Goal: Task Accomplishment & Management: Manage account settings

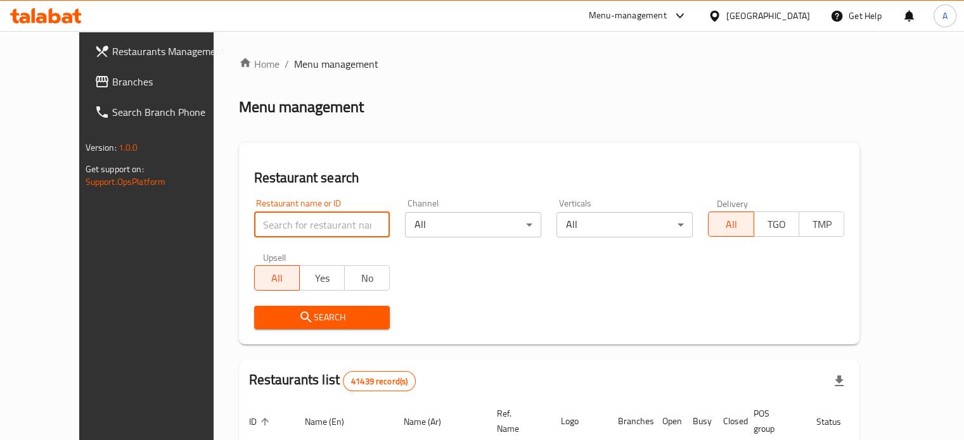
click at [308, 222] on input "search" at bounding box center [322, 224] width 136 height 25
type input "ن"
type input "Kebda El Ray2"
click at [276, 326] on button "Search" at bounding box center [322, 317] width 136 height 23
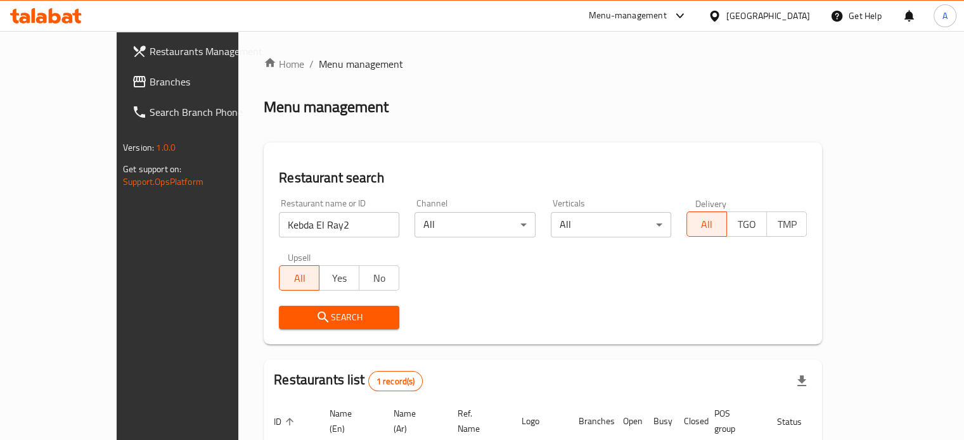
scroll to position [99, 0]
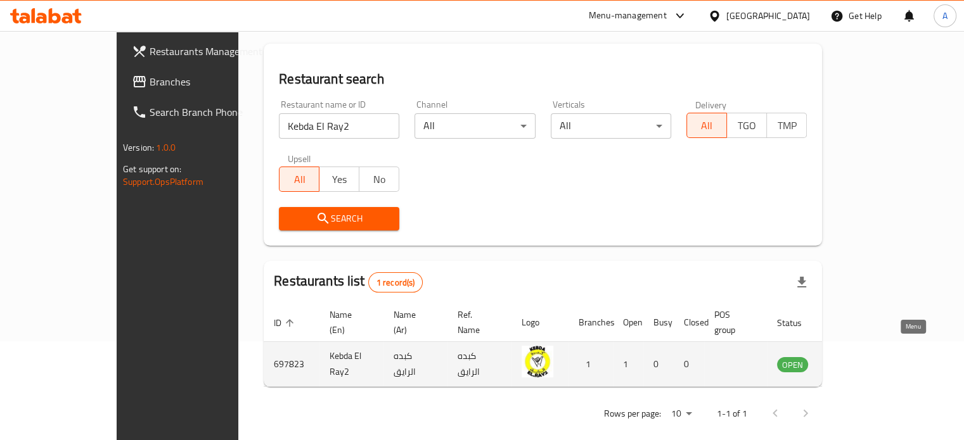
click at [859, 357] on icon "enhanced table" at bounding box center [850, 364] width 15 height 15
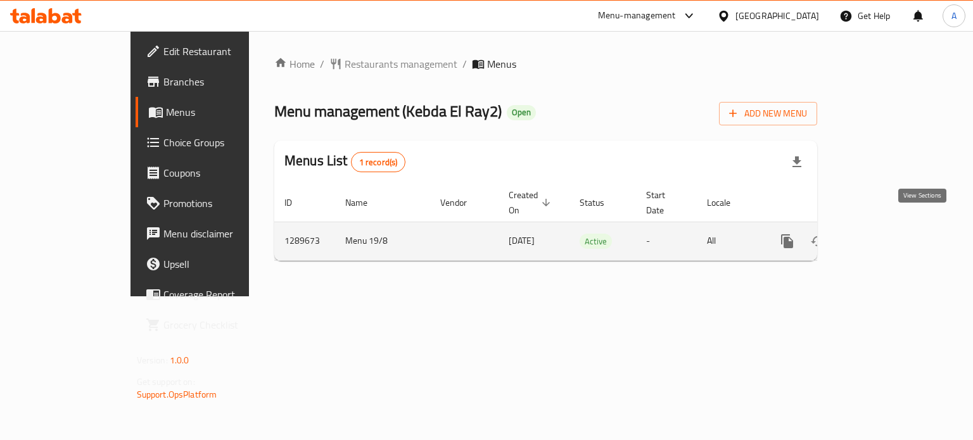
click at [885, 236] on icon "enhanced table" at bounding box center [878, 241] width 11 height 11
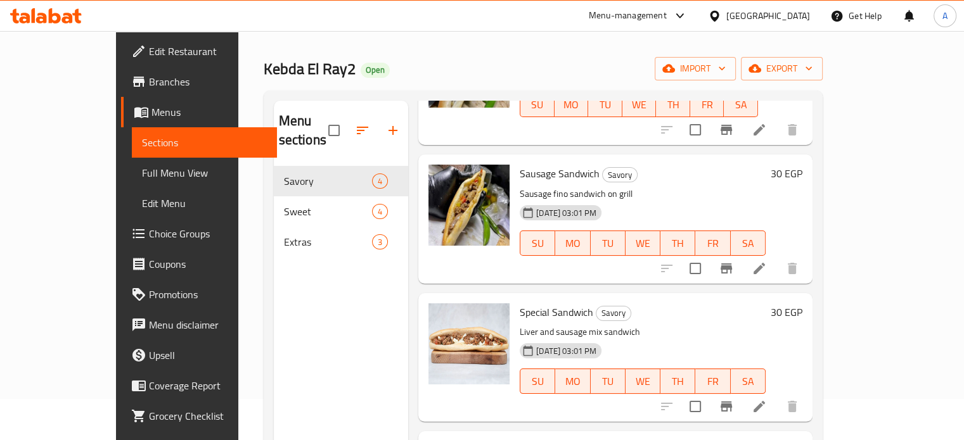
scroll to position [32, 0]
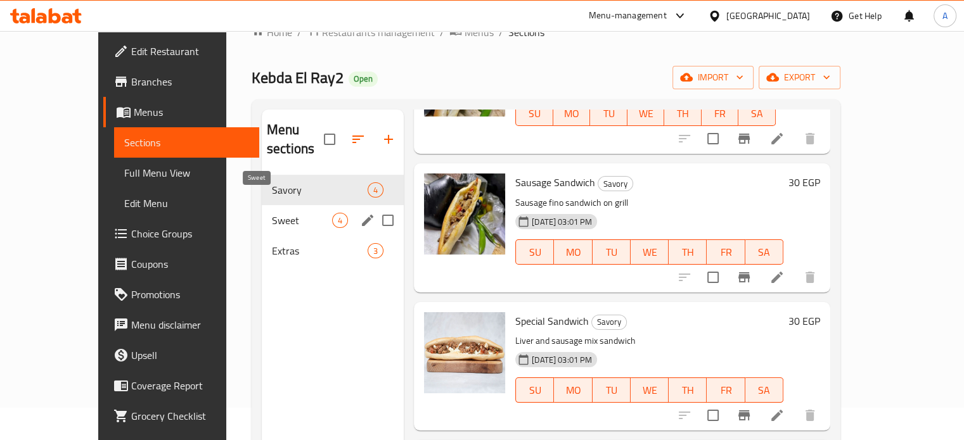
click at [272, 213] on span "Sweet" at bounding box center [302, 220] width 60 height 15
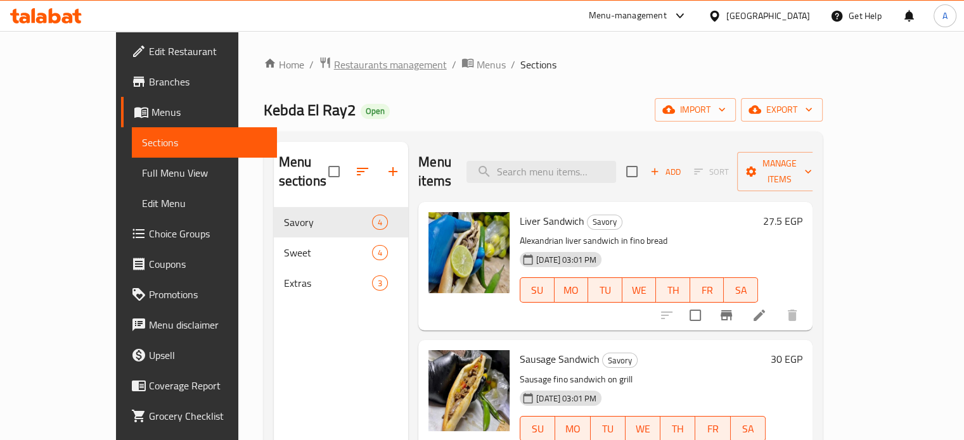
click at [334, 59] on span "Restaurants management" at bounding box center [390, 64] width 113 height 15
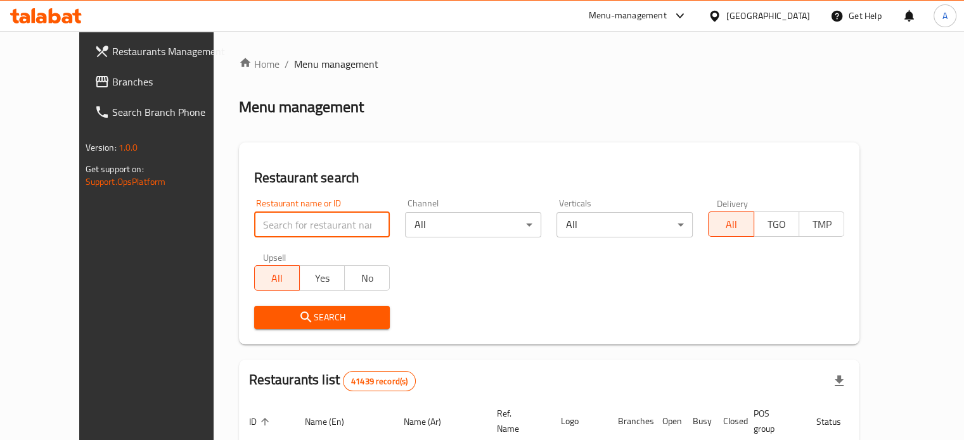
paste input "KEBDA ELRAY2 PLUS"
type input "KEBDA ELRAY2 PLUS"
click at [298, 320] on icon "submit" at bounding box center [305, 317] width 15 height 15
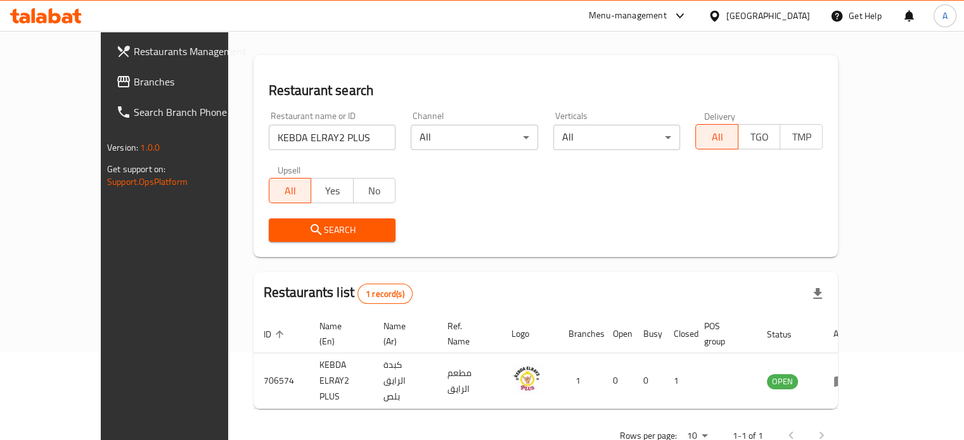
scroll to position [99, 0]
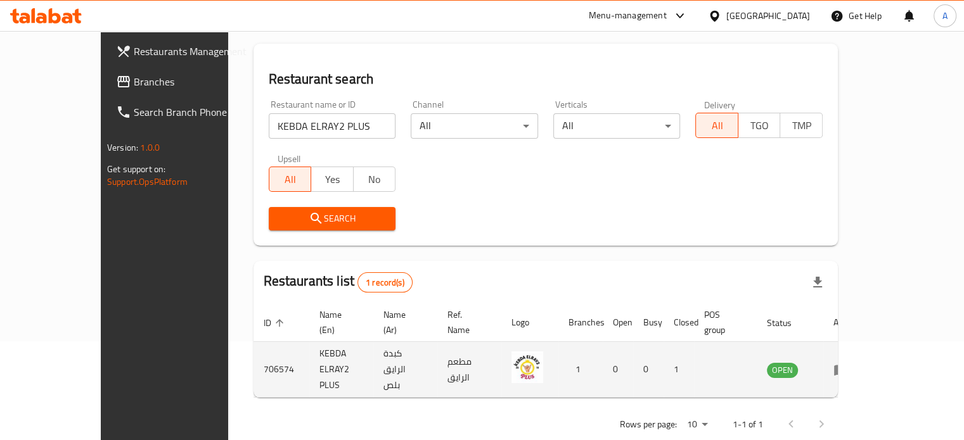
click at [848, 365] on icon "enhanced table" at bounding box center [841, 370] width 14 height 11
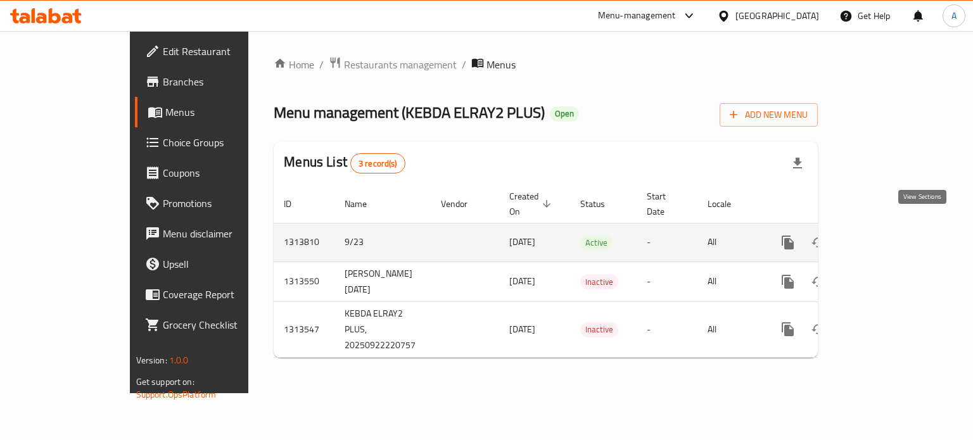
click at [895, 228] on link "enhanced table" at bounding box center [879, 242] width 30 height 30
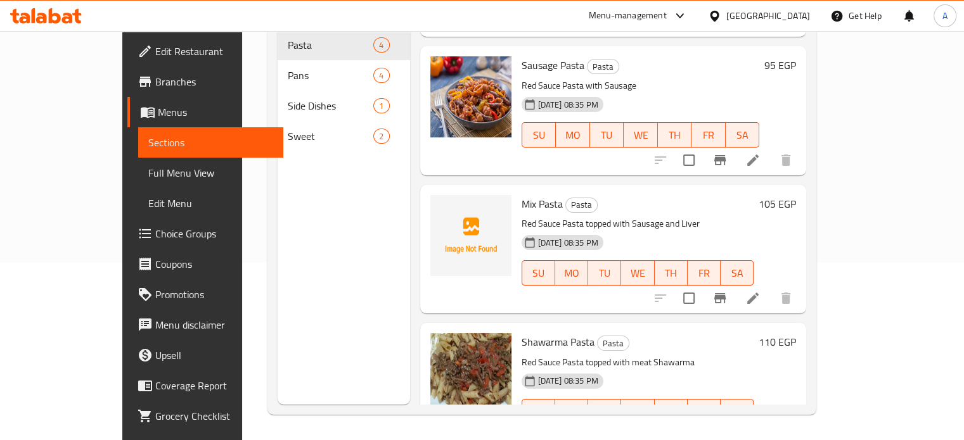
scroll to position [144, 0]
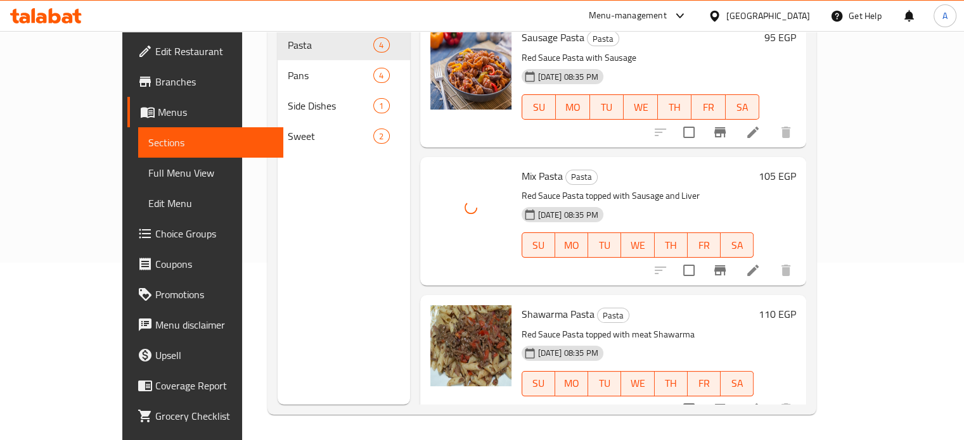
click at [618, 167] on h6 "Mix Pasta Pasta" at bounding box center [637, 176] width 233 height 18
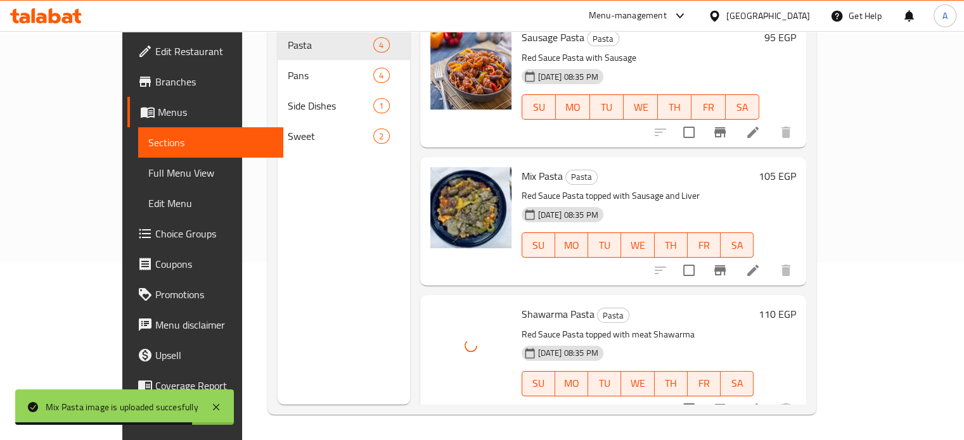
click at [681, 327] on p "Red Sauce Pasta topped with meat Shawarma" at bounding box center [637, 335] width 233 height 16
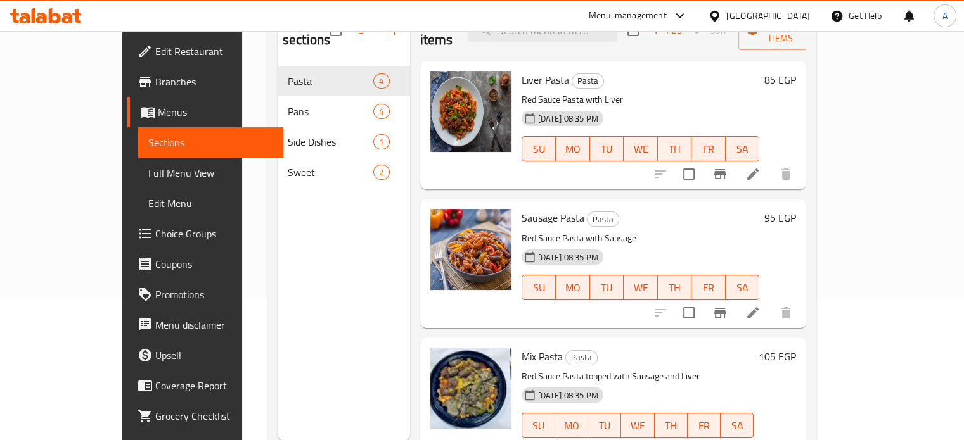
scroll to position [114, 0]
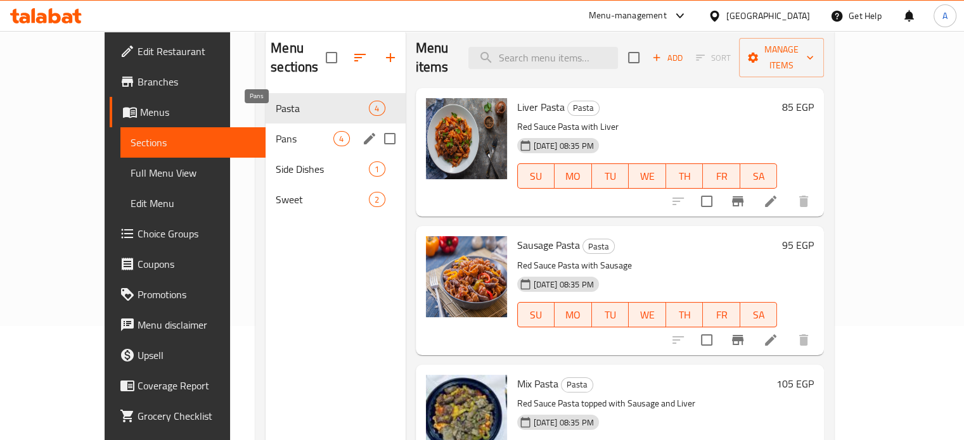
click at [276, 131] on span "Pans" at bounding box center [305, 138] width 58 height 15
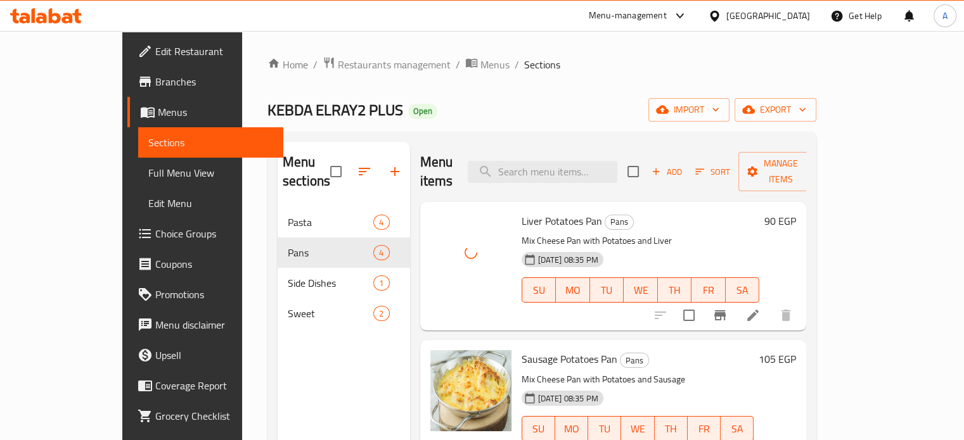
click at [506, 73] on ol "Home / Restaurants management / Menus / Sections" at bounding box center [541, 64] width 549 height 16
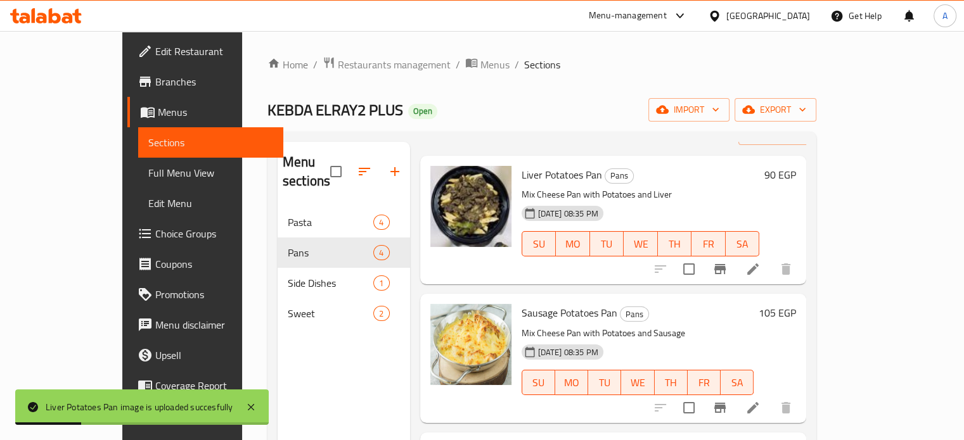
scroll to position [127, 0]
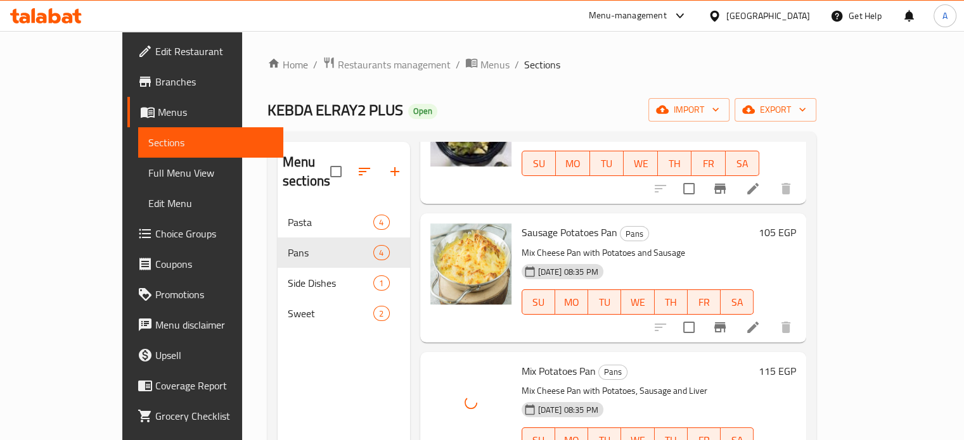
click at [504, 94] on div "Home / Restaurants management / Menus / Sections KEBDA ELRAY2 PLUS Open import …" at bounding box center [541, 324] width 549 height 536
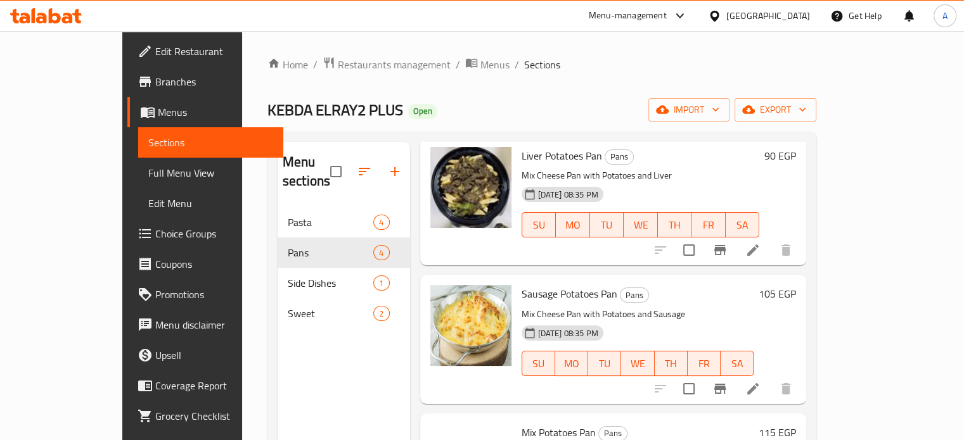
scroll to position [144, 0]
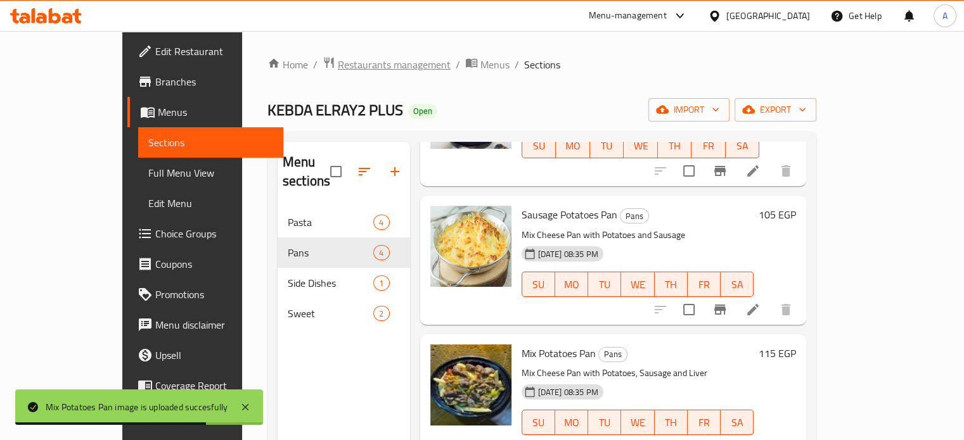
click at [338, 58] on span "Restaurants management" at bounding box center [394, 64] width 113 height 15
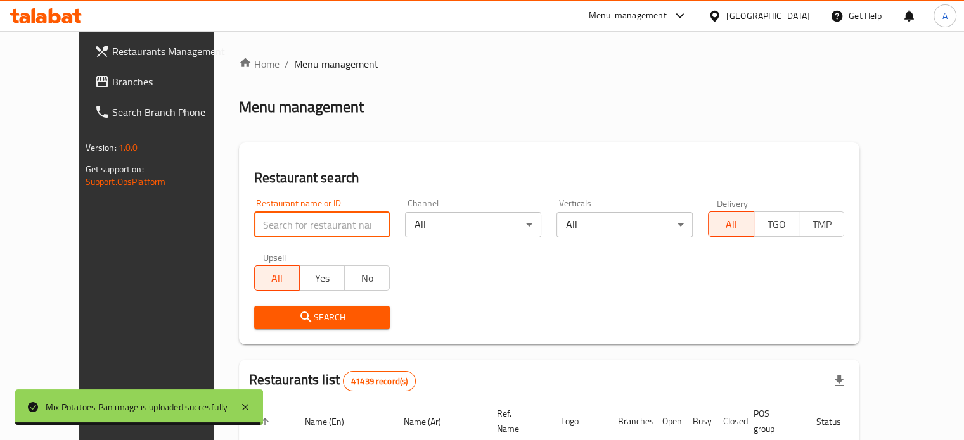
click at [267, 226] on input "search" at bounding box center [322, 224] width 136 height 25
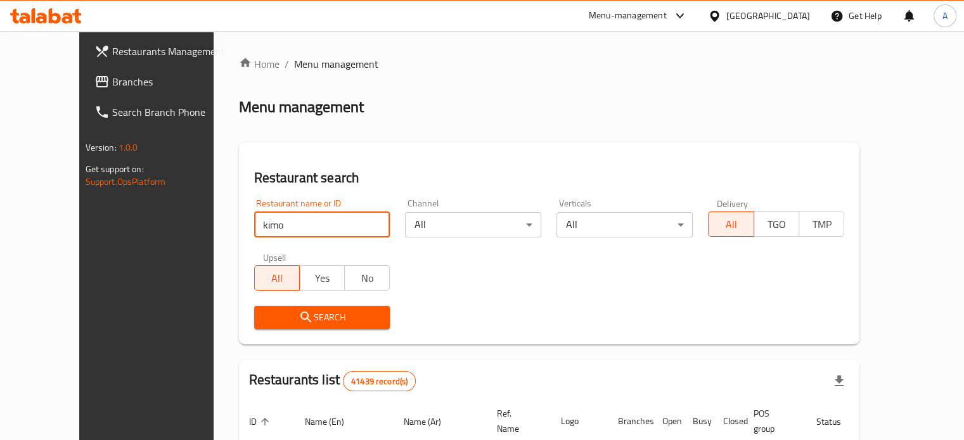
drag, startPoint x: 249, startPoint y: 223, endPoint x: 185, endPoint y: 223, distance: 64.0
click at [239, 223] on div "Restaurant search Restaurant name or ID kimo Restaurant name or ID Channel All …" at bounding box center [549, 244] width 621 height 202
click at [269, 231] on input "كيمو" at bounding box center [322, 224] width 136 height 25
type input "ك"
type input "تقاطيع كيمو"
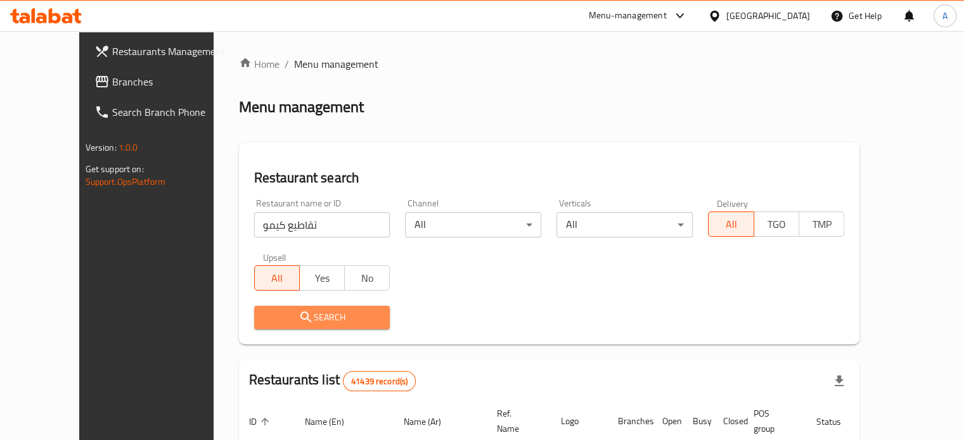
click at [287, 311] on span "Search" at bounding box center [322, 318] width 116 height 16
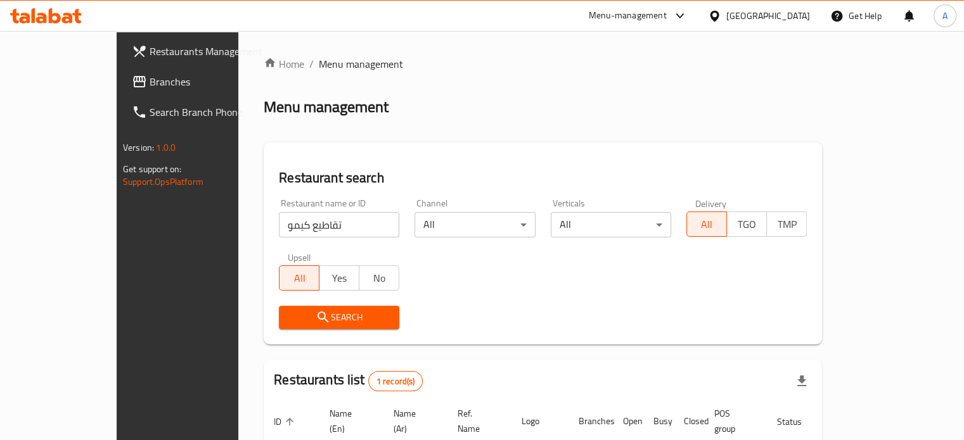
scroll to position [99, 0]
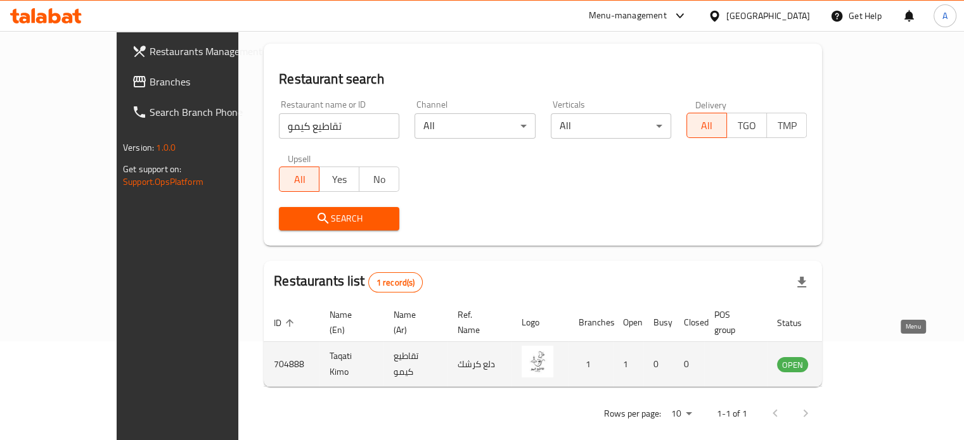
click at [856, 362] on icon "enhanced table" at bounding box center [854, 364] width 4 height 5
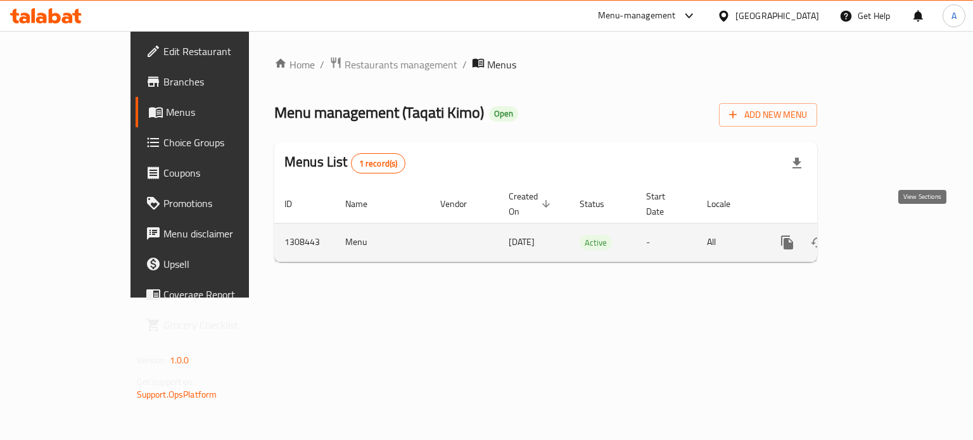
click at [886, 235] on icon "enhanced table" at bounding box center [878, 242] width 15 height 15
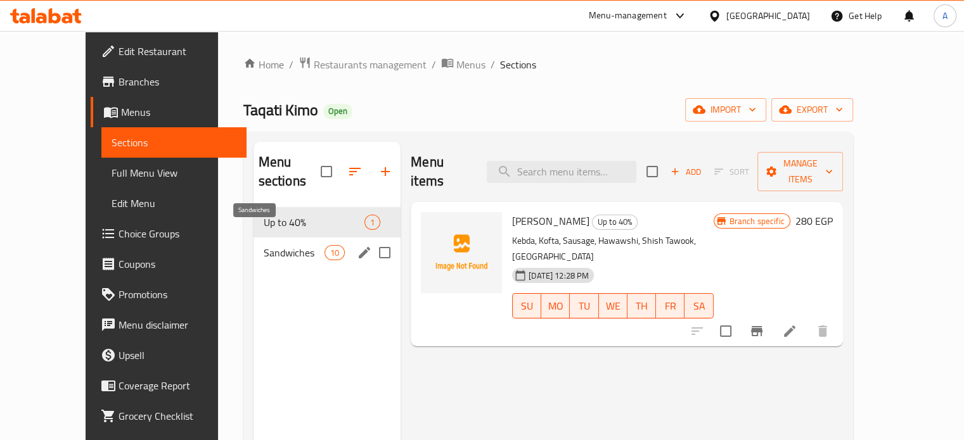
click at [264, 245] on span "Sandwiches" at bounding box center [294, 252] width 61 height 15
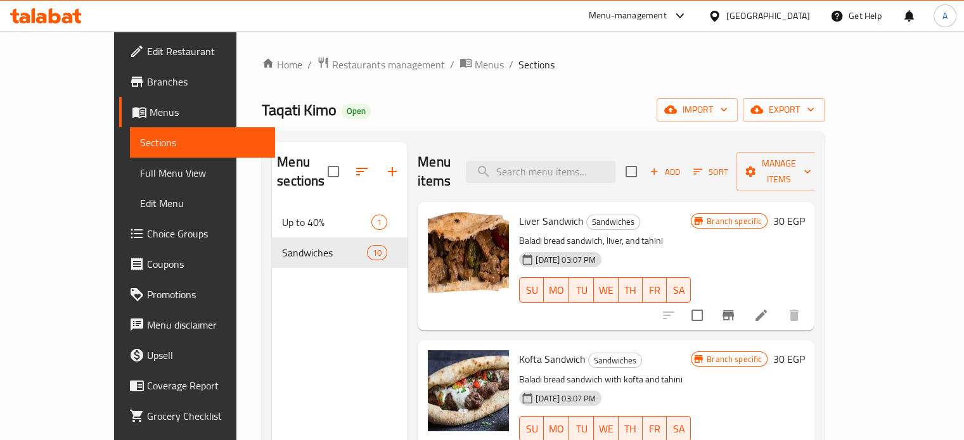
click at [804, 212] on h6 "30 EGP" at bounding box center [788, 221] width 32 height 18
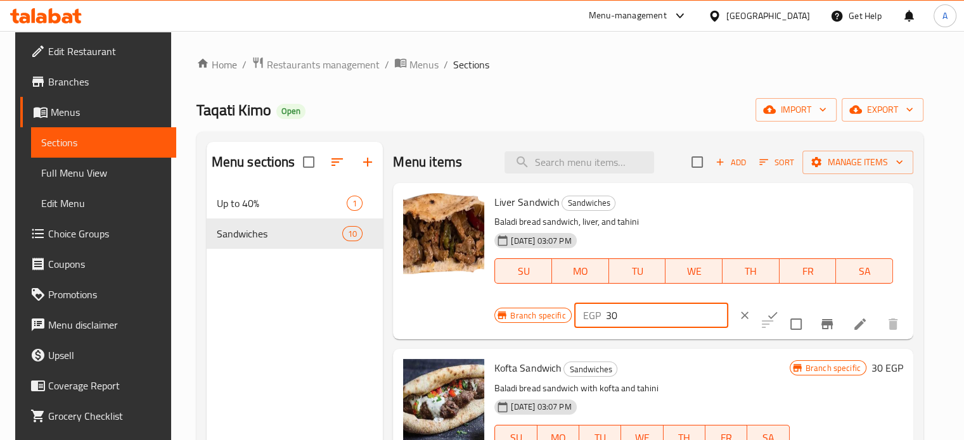
drag, startPoint x: 606, startPoint y: 318, endPoint x: 599, endPoint y: 319, distance: 6.5
click at [606, 319] on input "30" at bounding box center [667, 315] width 122 height 25
type input "40"
click at [766, 311] on icon "ok" at bounding box center [772, 315] width 13 height 13
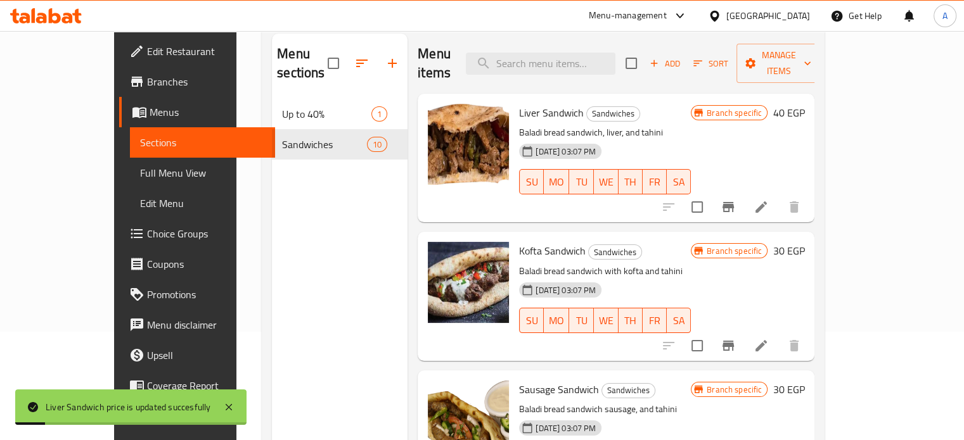
scroll to position [112, 0]
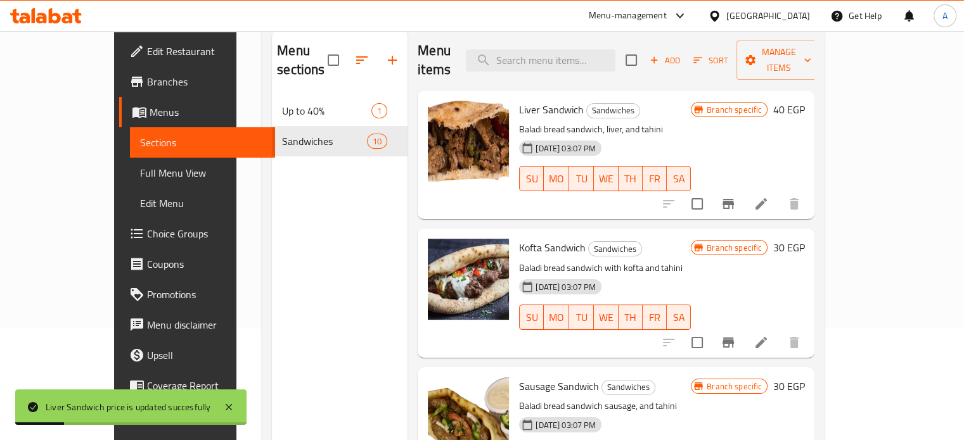
click at [804, 239] on h6 "30 EGP" at bounding box center [788, 248] width 32 height 18
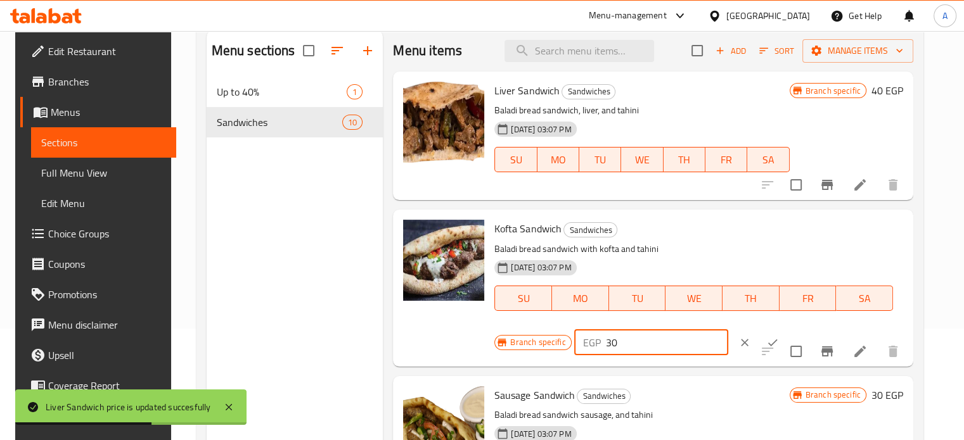
click at [606, 347] on input "30" at bounding box center [667, 342] width 122 height 25
type input "40"
click at [768, 342] on icon "ok" at bounding box center [773, 342] width 10 height 7
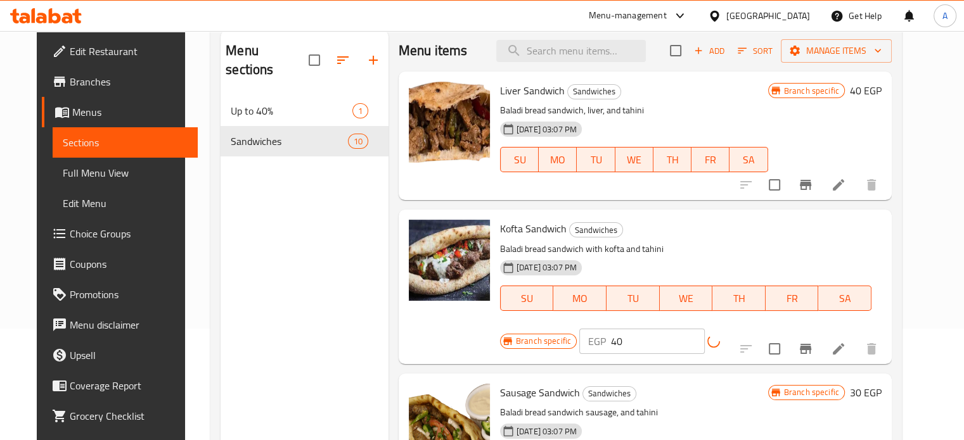
click at [811, 344] on icon "Branch-specific-item" at bounding box center [805, 349] width 11 height 10
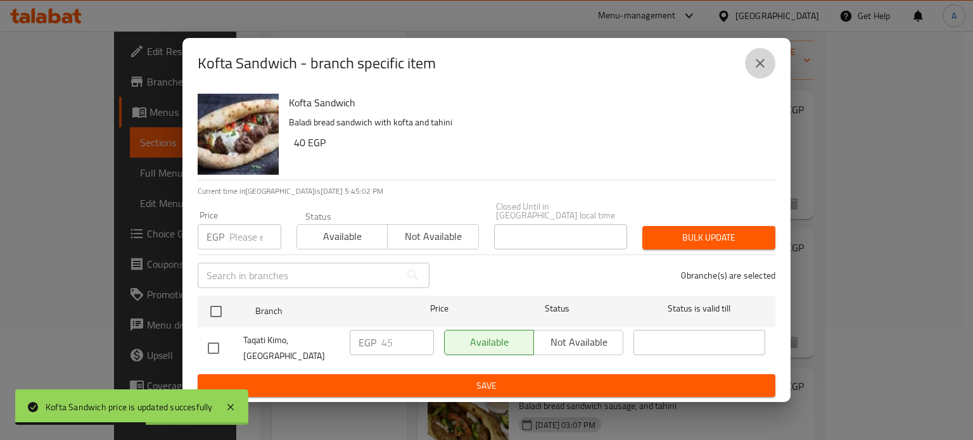
click at [757, 68] on icon "close" at bounding box center [760, 63] width 15 height 15
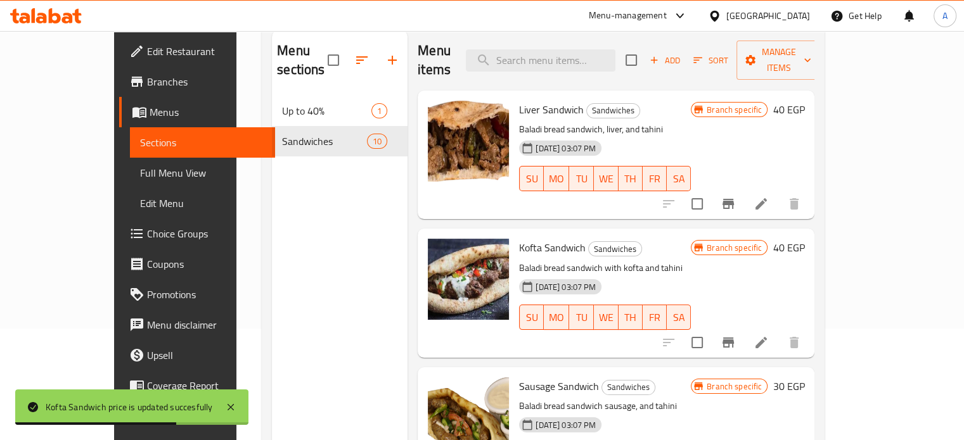
click at [734, 199] on icon "Branch-specific-item" at bounding box center [727, 204] width 11 height 10
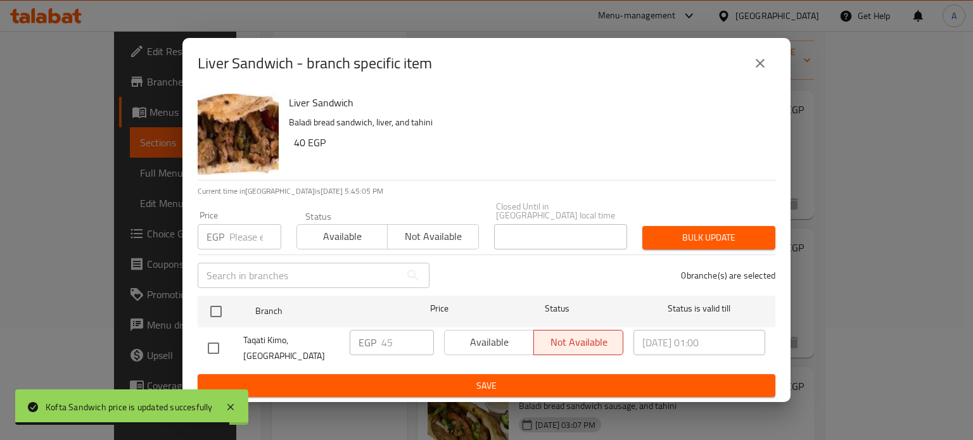
click at [245, 227] on input "number" at bounding box center [255, 236] width 52 height 25
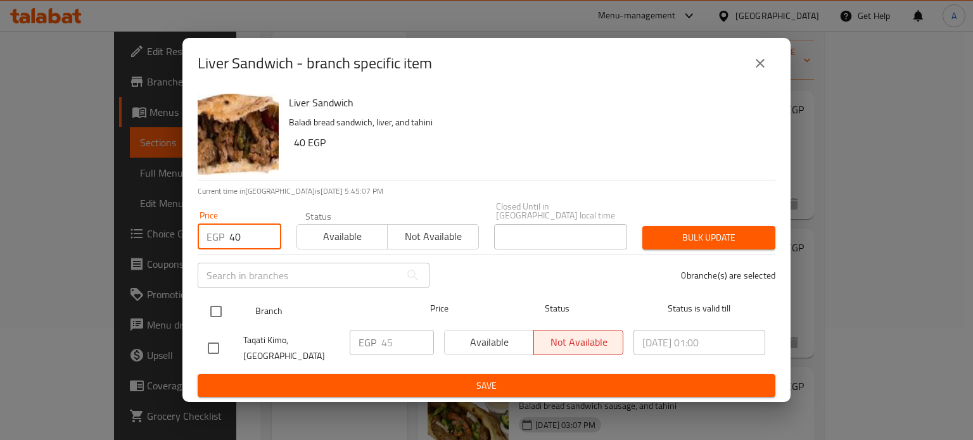
type input "40"
click at [222, 309] on input "checkbox" at bounding box center [216, 311] width 27 height 27
checkbox input "true"
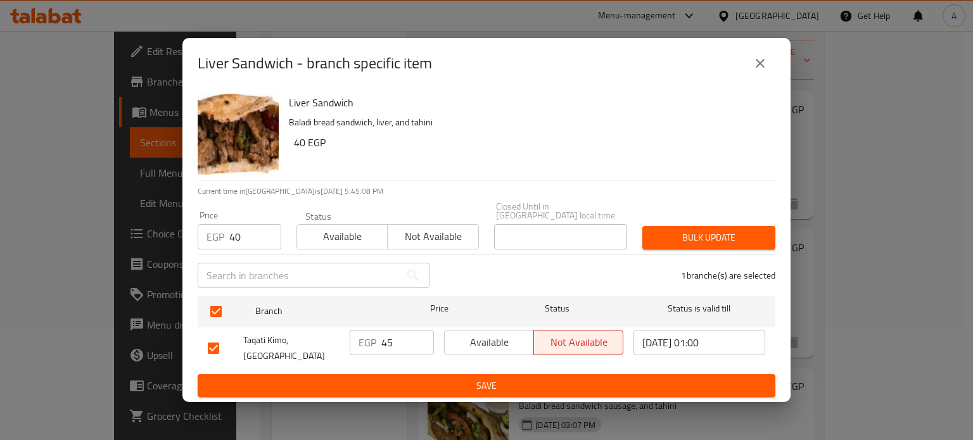
click at [380, 338] on div "EGP 45 ​" at bounding box center [392, 342] width 84 height 25
click at [387, 338] on input "45" at bounding box center [407, 342] width 53 height 25
type input "40"
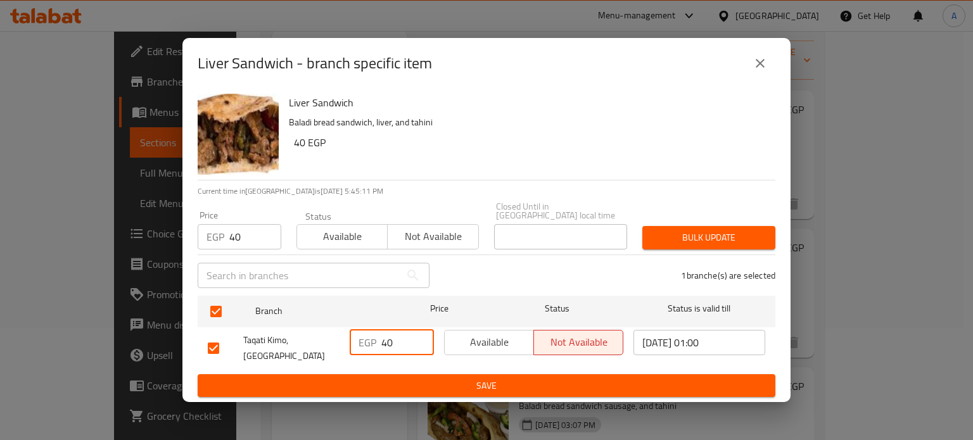
click at [724, 243] on button "Bulk update" at bounding box center [709, 237] width 133 height 23
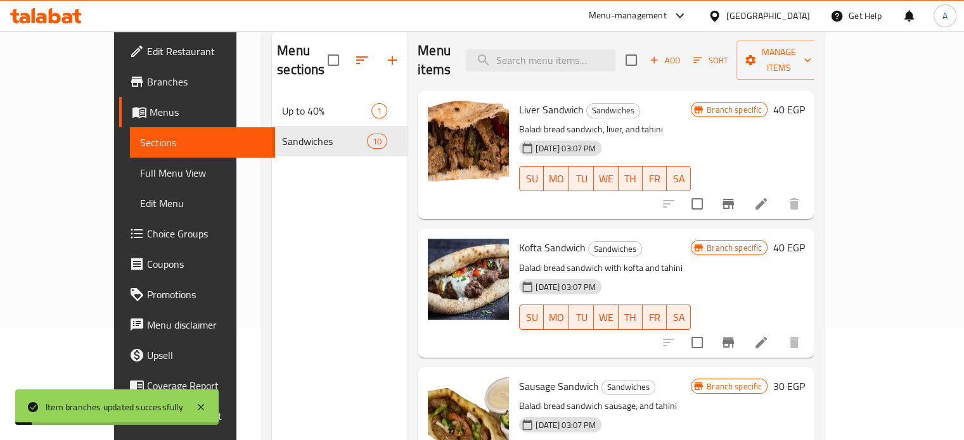
scroll to position [89, 0]
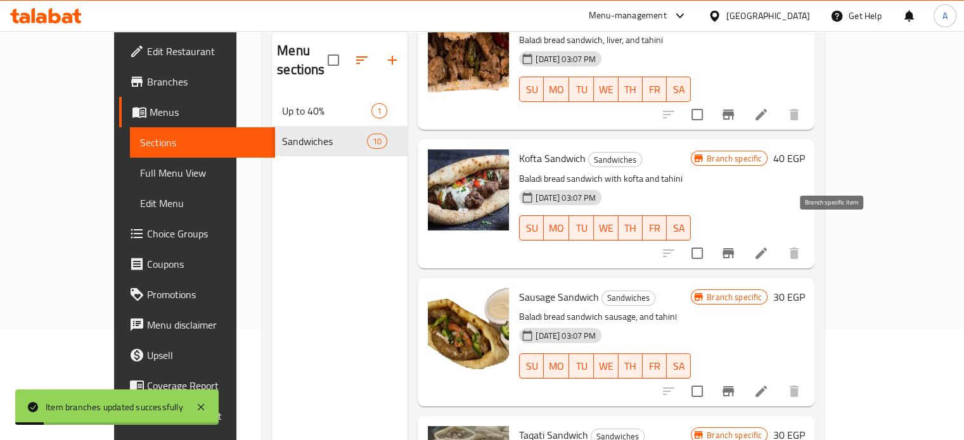
click at [734, 248] on icon "Branch-specific-item" at bounding box center [727, 253] width 11 height 10
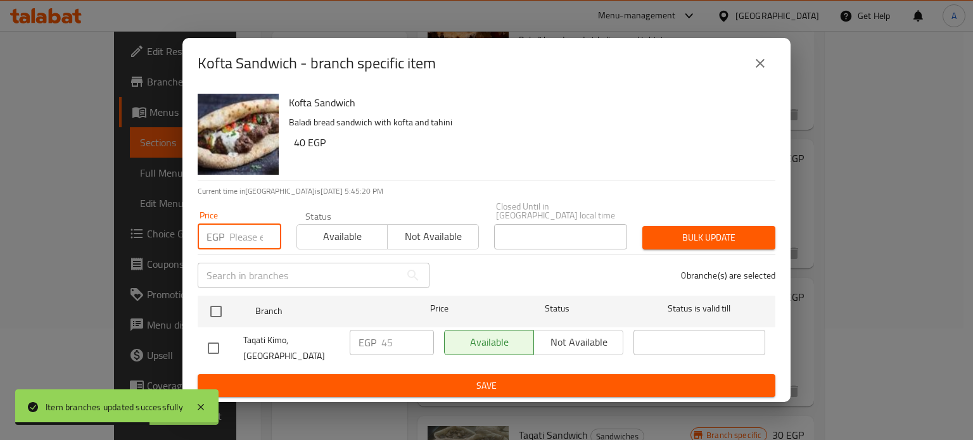
click at [241, 239] on input "number" at bounding box center [255, 236] width 52 height 25
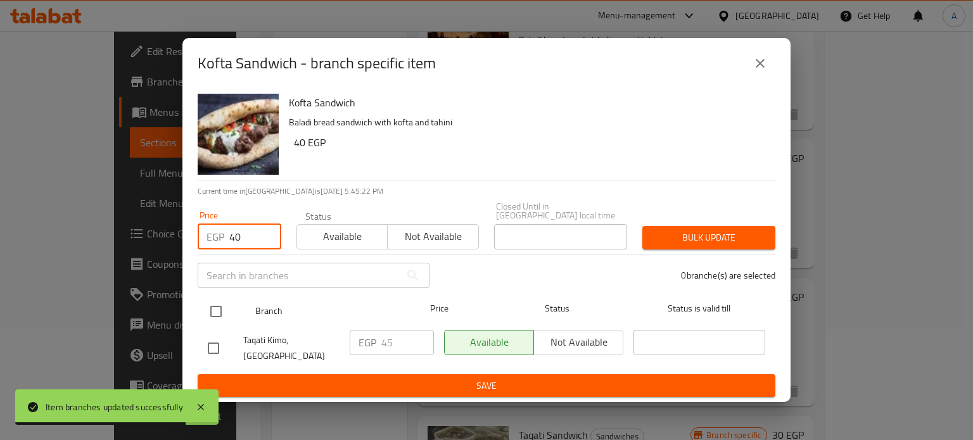
type input "40"
click at [222, 302] on input "checkbox" at bounding box center [216, 311] width 27 height 27
checkbox input "true"
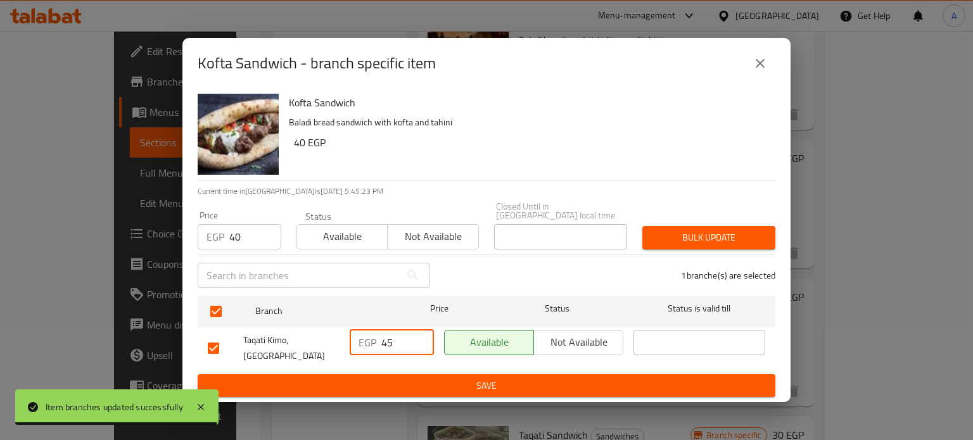
drag, startPoint x: 385, startPoint y: 342, endPoint x: 394, endPoint y: 342, distance: 8.9
click at [394, 342] on input "45" at bounding box center [407, 342] width 53 height 25
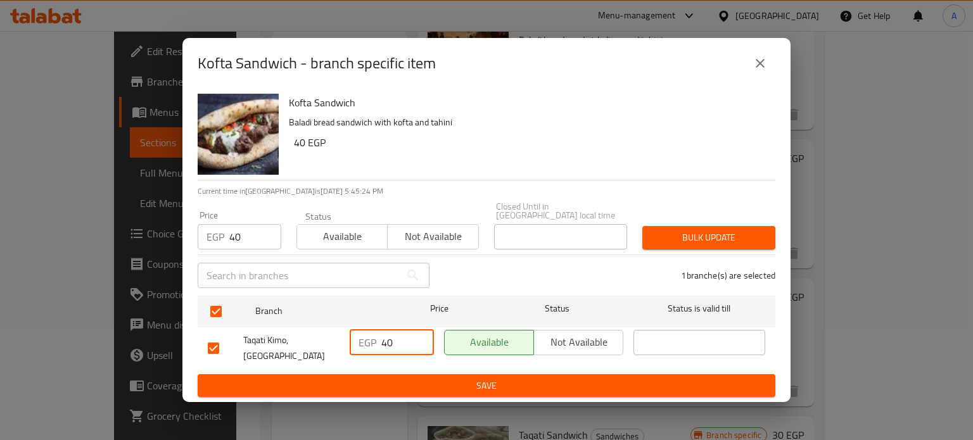
type input "40"
click at [687, 253] on div "1 branche(s) are selected" at bounding box center [610, 276] width 346 height 46
click at [689, 234] on span "Bulk update" at bounding box center [709, 238] width 113 height 16
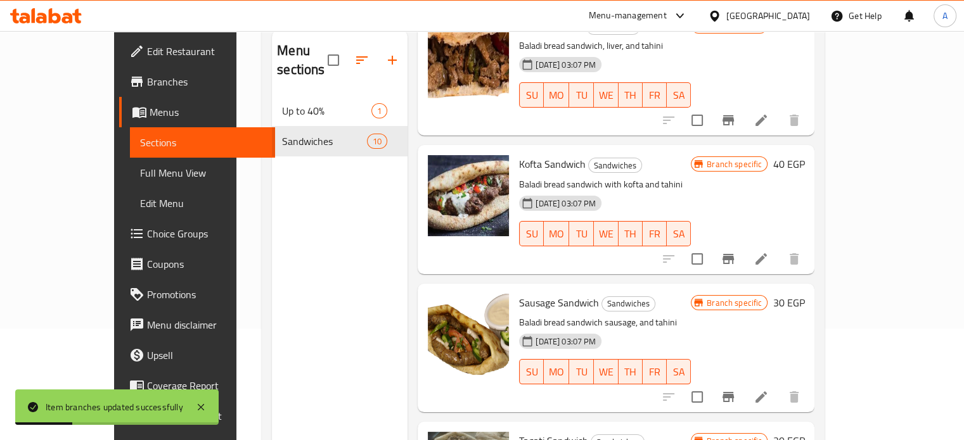
scroll to position [180, 0]
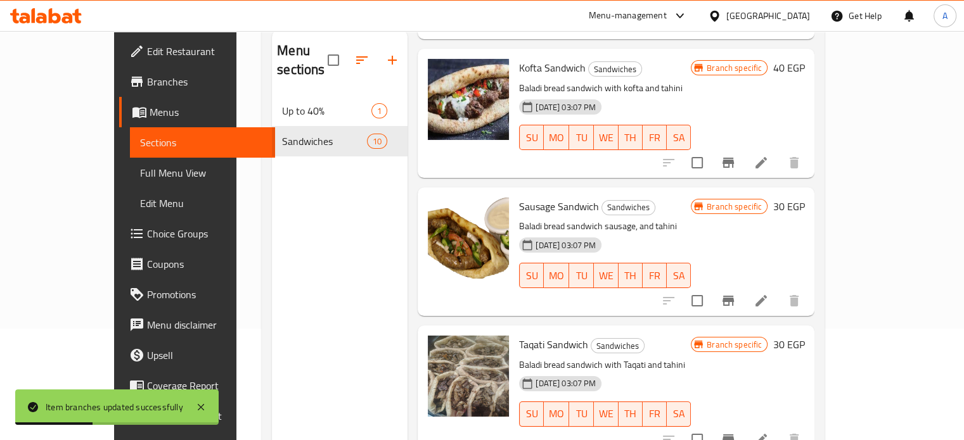
click at [804, 198] on h6 "30 EGP" at bounding box center [788, 207] width 32 height 18
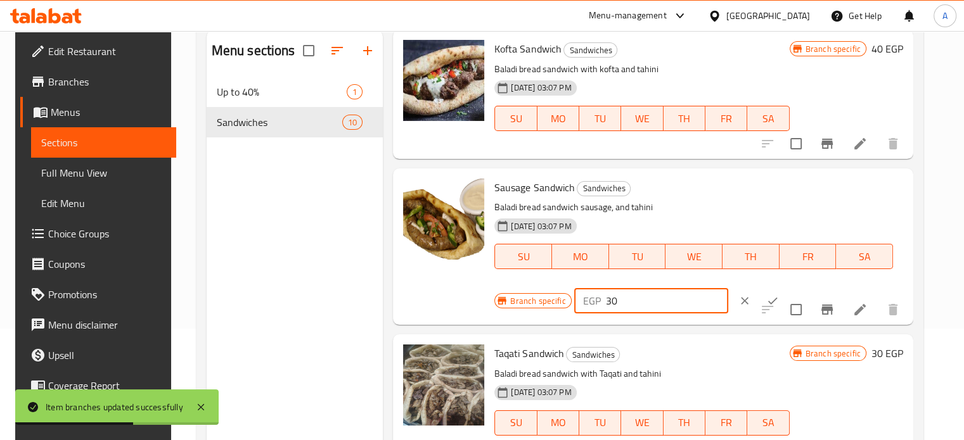
click at [606, 304] on input "30" at bounding box center [667, 300] width 122 height 25
type input "40"
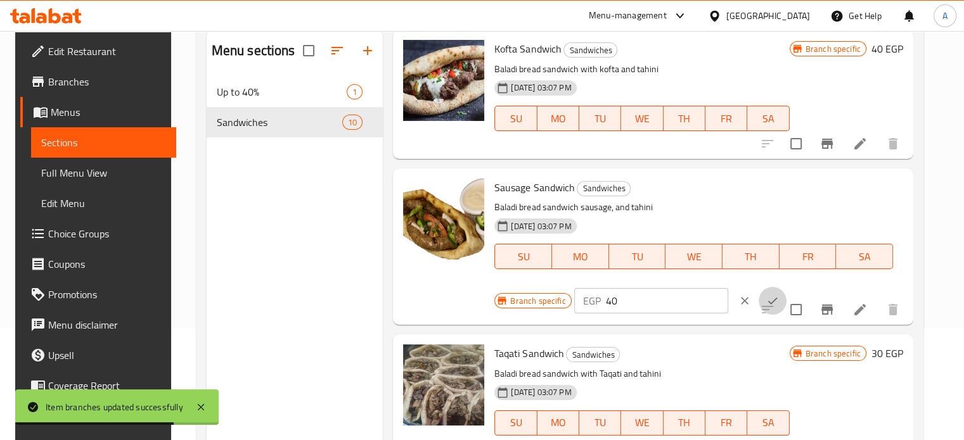
click at [766, 296] on icon "ok" at bounding box center [772, 301] width 13 height 13
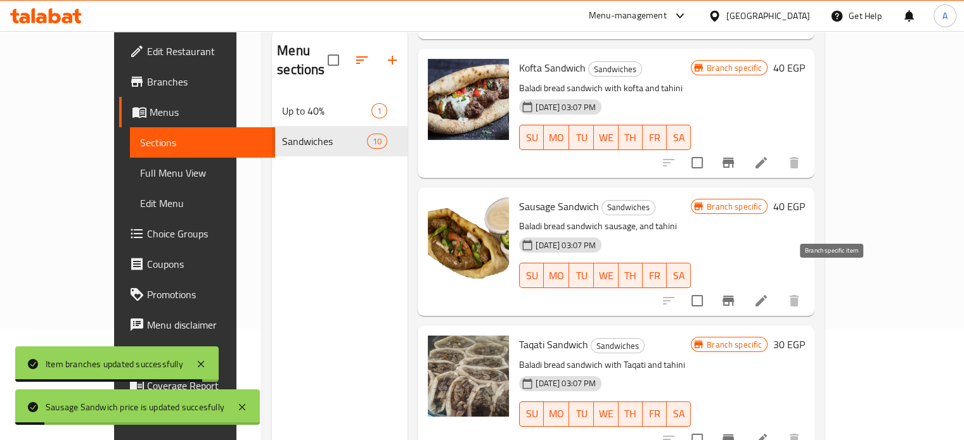
click at [734, 296] on icon "Branch-specific-item" at bounding box center [727, 301] width 11 height 10
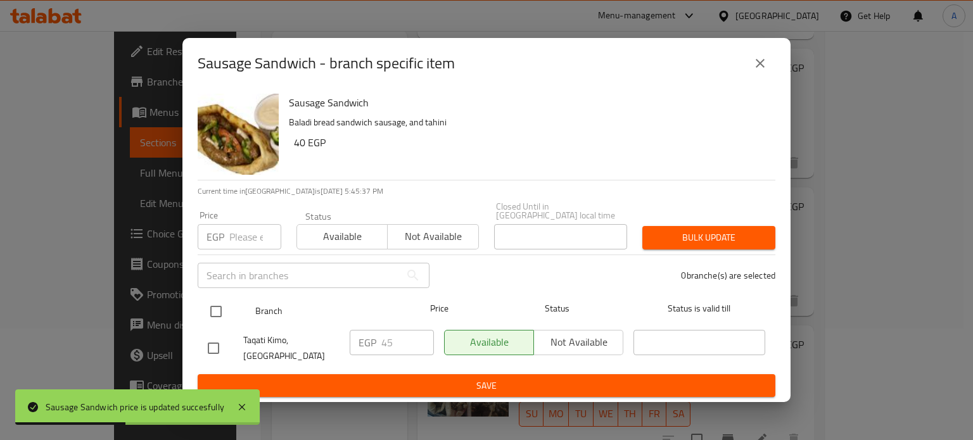
click at [212, 302] on input "checkbox" at bounding box center [216, 311] width 27 height 27
checkbox input "true"
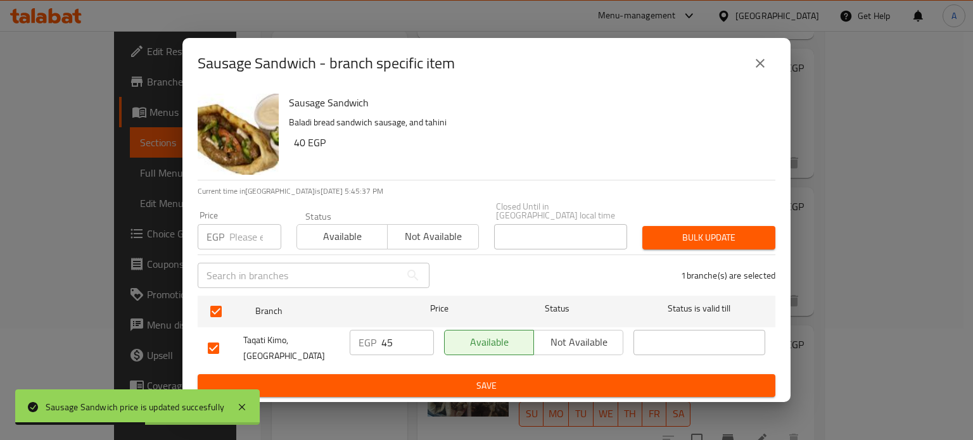
click at [234, 230] on input "number" at bounding box center [255, 236] width 52 height 25
type input "40"
drag, startPoint x: 386, startPoint y: 338, endPoint x: 401, endPoint y: 340, distance: 15.4
click at [401, 340] on input "45" at bounding box center [407, 342] width 53 height 25
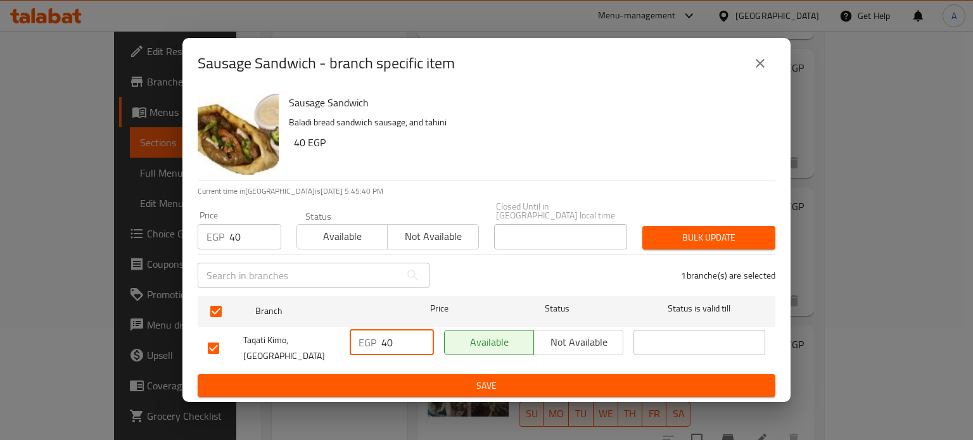
type input "40"
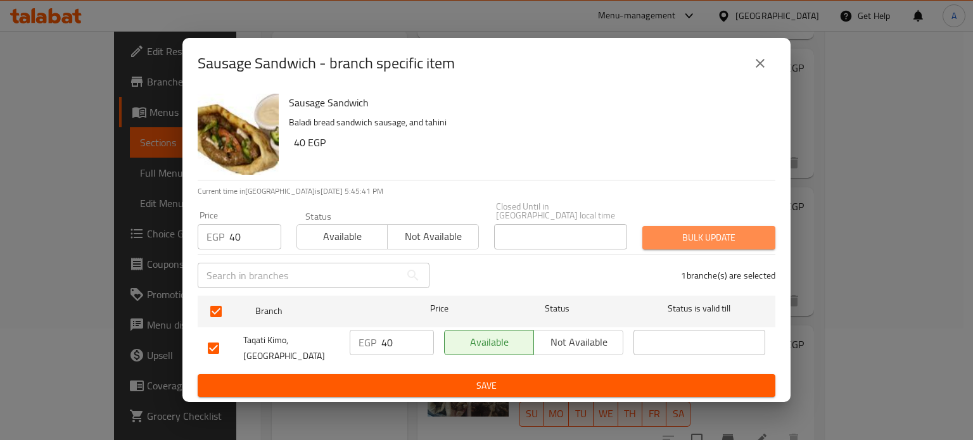
click at [683, 231] on span "Bulk update" at bounding box center [709, 238] width 113 height 16
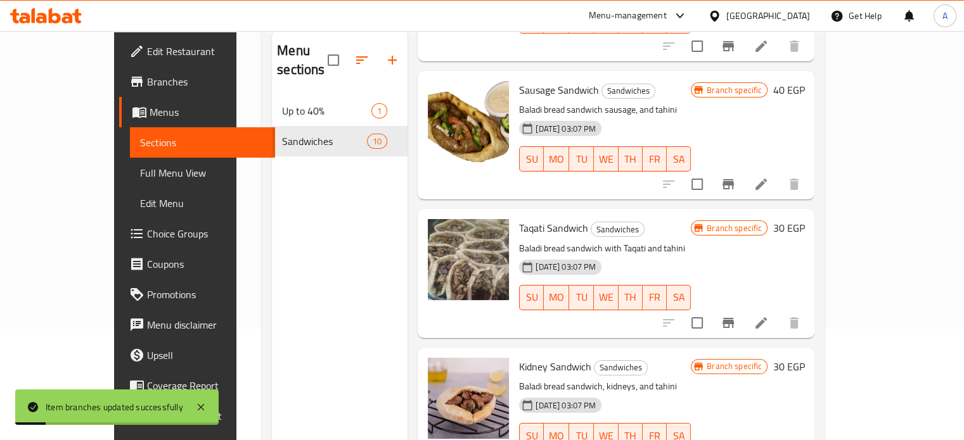
scroll to position [329, 0]
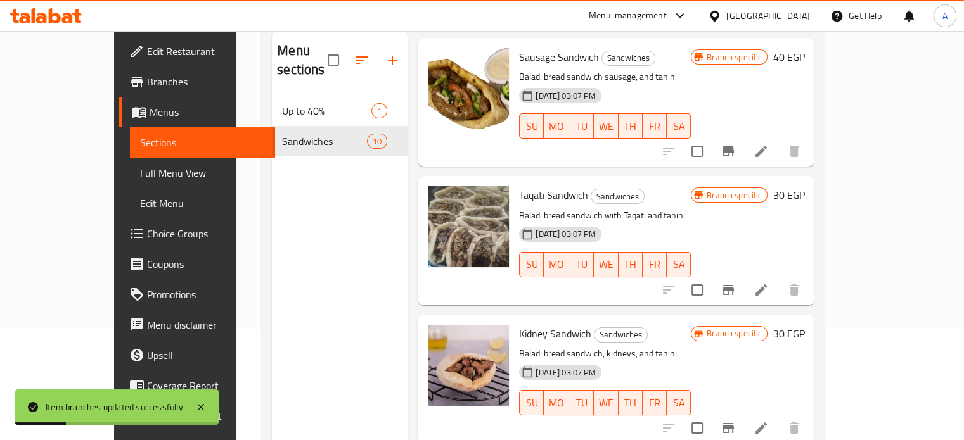
click at [804, 186] on h6 "30 EGP" at bounding box center [788, 195] width 32 height 18
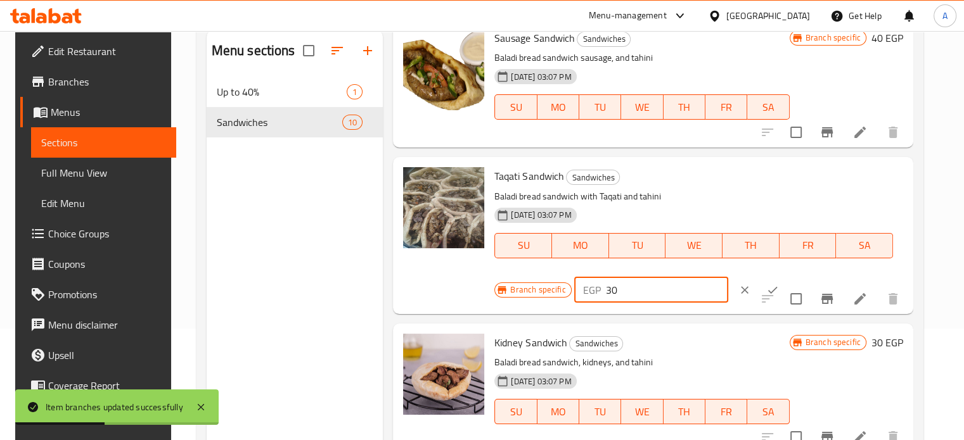
click at [598, 290] on div "EGP 30 ​" at bounding box center [651, 290] width 154 height 25
type input "40"
click at [766, 294] on icon "ok" at bounding box center [772, 290] width 13 height 13
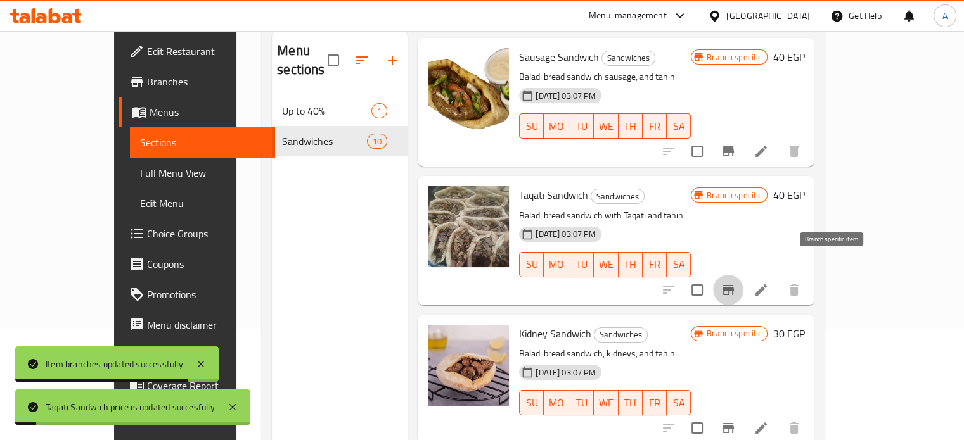
click at [736, 283] on icon "Branch-specific-item" at bounding box center [727, 290] width 15 height 15
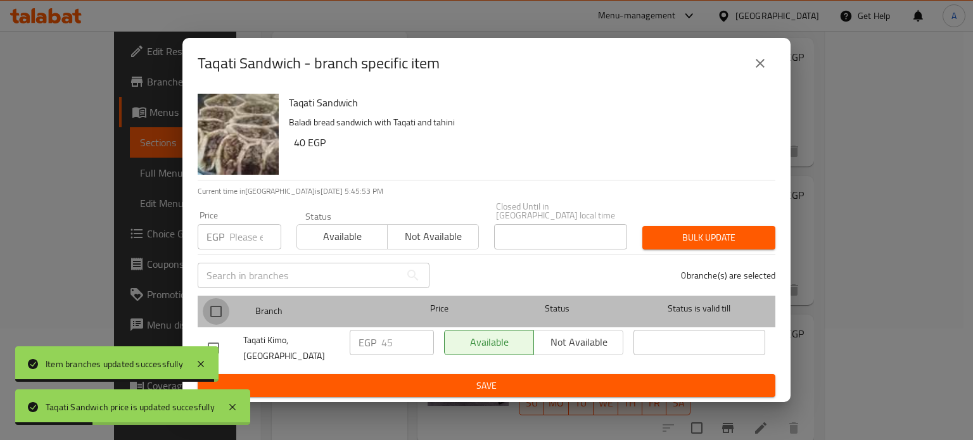
click at [217, 311] on input "checkbox" at bounding box center [216, 311] width 27 height 27
checkbox input "true"
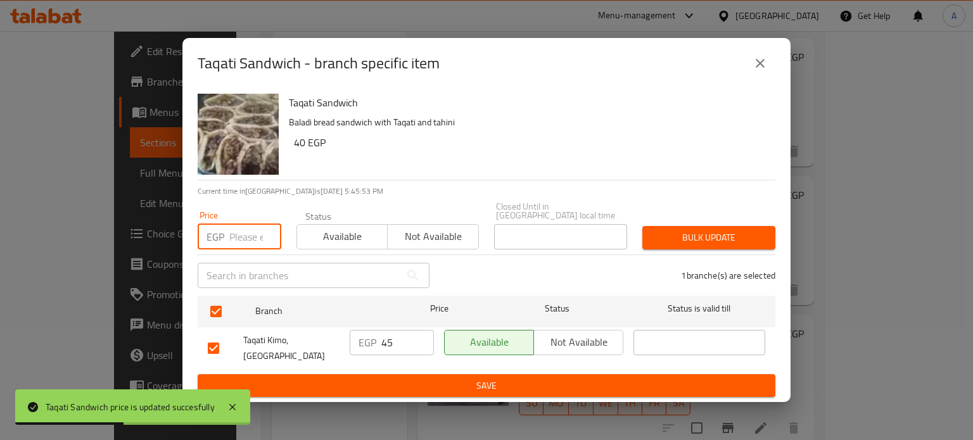
click at [233, 231] on input "number" at bounding box center [255, 236] width 52 height 25
type input "40"
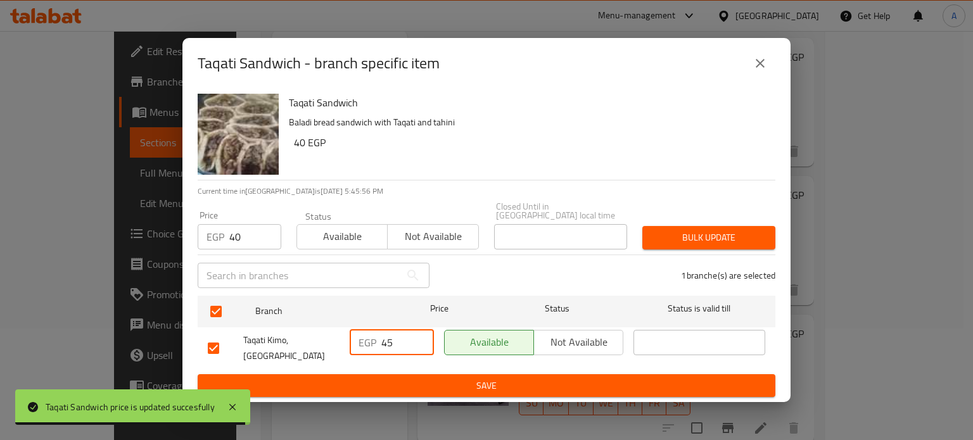
click at [388, 334] on input "45" at bounding box center [407, 342] width 53 height 25
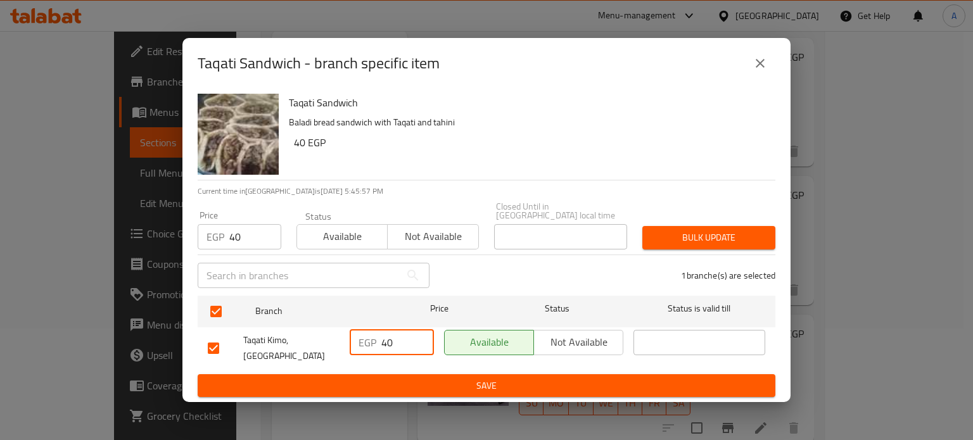
type input "40"
click at [664, 233] on span "Bulk update" at bounding box center [709, 238] width 113 height 16
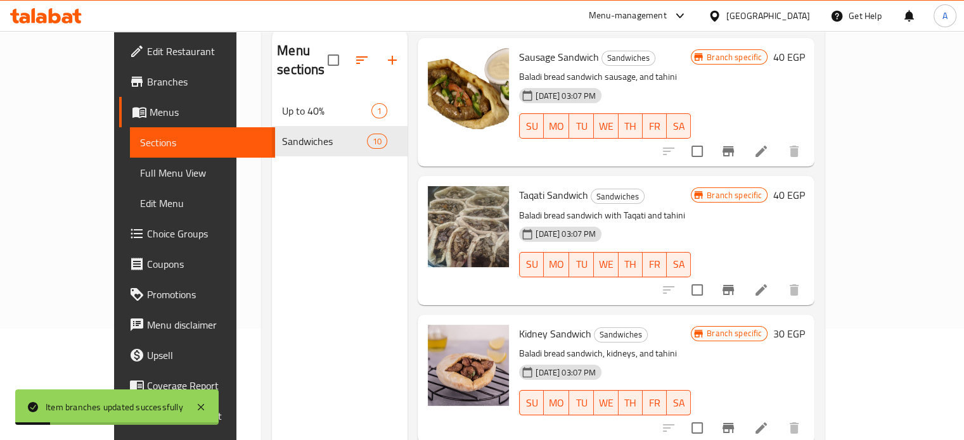
drag, startPoint x: 916, startPoint y: 231, endPoint x: 920, endPoint y: 245, distance: 14.6
click at [814, 245] on div "Menu items Add Sort Manage items Liver Sandwich Sandwiches Baladi bread sandwic…" at bounding box center [610, 250] width 407 height 440
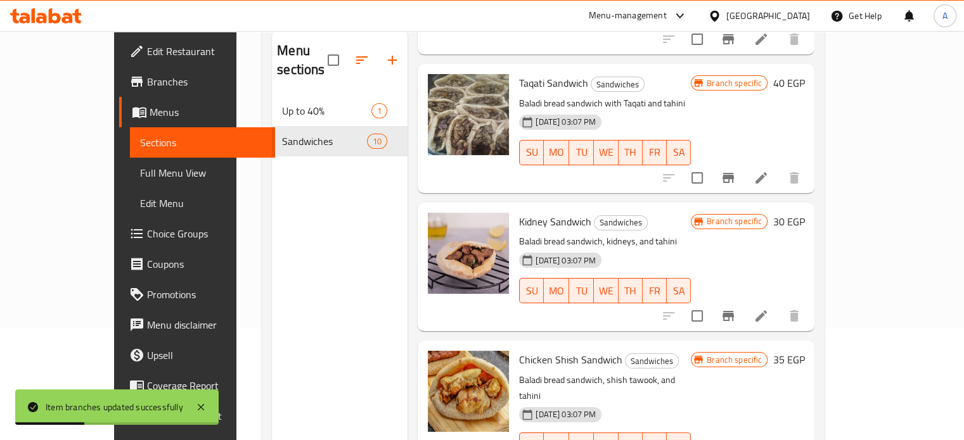
scroll to position [447, 0]
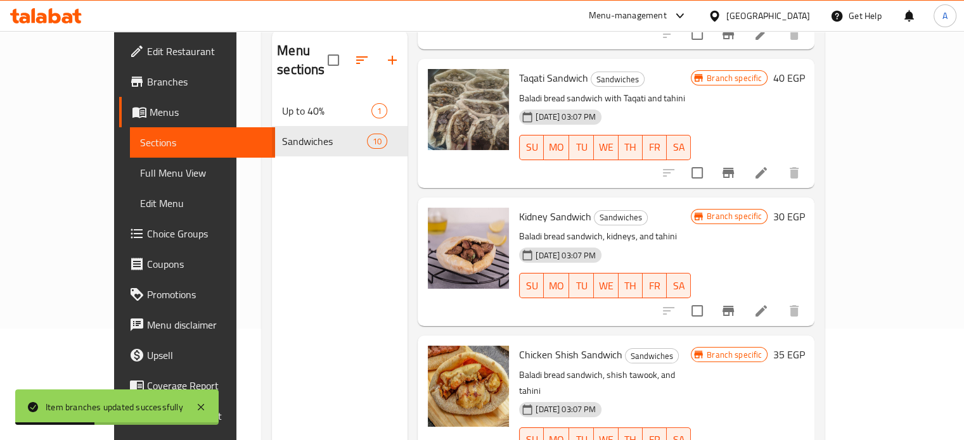
click at [804, 208] on h6 "30 EGP" at bounding box center [788, 217] width 32 height 18
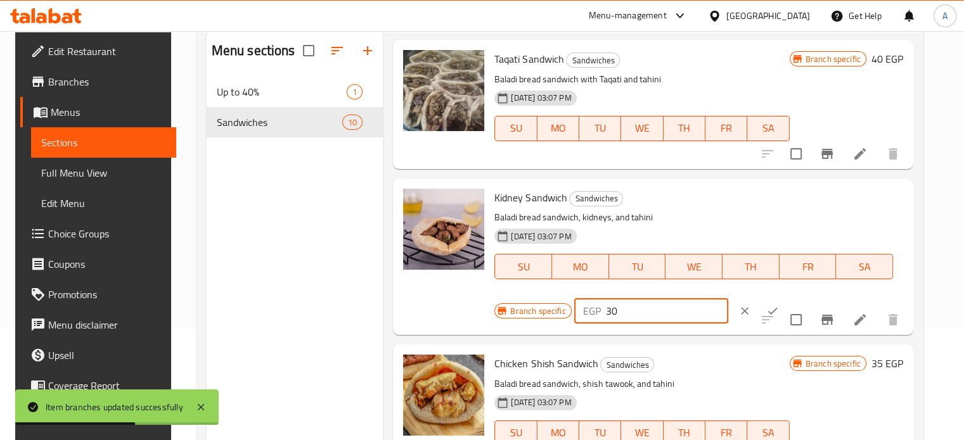
click at [596, 311] on div "EGP 30 ​" at bounding box center [651, 310] width 154 height 25
type input "40"
click at [766, 307] on icon "ok" at bounding box center [772, 311] width 13 height 13
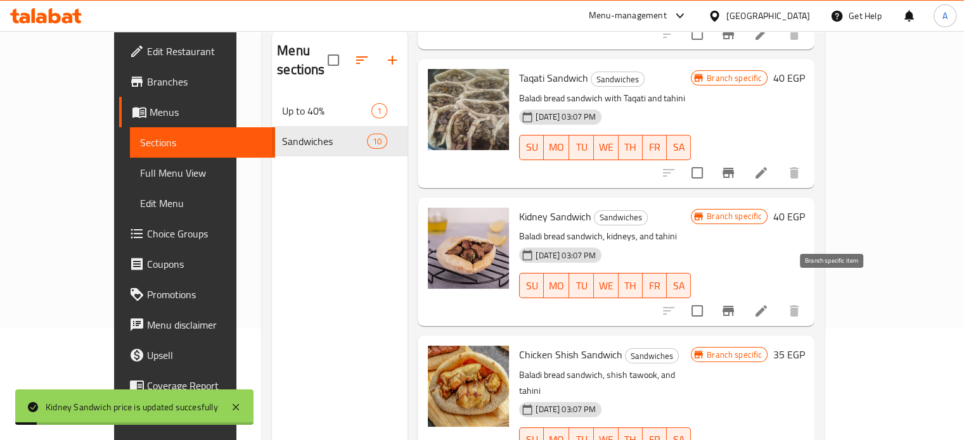
click at [743, 296] on button "Branch-specific-item" at bounding box center [728, 311] width 30 height 30
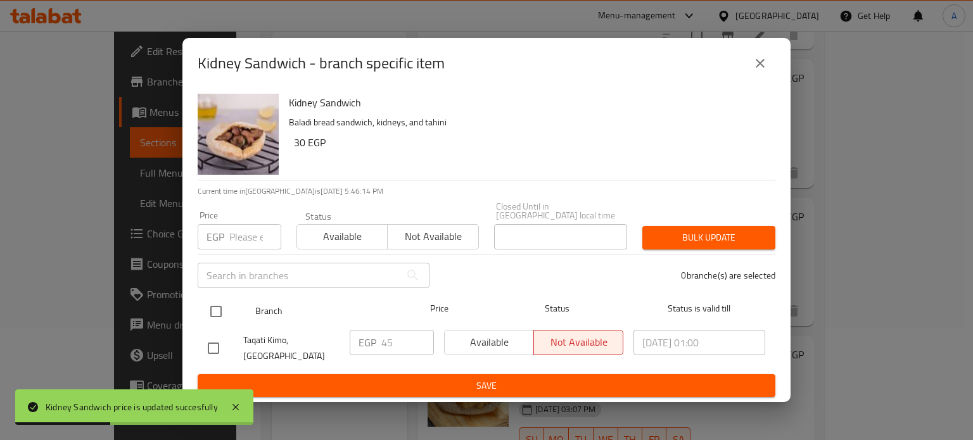
click at [214, 307] on input "checkbox" at bounding box center [216, 311] width 27 height 27
checkbox input "true"
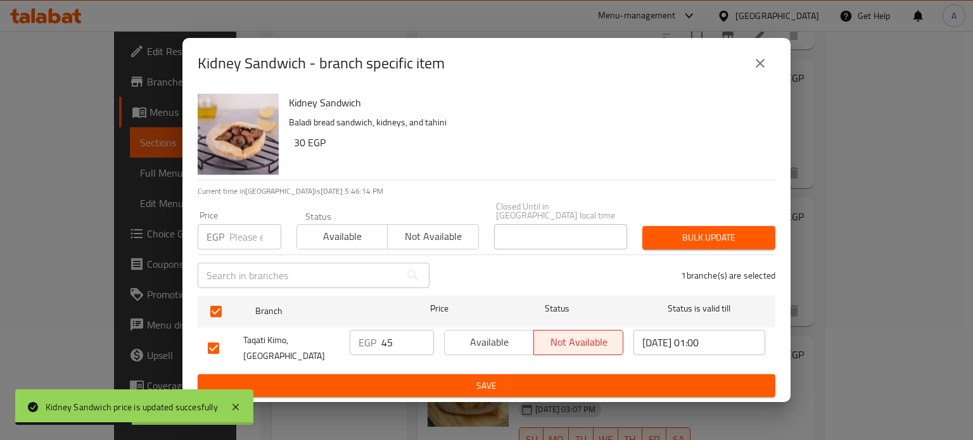
click at [231, 235] on input "number" at bounding box center [255, 236] width 52 height 25
type input "40"
drag, startPoint x: 388, startPoint y: 339, endPoint x: 403, endPoint y: 340, distance: 15.3
click at [403, 341] on input "45" at bounding box center [407, 342] width 53 height 25
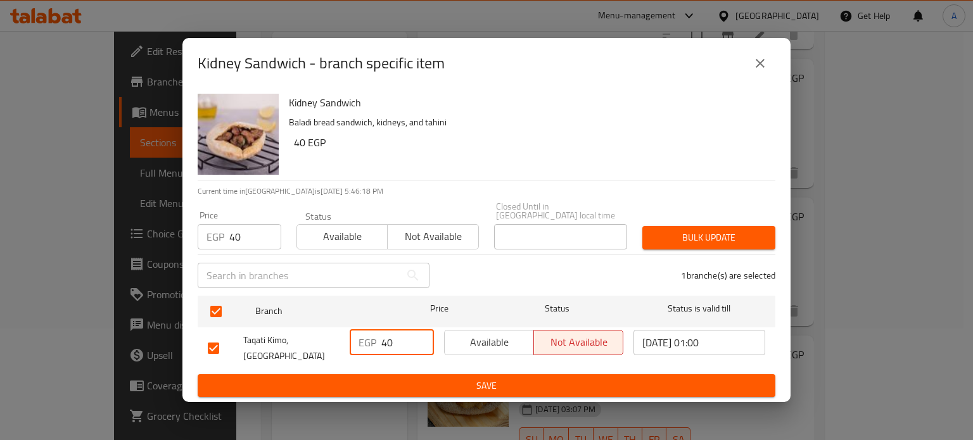
type input "40"
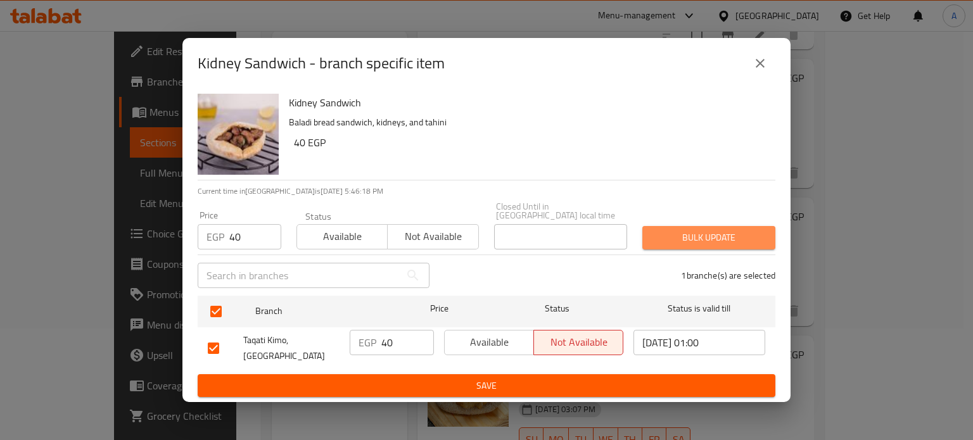
click at [710, 233] on span "Bulk update" at bounding box center [709, 238] width 113 height 16
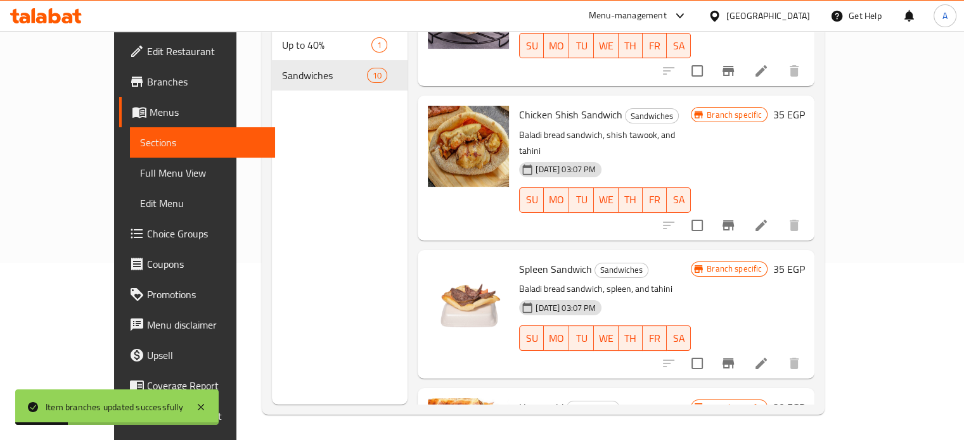
scroll to position [618, 0]
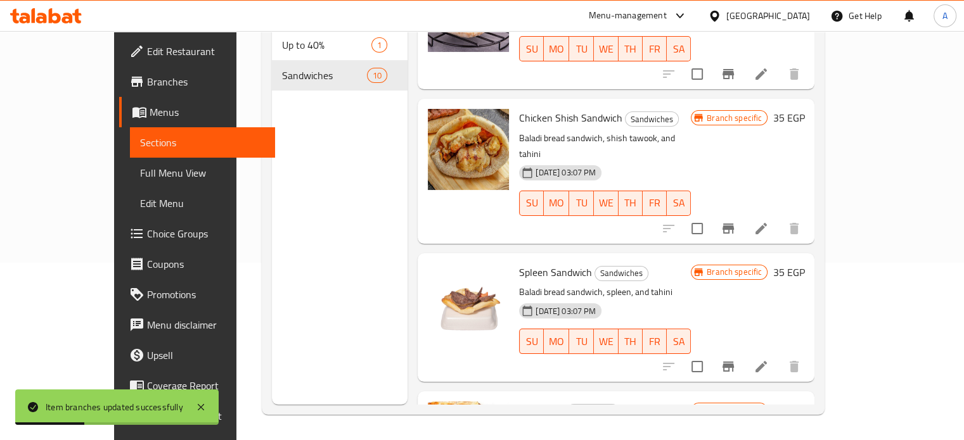
click at [804, 109] on h6 "35 EGP" at bounding box center [788, 118] width 32 height 18
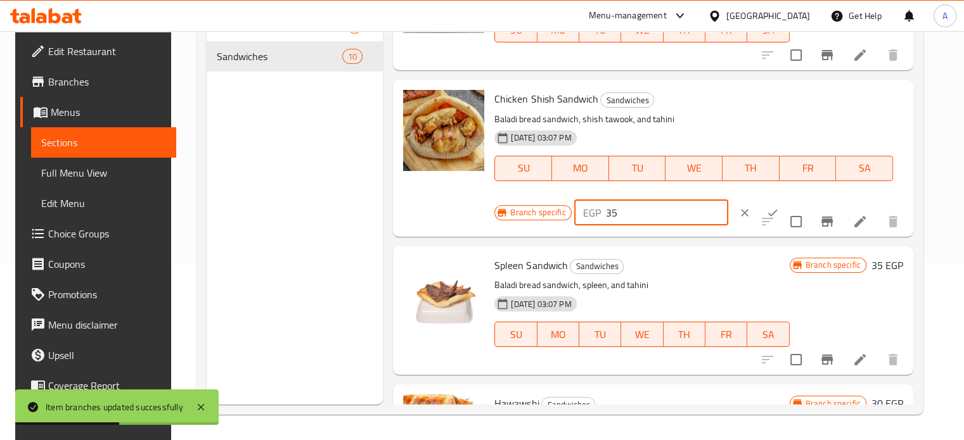
drag, startPoint x: 611, startPoint y: 215, endPoint x: 581, endPoint y: 216, distance: 29.8
click at [581, 216] on div "EGP 35 ​" at bounding box center [651, 212] width 154 height 25
type input "40"
click at [766, 209] on icon "ok" at bounding box center [772, 213] width 13 height 13
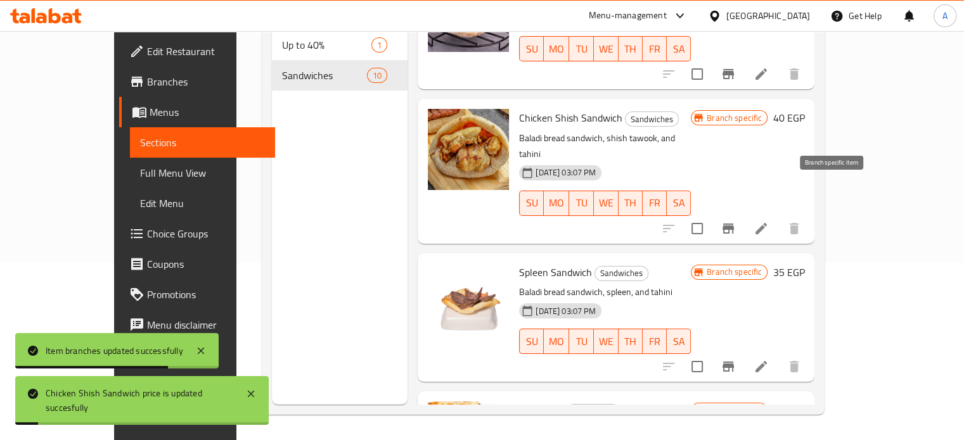
click at [734, 224] on icon "Branch-specific-item" at bounding box center [727, 229] width 11 height 10
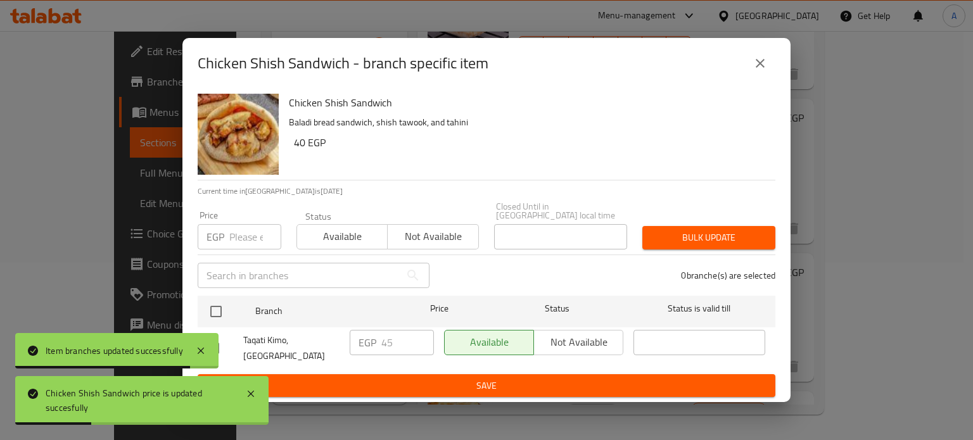
click at [239, 233] on input "number" at bounding box center [255, 236] width 52 height 25
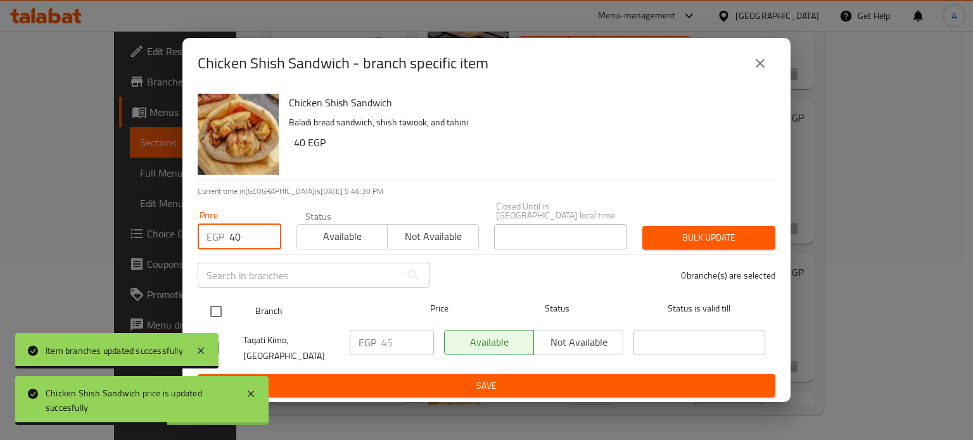
type input "40"
click at [214, 309] on input "checkbox" at bounding box center [216, 311] width 27 height 27
checkbox input "true"
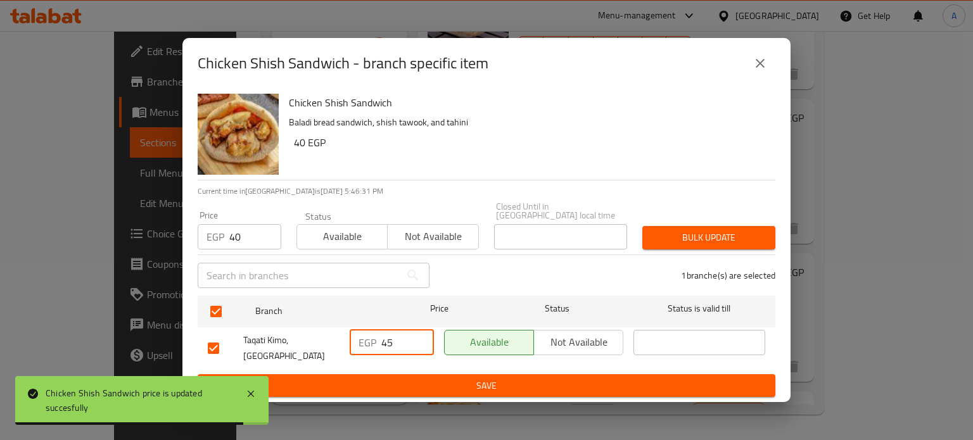
drag, startPoint x: 385, startPoint y: 343, endPoint x: 398, endPoint y: 344, distance: 12.7
click at [398, 344] on input "45" at bounding box center [407, 342] width 53 height 25
type input "40"
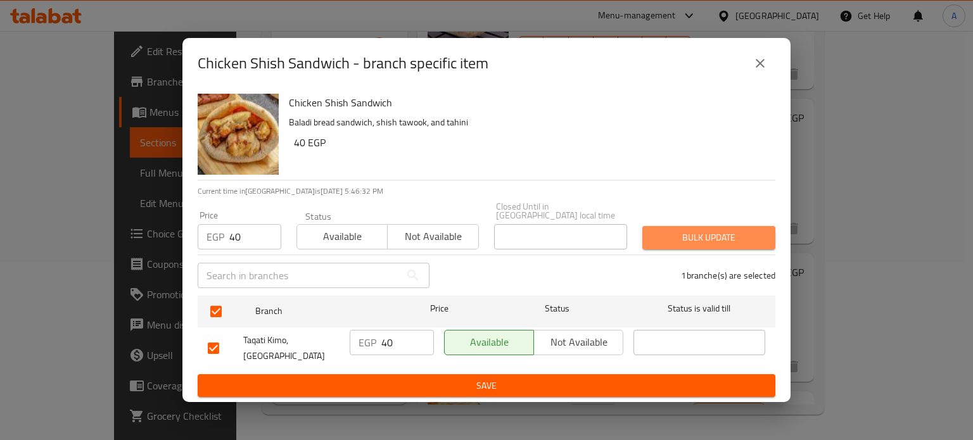
click at [715, 243] on button "Bulk update" at bounding box center [709, 237] width 133 height 23
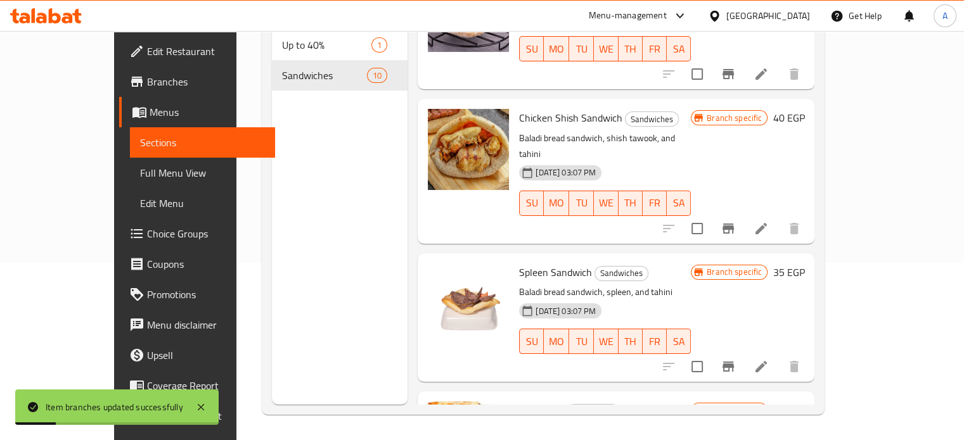
click at [804, 264] on h6 "35 EGP" at bounding box center [788, 273] width 32 height 18
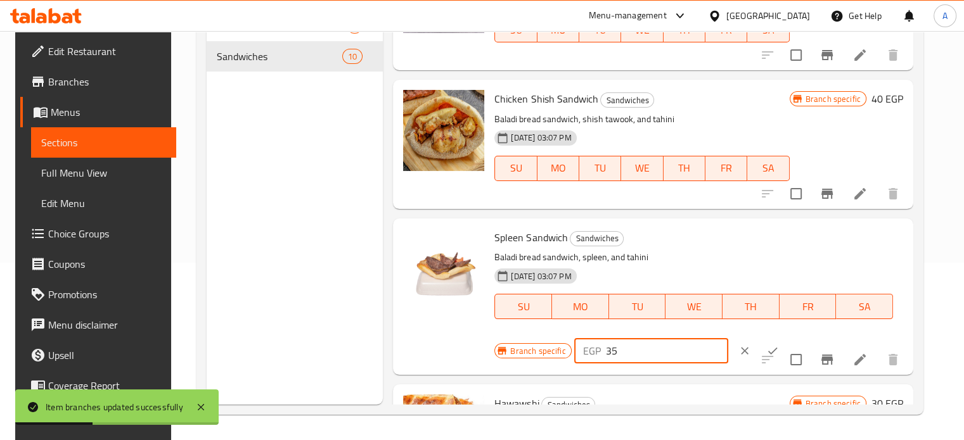
drag, startPoint x: 611, startPoint y: 354, endPoint x: 599, endPoint y: 350, distance: 12.6
click at [599, 350] on div "EGP 35 ​" at bounding box center [651, 350] width 154 height 25
type input "40"
click at [766, 347] on icon "ok" at bounding box center [772, 351] width 13 height 13
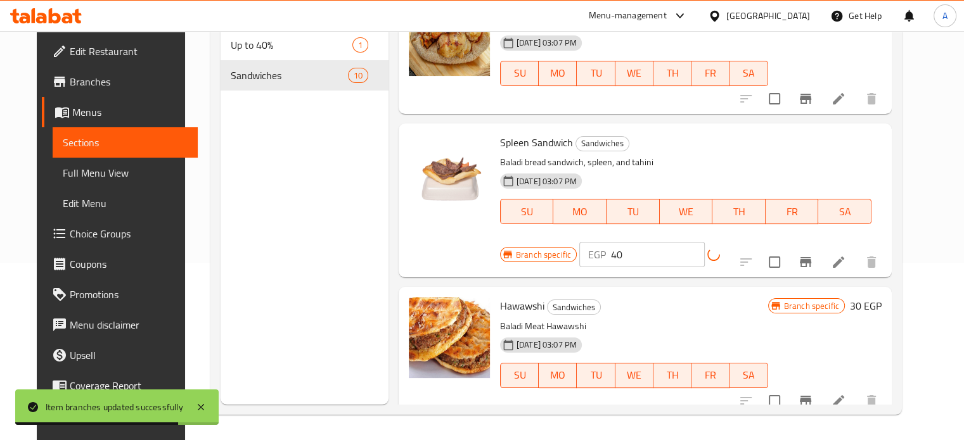
scroll to position [768, 0]
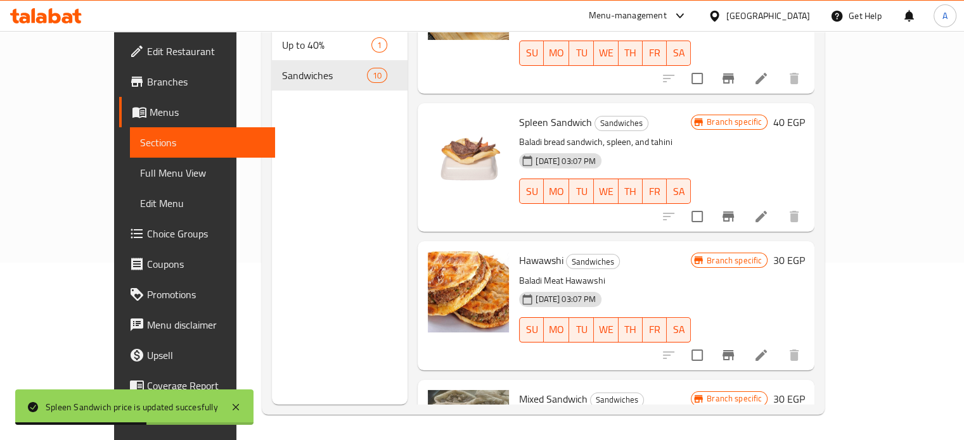
click at [743, 201] on button "Branch-specific-item" at bounding box center [728, 216] width 30 height 30
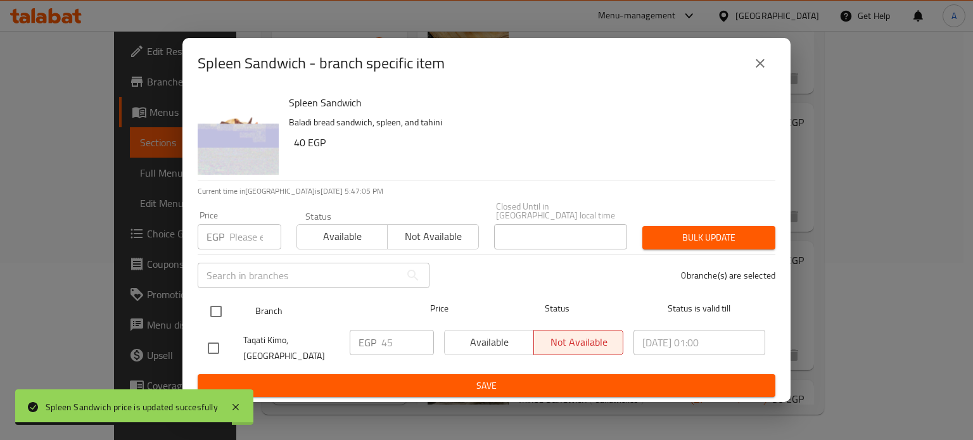
click at [218, 305] on input "checkbox" at bounding box center [216, 311] width 27 height 27
checkbox input "true"
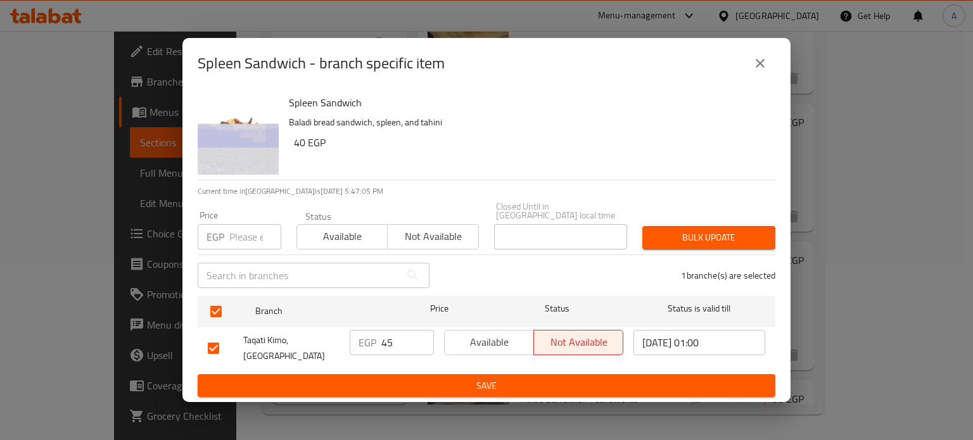
click at [246, 248] on div "Price EGP Price" at bounding box center [239, 230] width 99 height 54
click at [246, 225] on input "number" at bounding box center [255, 236] width 52 height 25
type input "40"
click at [388, 342] on input "45" at bounding box center [407, 342] width 53 height 25
type input "40"
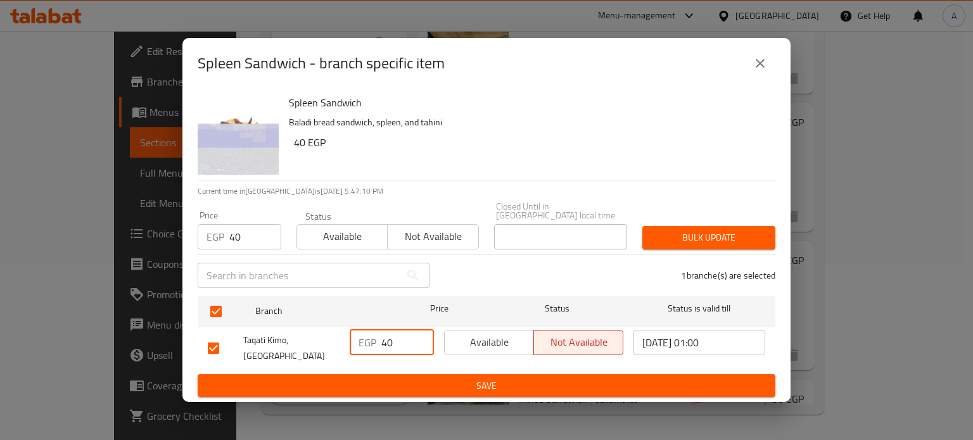
click at [664, 226] on button "Bulk update" at bounding box center [709, 237] width 133 height 23
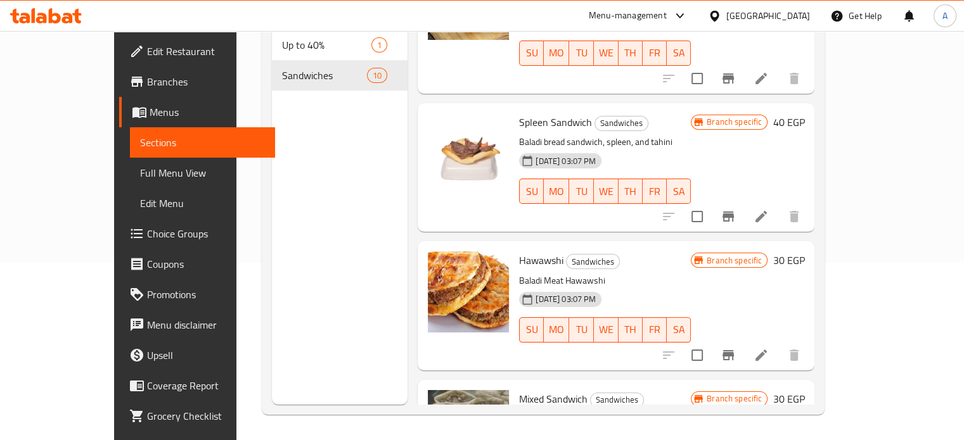
click at [804, 252] on h6 "30 EGP" at bounding box center [788, 261] width 32 height 18
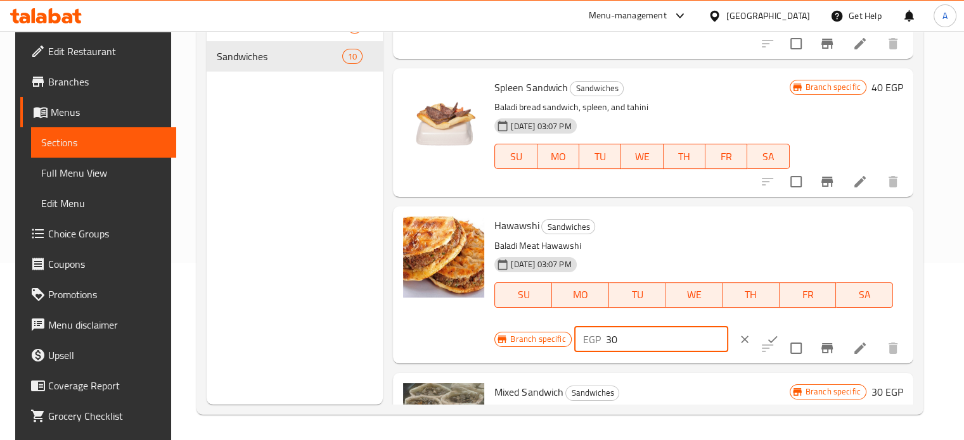
drag, startPoint x: 606, startPoint y: 338, endPoint x: 594, endPoint y: 338, distance: 12.7
click at [594, 338] on div "EGP 30 ​" at bounding box center [651, 339] width 154 height 25
type input "40"
click at [766, 335] on icon "ok" at bounding box center [772, 339] width 13 height 13
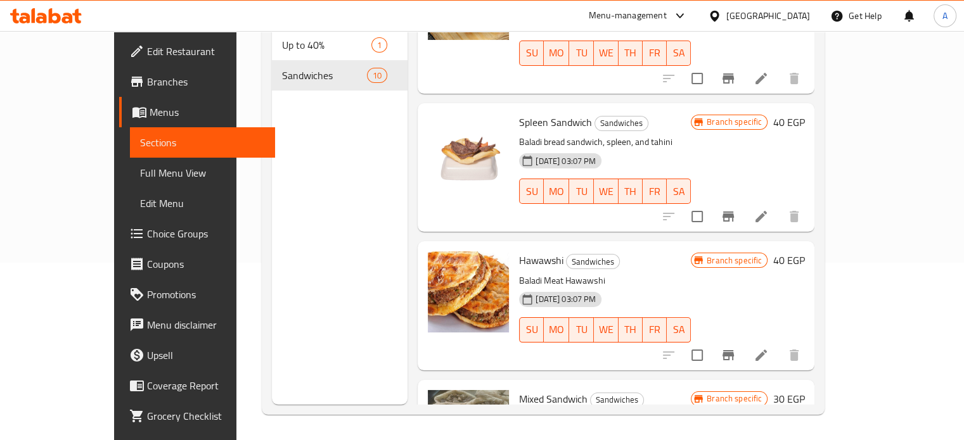
click at [743, 340] on button "Branch-specific-item" at bounding box center [728, 355] width 30 height 30
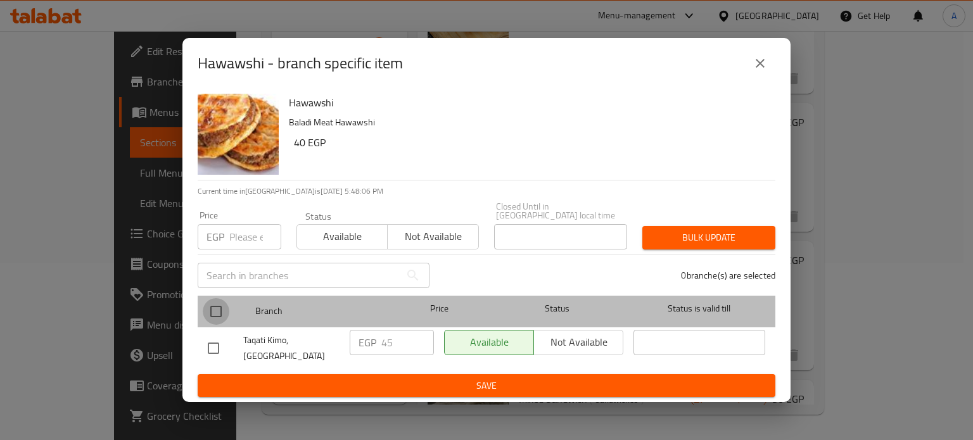
click at [222, 299] on input "checkbox" at bounding box center [216, 311] width 27 height 27
checkbox input "true"
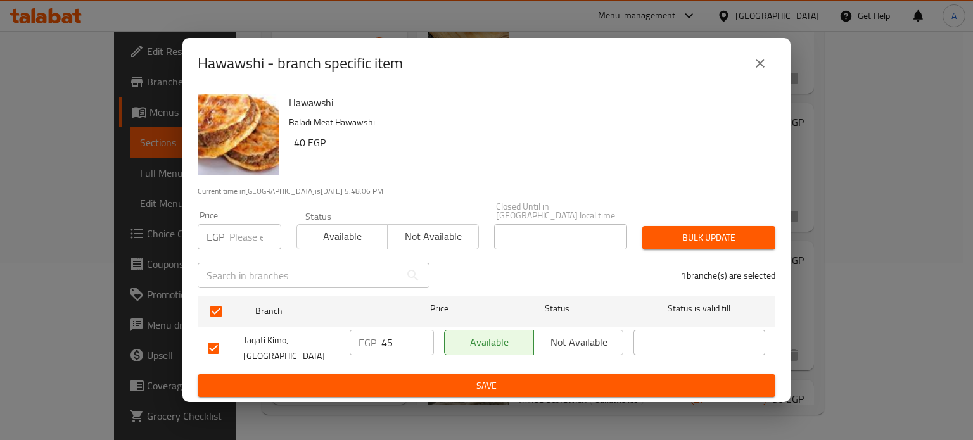
click at [240, 240] on input "number" at bounding box center [255, 236] width 52 height 25
type input "40"
click at [387, 338] on input "45" at bounding box center [407, 342] width 53 height 25
type input "40"
click at [748, 231] on span "Bulk update" at bounding box center [709, 238] width 113 height 16
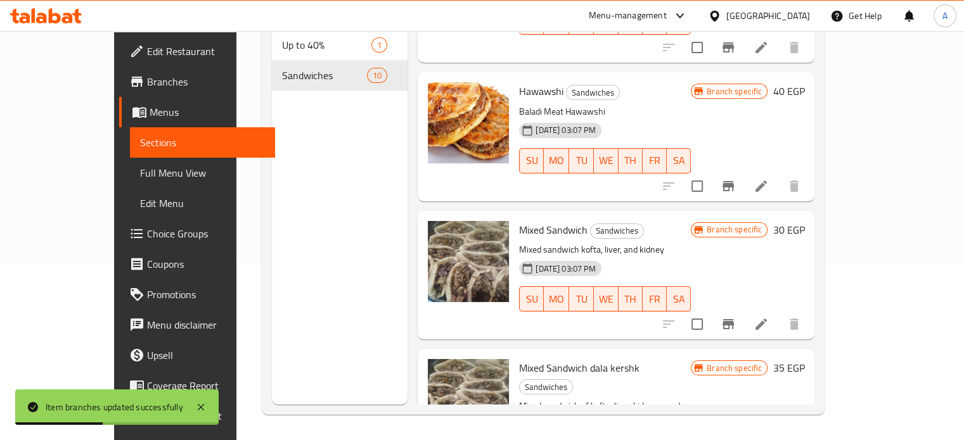
scroll to position [975, 0]
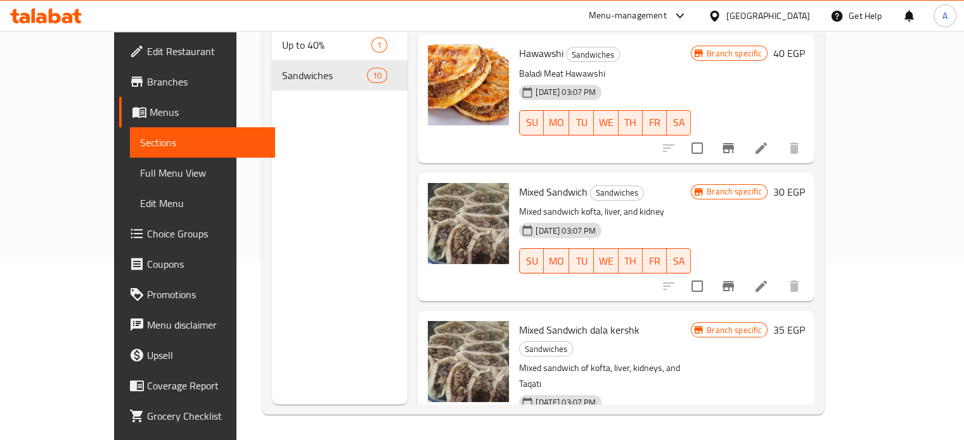
click at [804, 183] on h6 "30 EGP" at bounding box center [788, 192] width 32 height 18
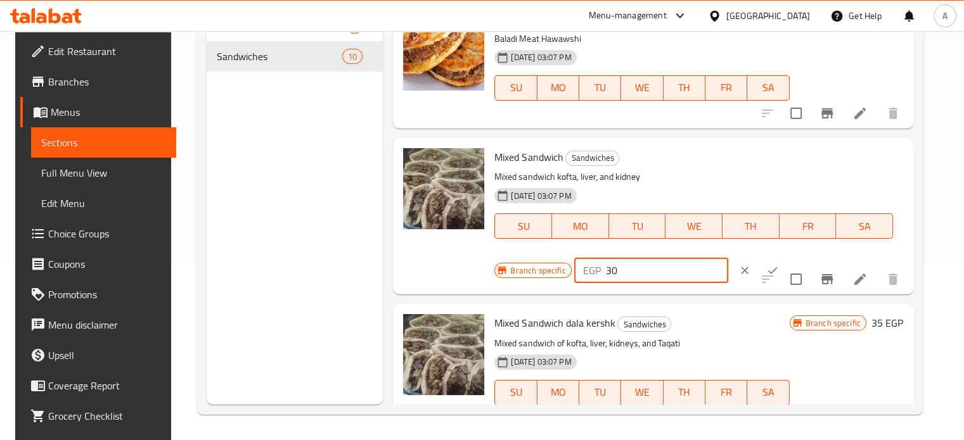
drag, startPoint x: 606, startPoint y: 274, endPoint x: 598, endPoint y: 274, distance: 8.2
click at [598, 274] on div "EGP 30 ​" at bounding box center [651, 270] width 154 height 25
type input "40"
click at [758, 262] on button "ok" at bounding box center [772, 271] width 28 height 28
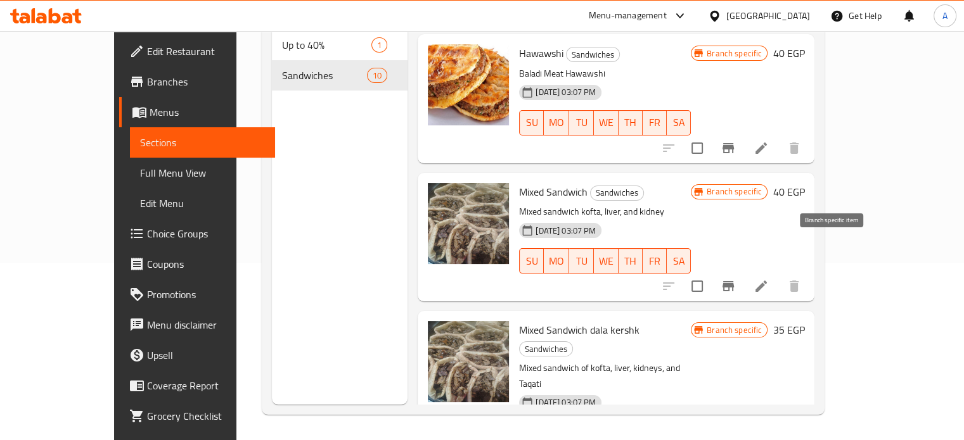
click at [736, 279] on icon "Branch-specific-item" at bounding box center [727, 286] width 15 height 15
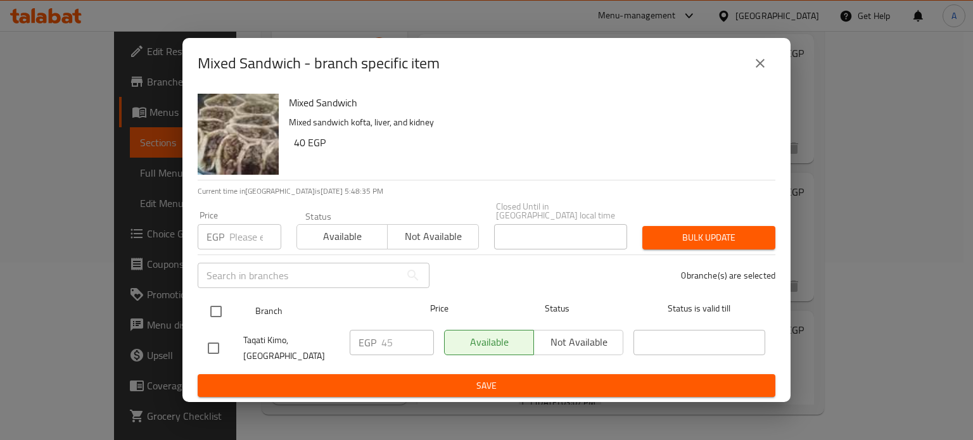
click at [209, 306] on input "checkbox" at bounding box center [216, 311] width 27 height 27
checkbox input "true"
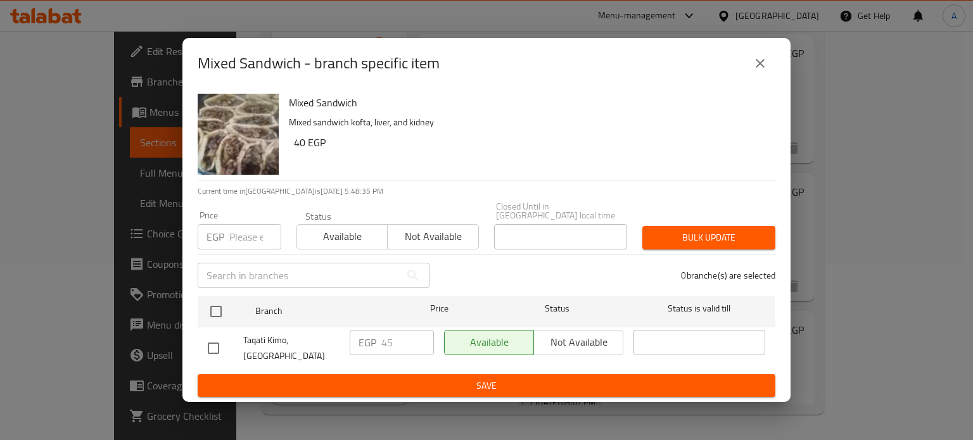
checkbox input "true"
click at [243, 229] on input "number" at bounding box center [255, 236] width 52 height 25
type input "40"
click at [387, 340] on input "45" at bounding box center [407, 342] width 53 height 25
type input "40"
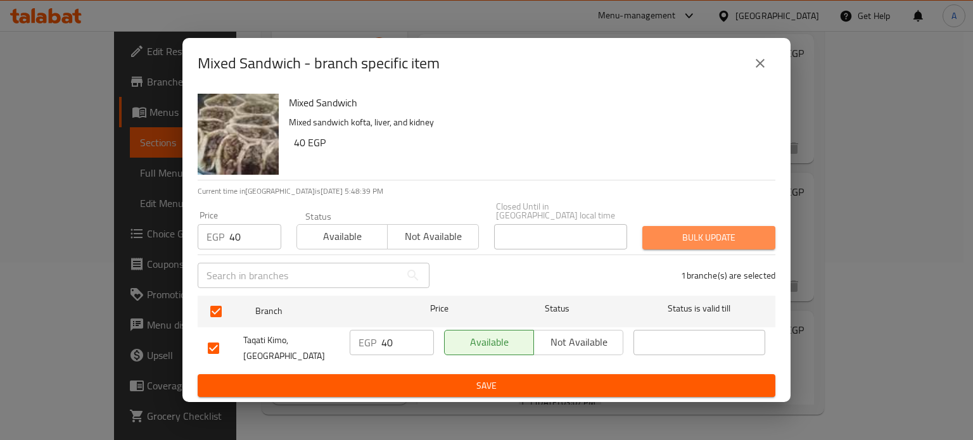
click at [740, 230] on span "Bulk update" at bounding box center [709, 238] width 113 height 16
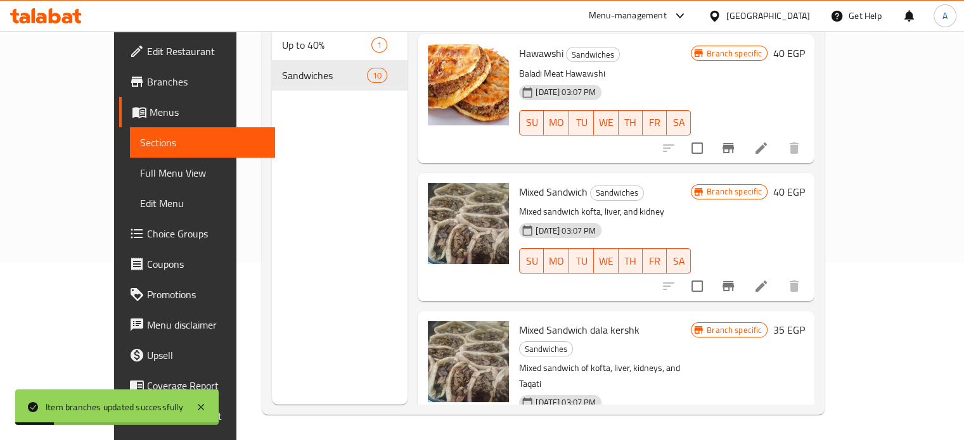
click at [804, 321] on h6 "35 EGP" at bounding box center [788, 330] width 32 height 18
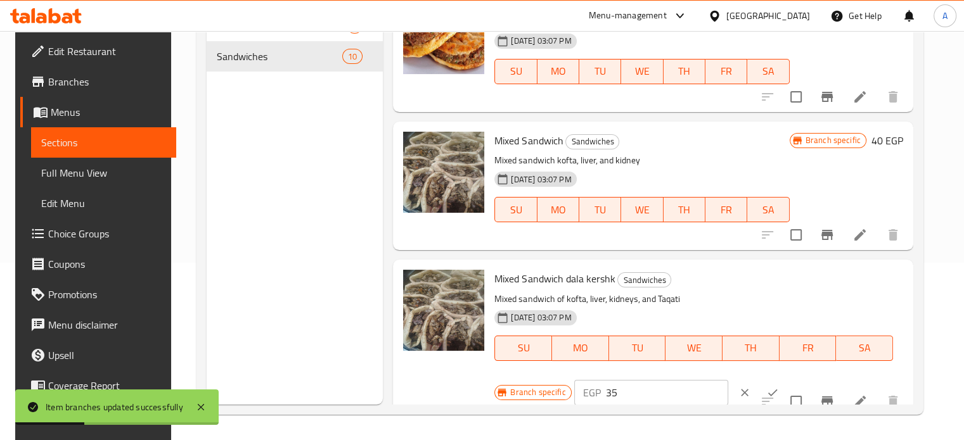
scroll to position [1003, 0]
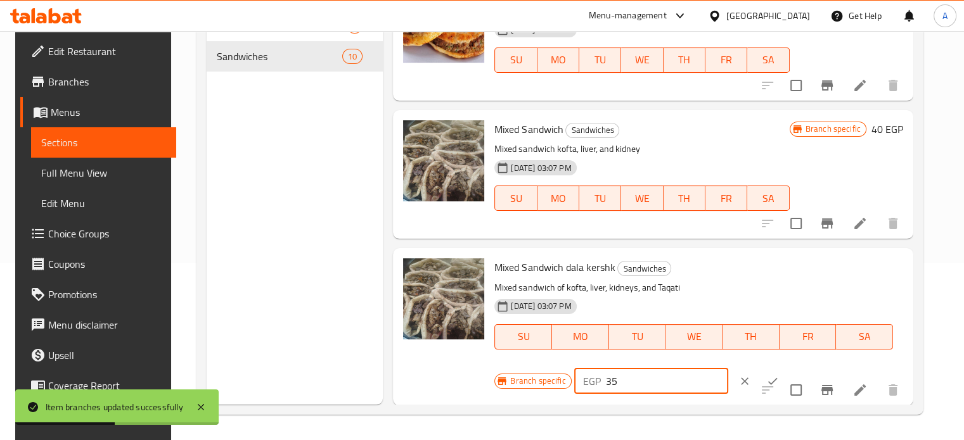
click at [606, 389] on input "35" at bounding box center [667, 381] width 122 height 25
type input "40"
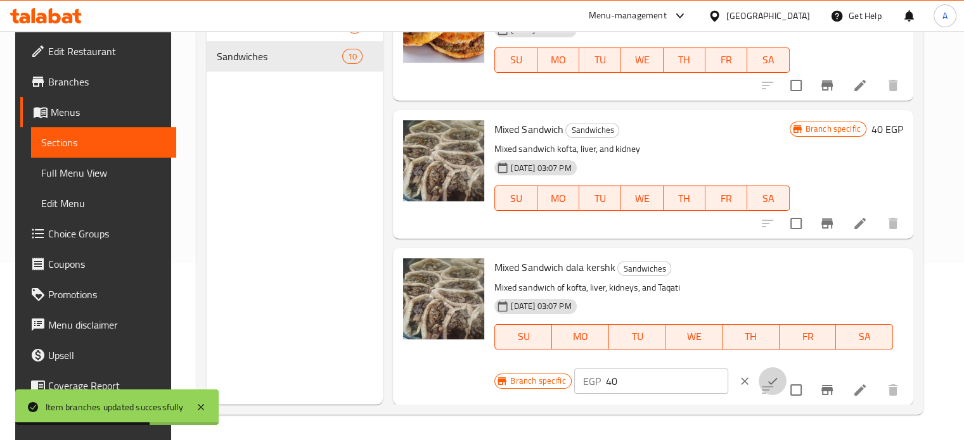
click at [766, 378] on icon "ok" at bounding box center [772, 381] width 13 height 13
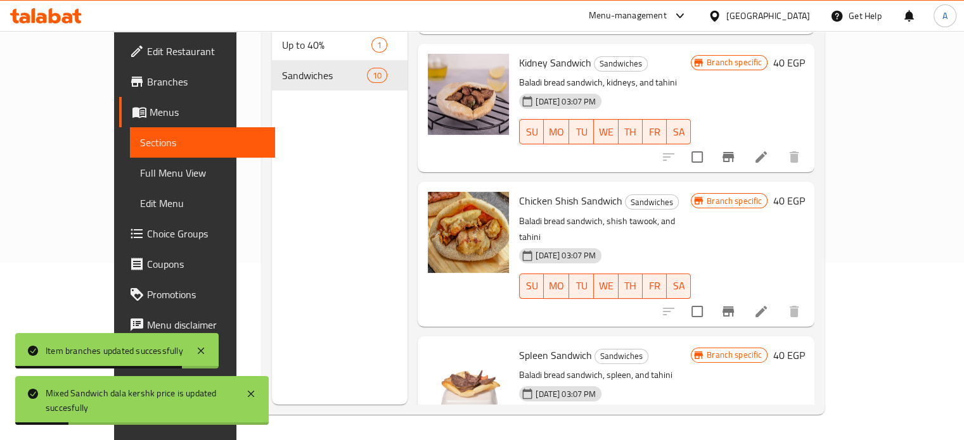
scroll to position [975, 0]
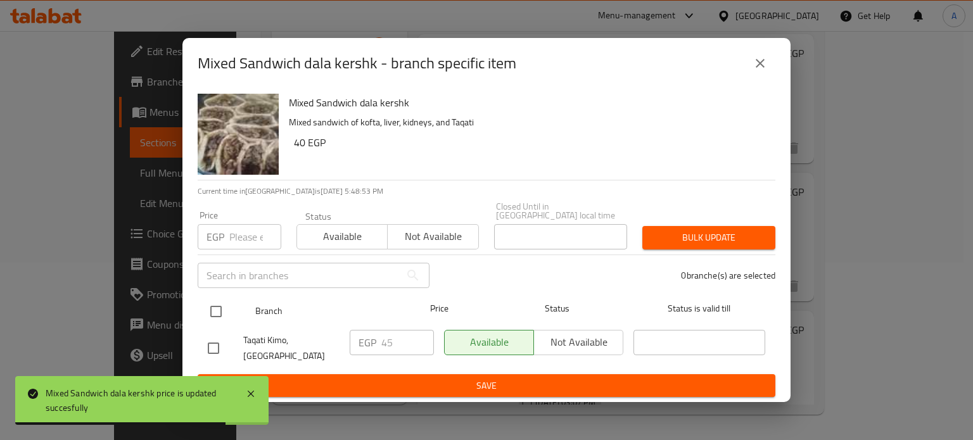
click at [214, 302] on input "checkbox" at bounding box center [216, 311] width 27 height 27
checkbox input "true"
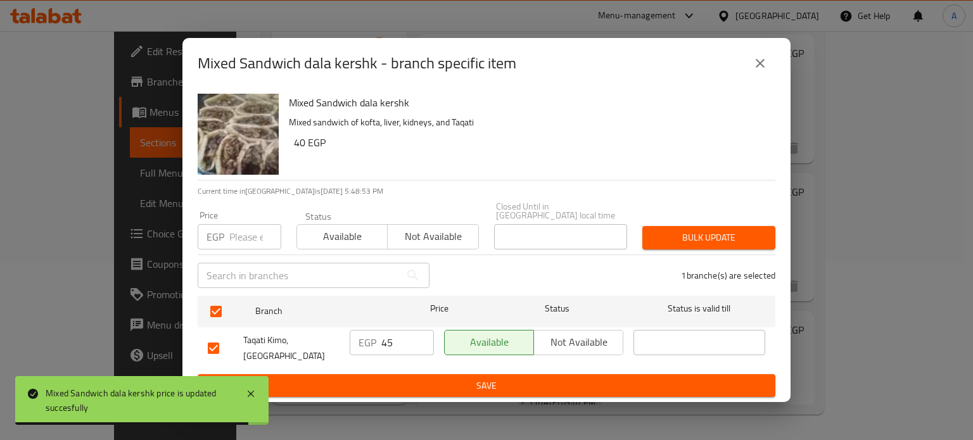
click at [243, 238] on input "number" at bounding box center [255, 236] width 52 height 25
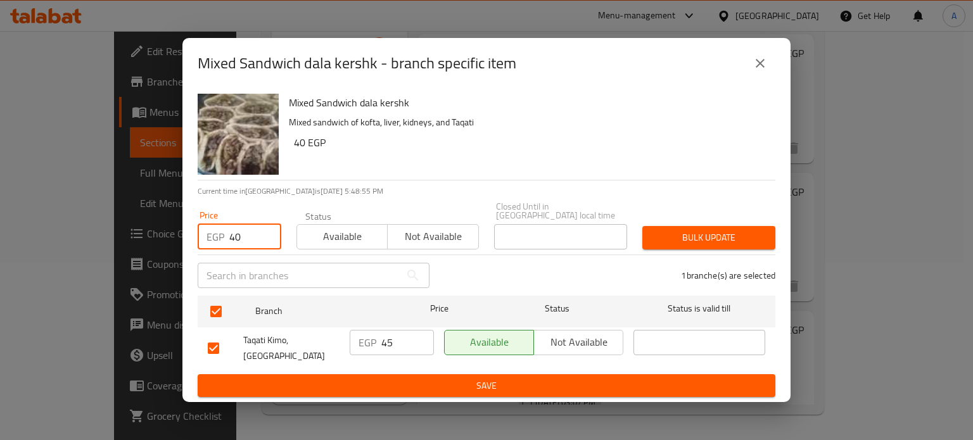
type input "40"
drag, startPoint x: 386, startPoint y: 336, endPoint x: 396, endPoint y: 338, distance: 10.2
click at [396, 338] on input "45" at bounding box center [407, 342] width 53 height 25
type input "40"
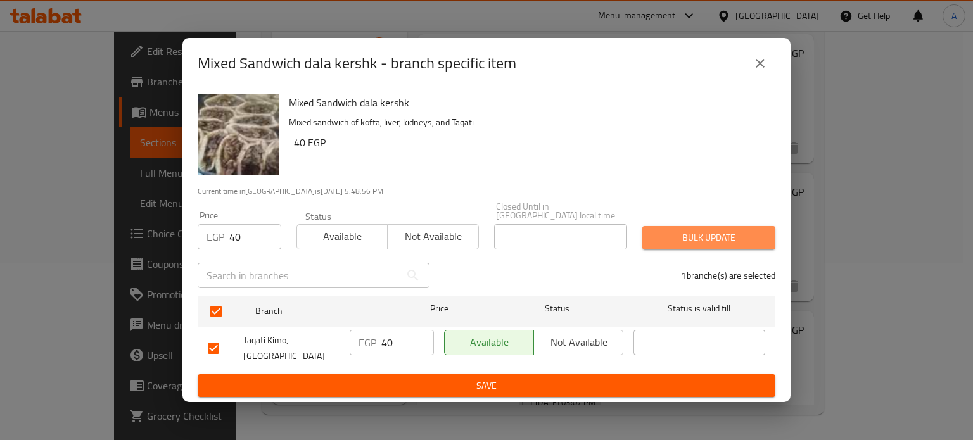
click at [715, 226] on button "Bulk update" at bounding box center [709, 237] width 133 height 23
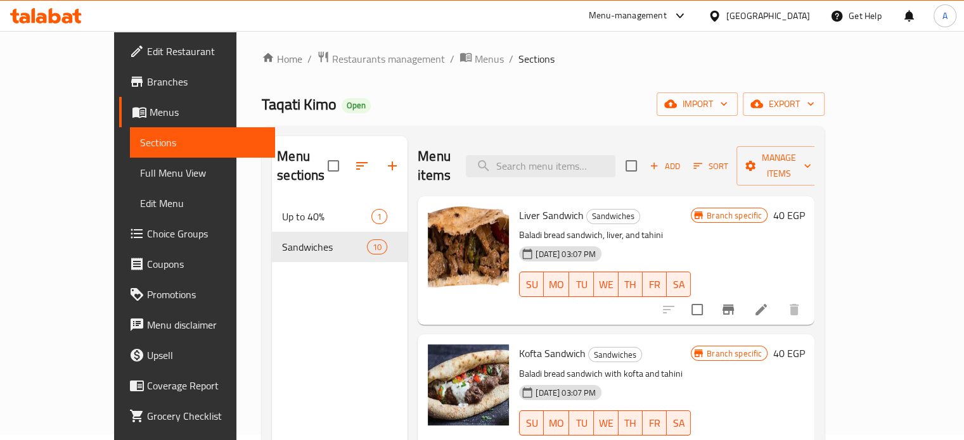
scroll to position [0, 0]
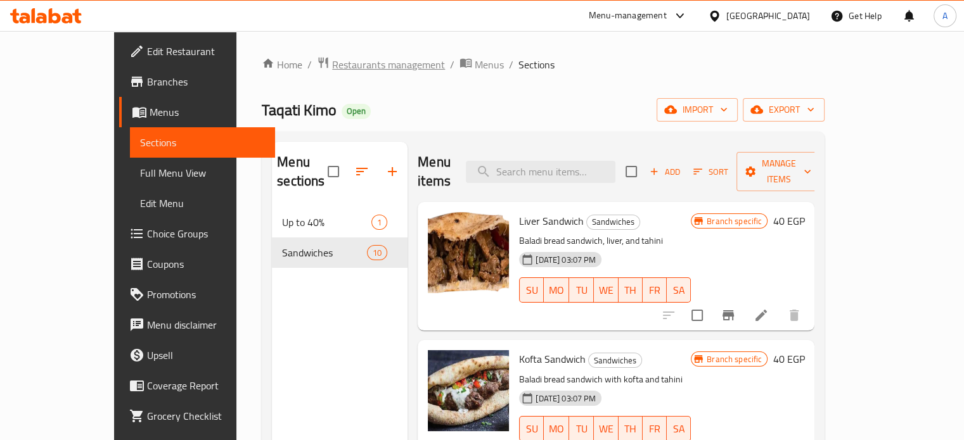
click at [332, 65] on span "Restaurants management" at bounding box center [388, 64] width 113 height 15
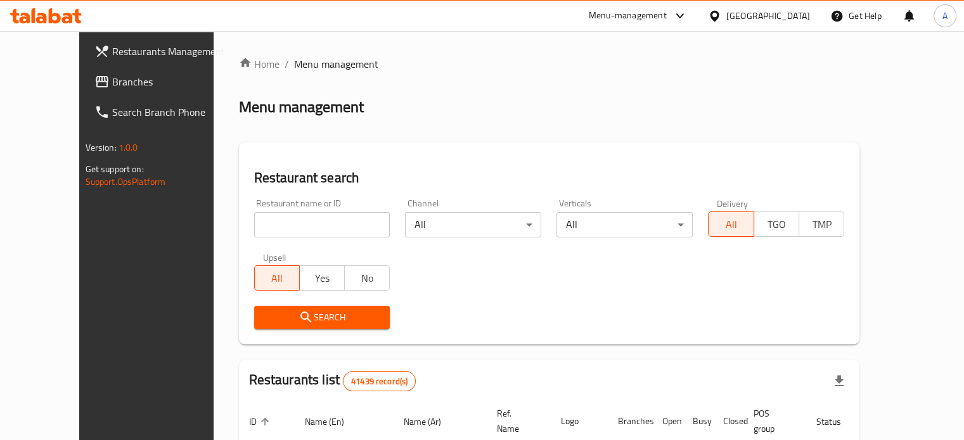
click at [278, 207] on div "Restaurant name or ID Restaurant name or ID" at bounding box center [322, 218] width 136 height 39
click at [293, 224] on input "search" at bounding box center [322, 224] width 136 height 25
click at [286, 222] on input "k" at bounding box center [322, 224] width 136 height 25
click at [272, 222] on input "k" at bounding box center [322, 224] width 136 height 25
click at [275, 227] on input "k" at bounding box center [322, 224] width 136 height 25
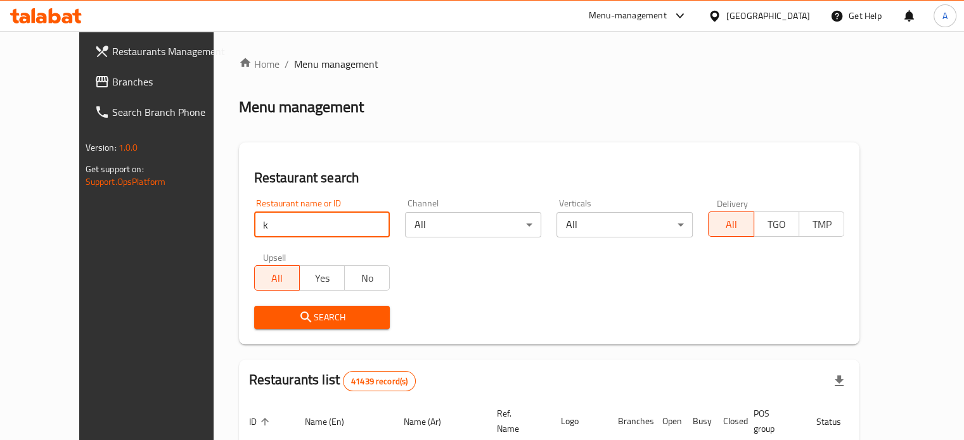
click at [275, 227] on input "k" at bounding box center [322, 224] width 136 height 25
paste input "KEBDA ELRAY2 PLUS"
type input "KEBDA ELRAY2 PLUS"
click at [291, 319] on span "Search" at bounding box center [322, 318] width 116 height 16
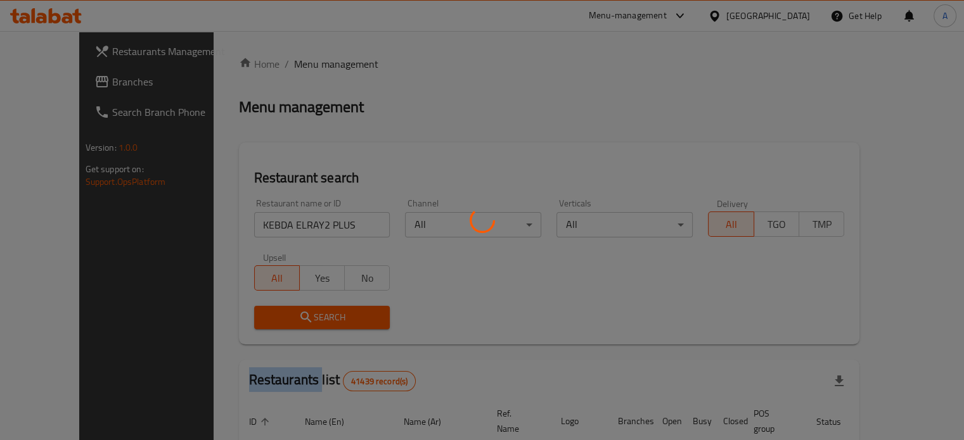
click at [291, 319] on div at bounding box center [482, 220] width 964 height 440
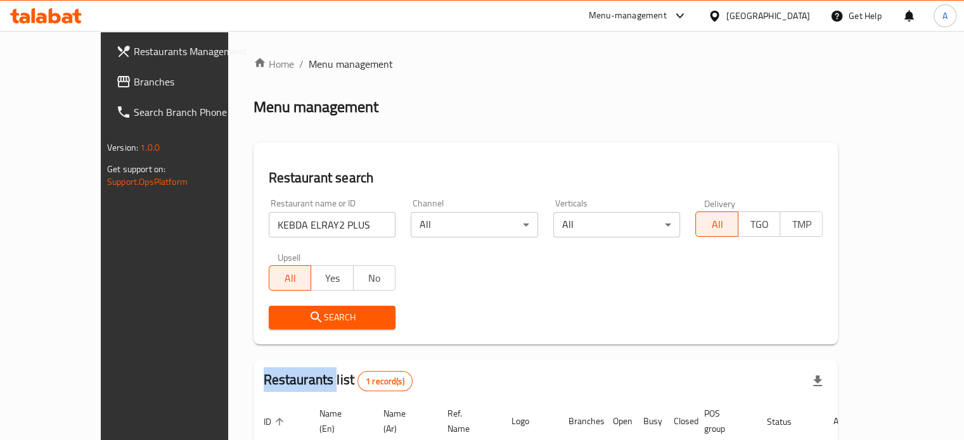
scroll to position [99, 0]
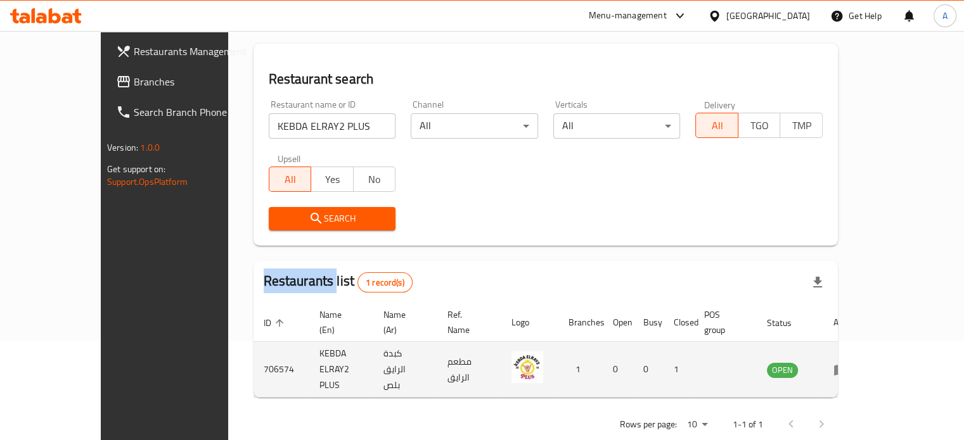
click at [848, 365] on icon "enhanced table" at bounding box center [841, 370] width 14 height 11
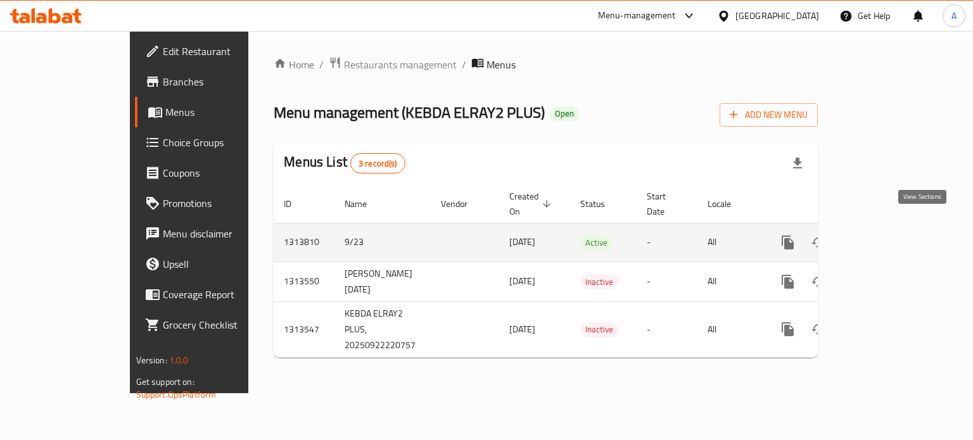
click at [887, 235] on icon "enhanced table" at bounding box center [879, 242] width 15 height 15
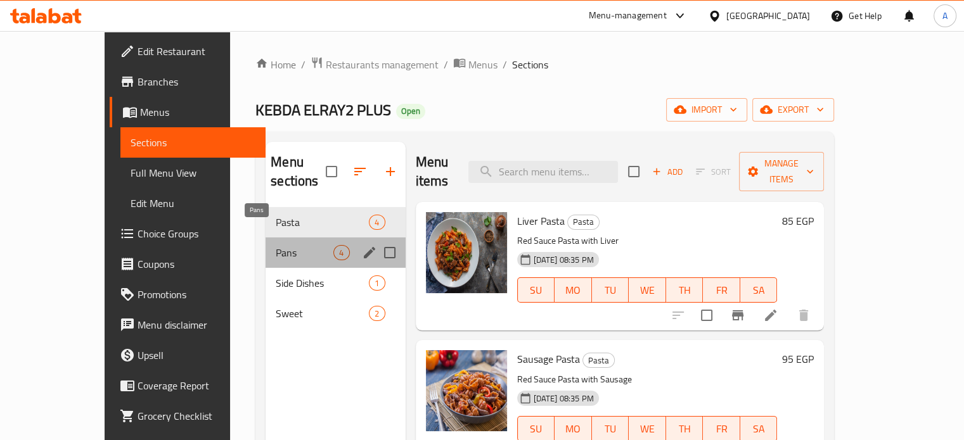
click at [276, 245] on span "Pans" at bounding box center [305, 252] width 58 height 15
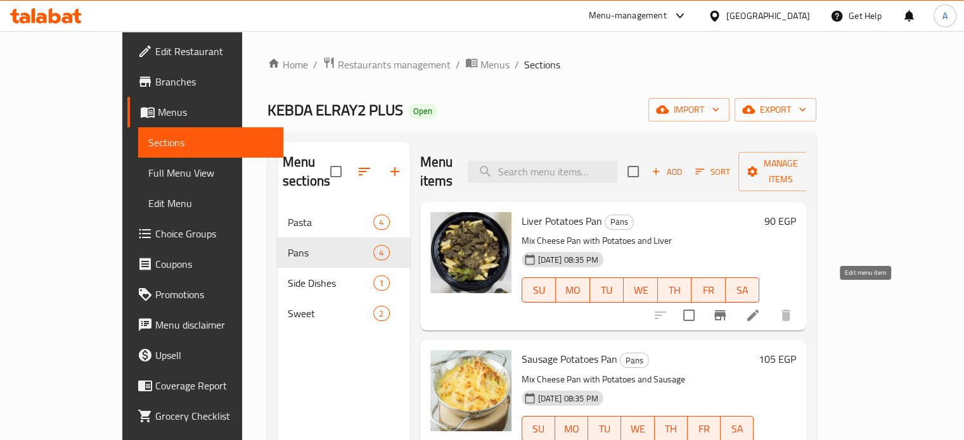
click at [760, 308] on icon at bounding box center [752, 315] width 15 height 15
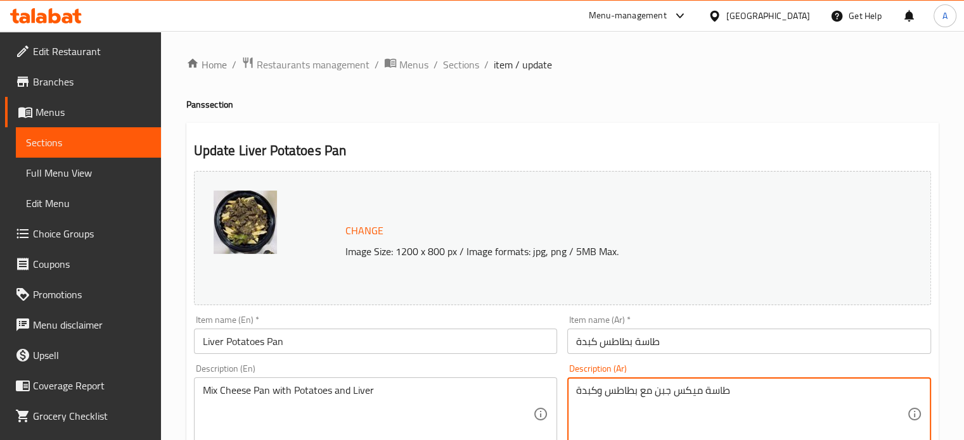
drag, startPoint x: 638, startPoint y: 390, endPoint x: 704, endPoint y: 395, distance: 66.1
type textarea "طاسةبطاطس وكبدة"
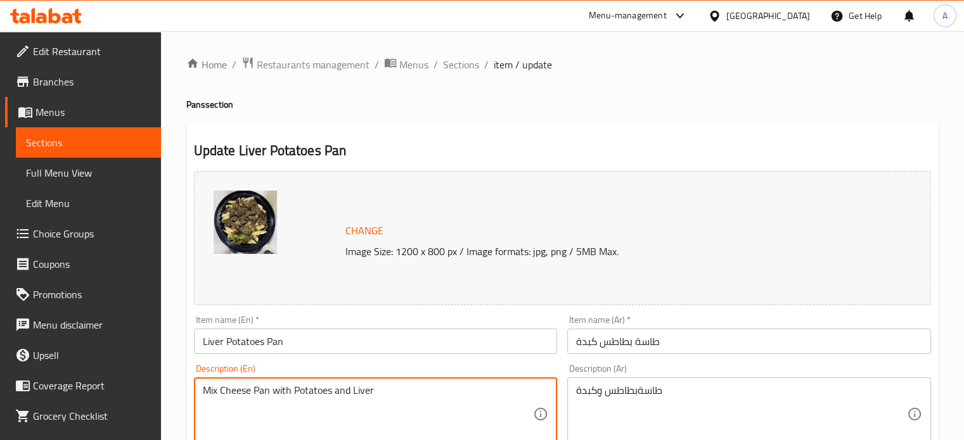
drag, startPoint x: 251, startPoint y: 399, endPoint x: 190, endPoint y: 399, distance: 60.8
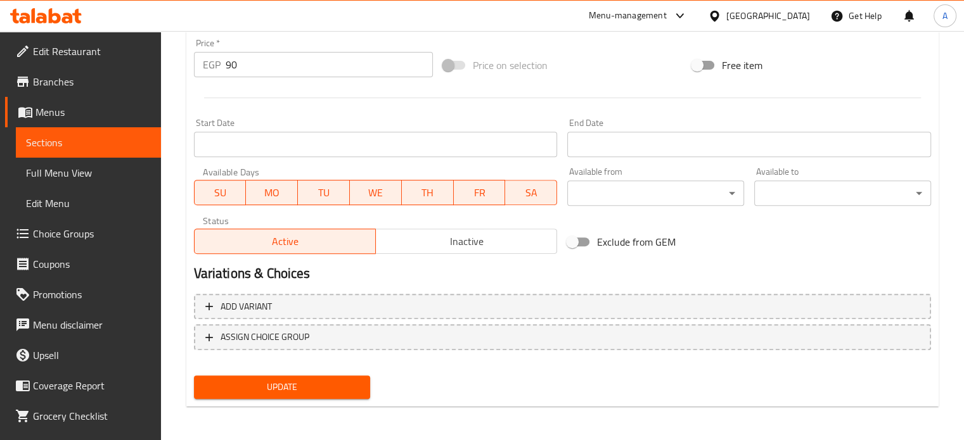
scroll to position [472, 0]
type textarea "Pan with Potatoes and Liver"
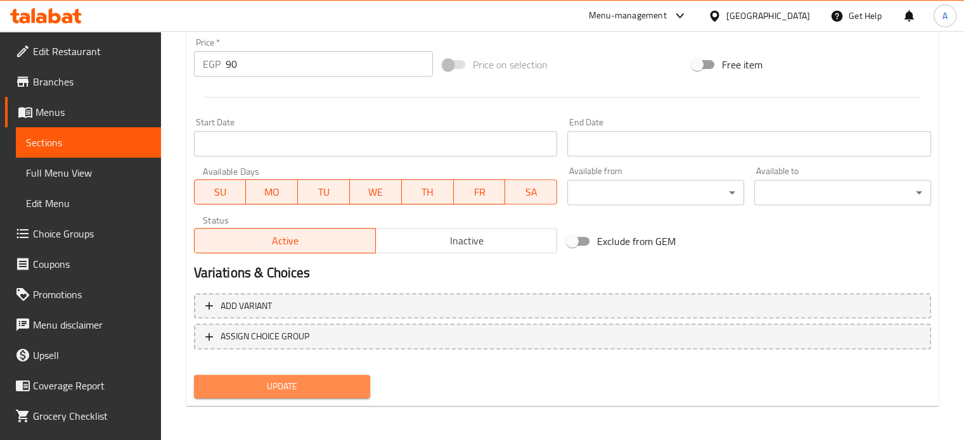
click at [243, 380] on span "Update" at bounding box center [282, 387] width 157 height 16
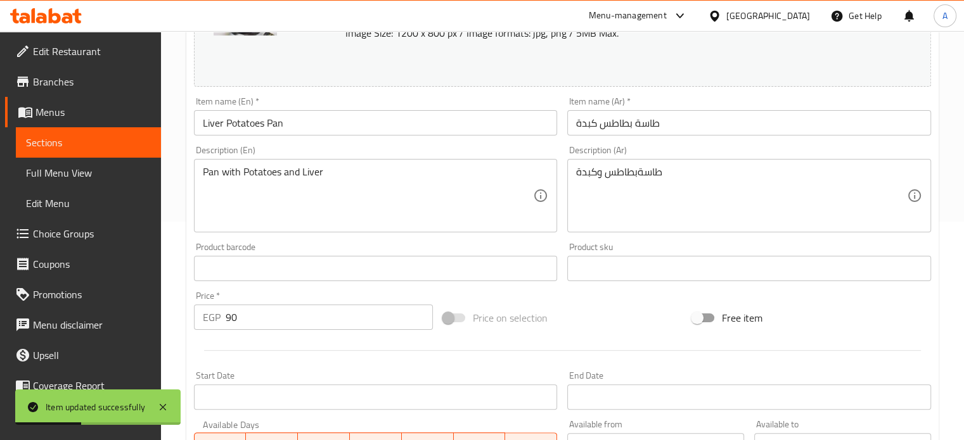
scroll to position [0, 0]
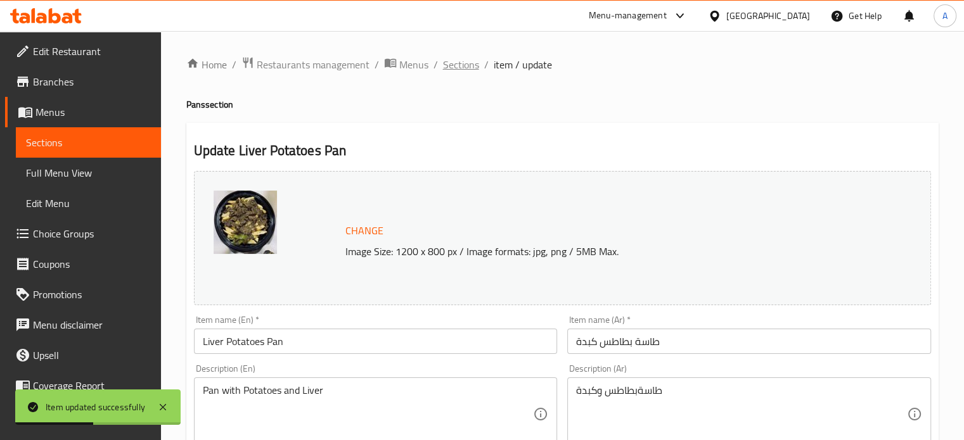
click at [466, 57] on span "Sections" at bounding box center [461, 64] width 36 height 15
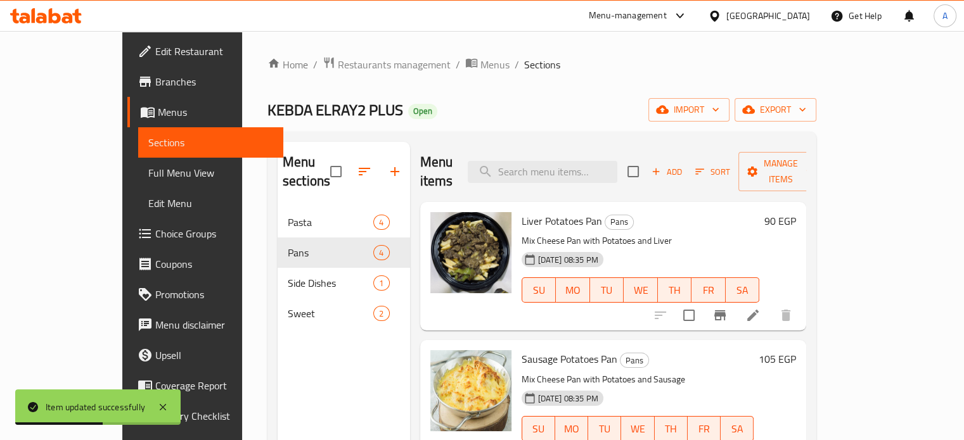
scroll to position [96, 0]
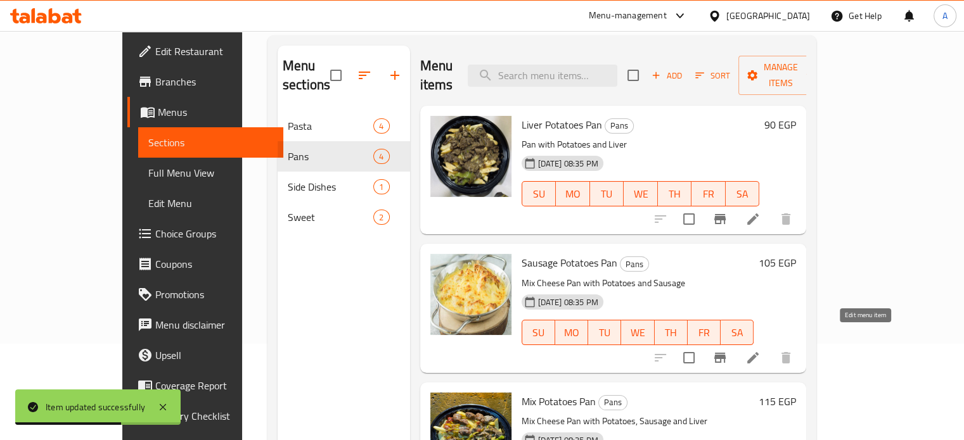
click at [758, 352] on icon at bounding box center [752, 357] width 11 height 11
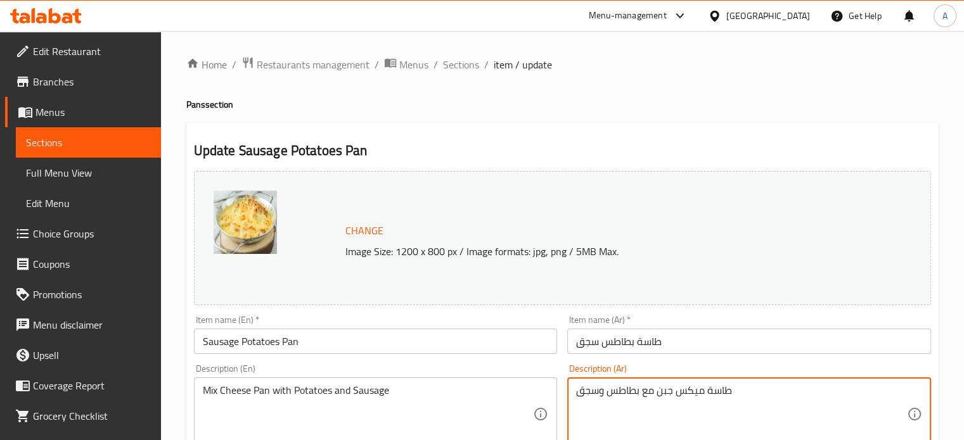
click at [656, 395] on textarea "طاسة ميكس جبن مع بطاطس وسجق" at bounding box center [741, 415] width 331 height 60
drag, startPoint x: 642, startPoint y: 393, endPoint x: 702, endPoint y: 397, distance: 60.3
click at [702, 397] on textarea "طاسة ميكس جبن مع بطاطس وسجق" at bounding box center [741, 415] width 331 height 60
type textarea "طاسة بطاطس وسجق"
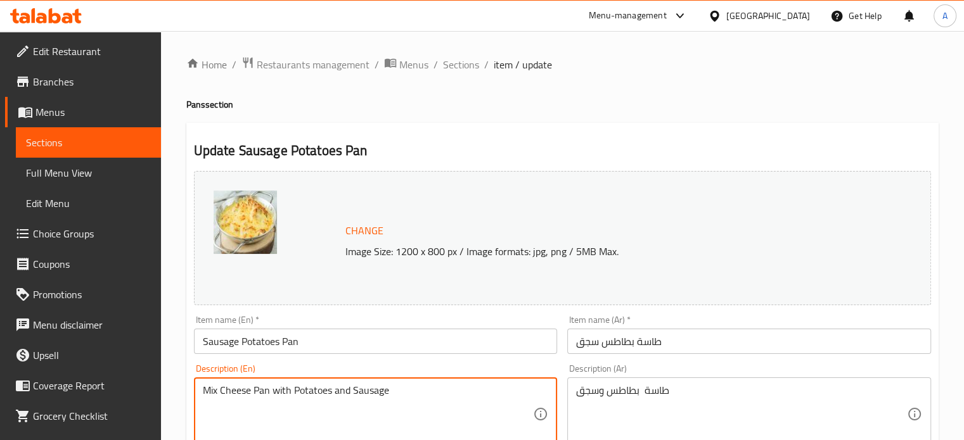
drag, startPoint x: 224, startPoint y: 392, endPoint x: 198, endPoint y: 392, distance: 26.0
drag, startPoint x: 240, startPoint y: 395, endPoint x: 224, endPoint y: 395, distance: 15.8
click at [224, 395] on textarea "Pan with Potatoes and Sausage" at bounding box center [368, 415] width 331 height 60
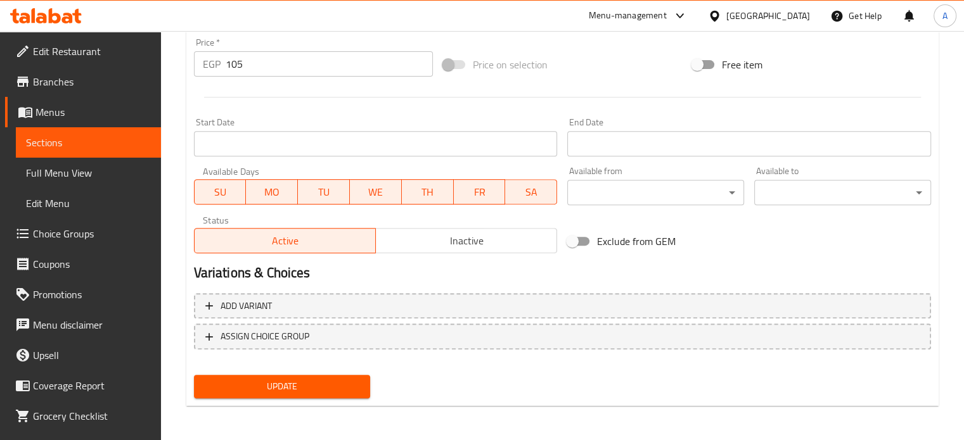
type textarea "Pan Potatoes and Sausage"
click at [302, 392] on span "Update" at bounding box center [282, 387] width 157 height 16
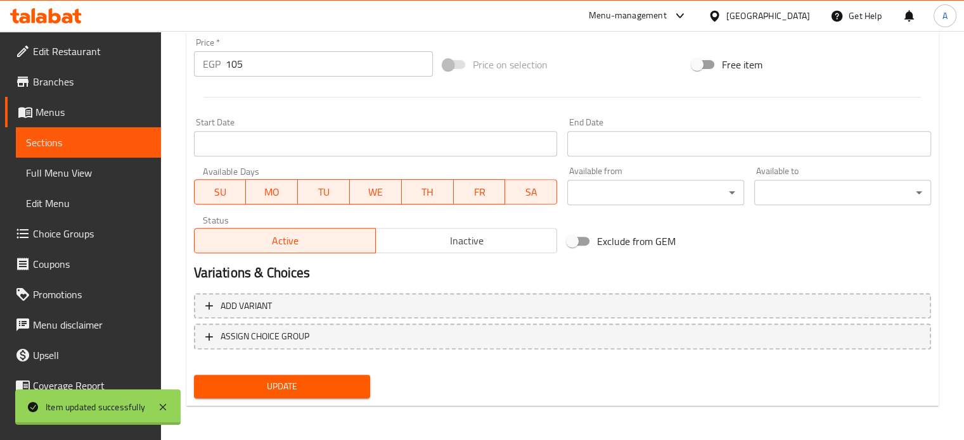
scroll to position [0, 0]
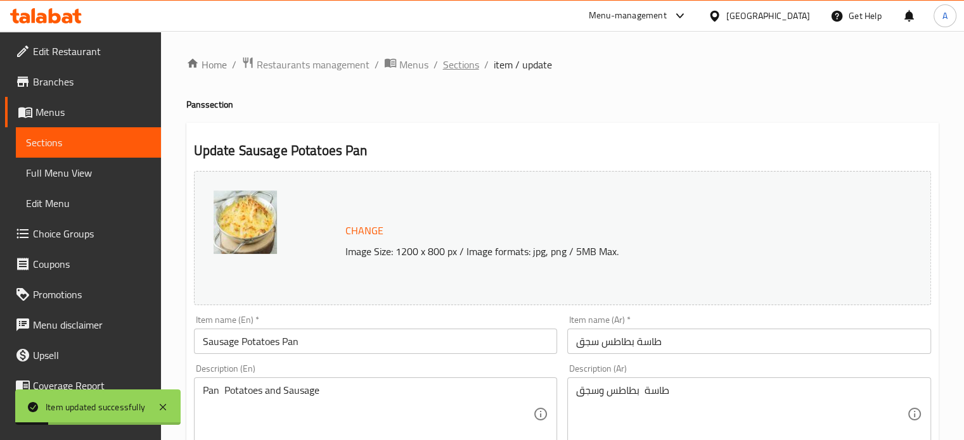
click at [444, 70] on span "Sections" at bounding box center [461, 64] width 36 height 15
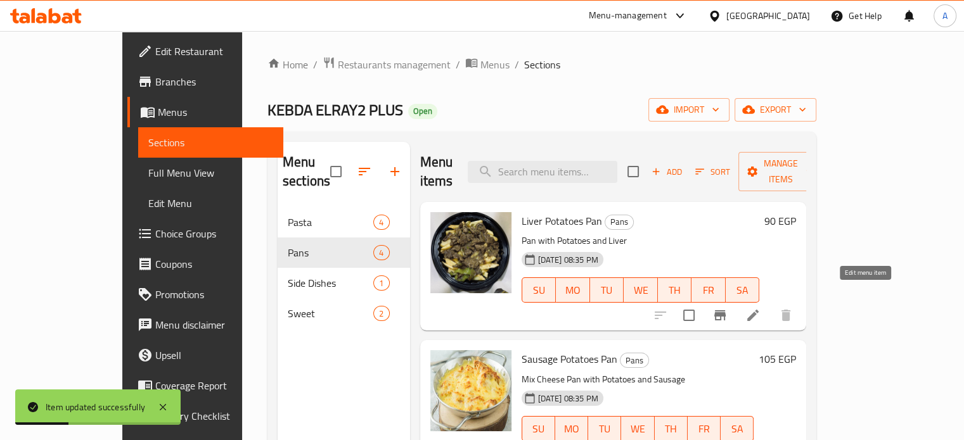
click at [758, 310] on icon at bounding box center [752, 315] width 11 height 11
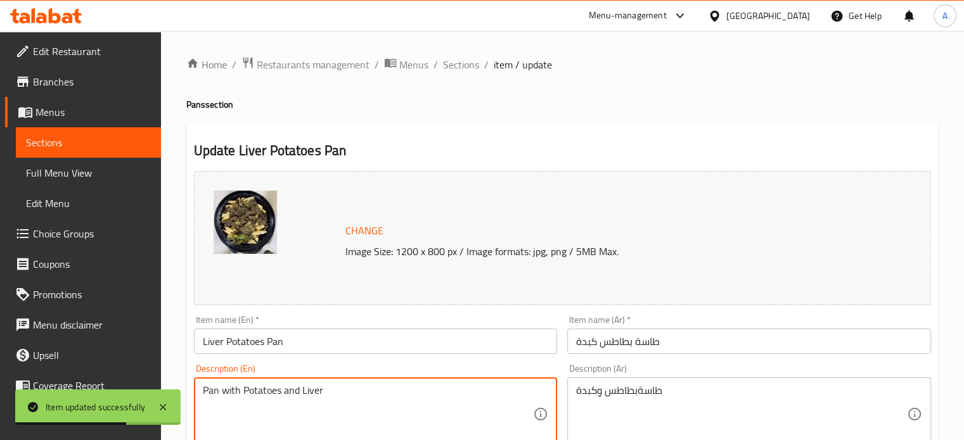
drag, startPoint x: 224, startPoint y: 397, endPoint x: 240, endPoint y: 397, distance: 15.8
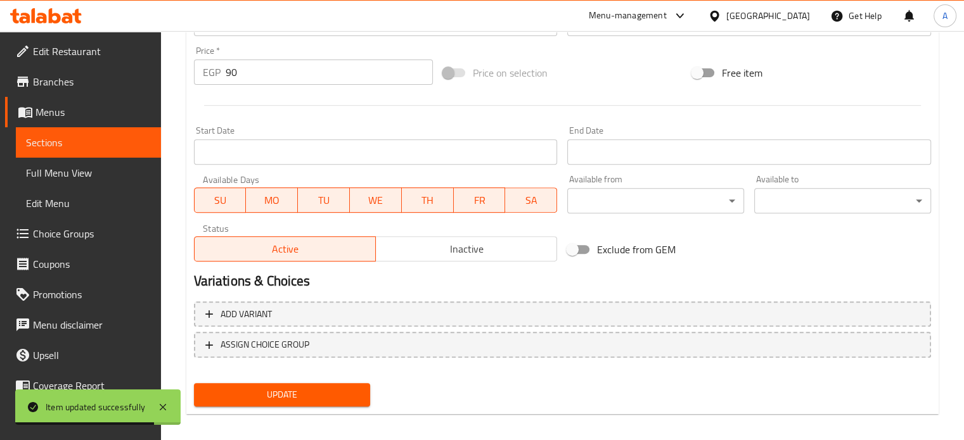
scroll to position [472, 0]
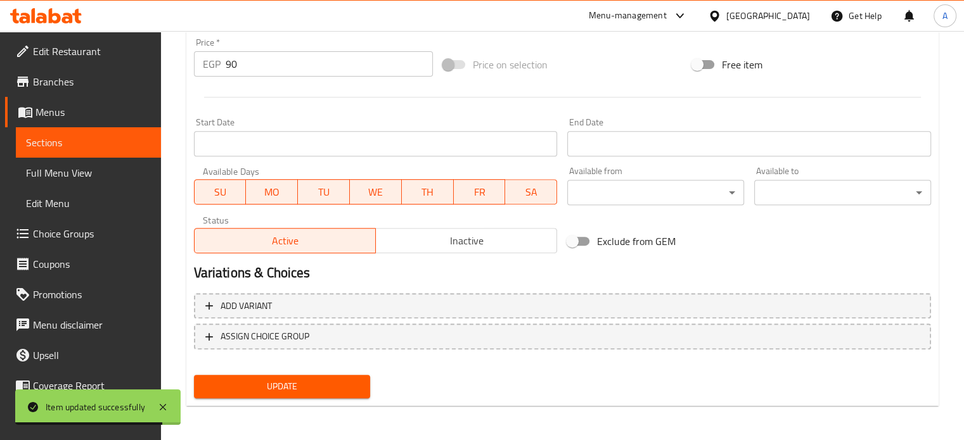
type textarea "Pan Potatoes and Liver"
click at [259, 388] on span "Update" at bounding box center [282, 387] width 157 height 16
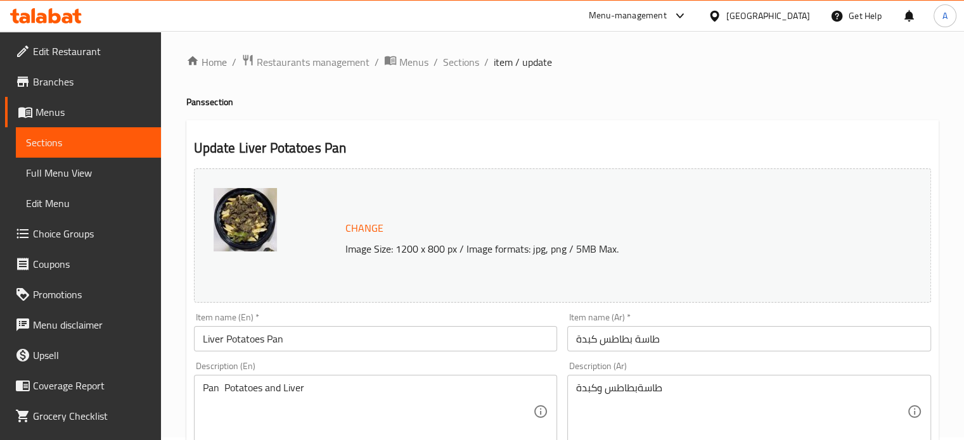
scroll to position [0, 0]
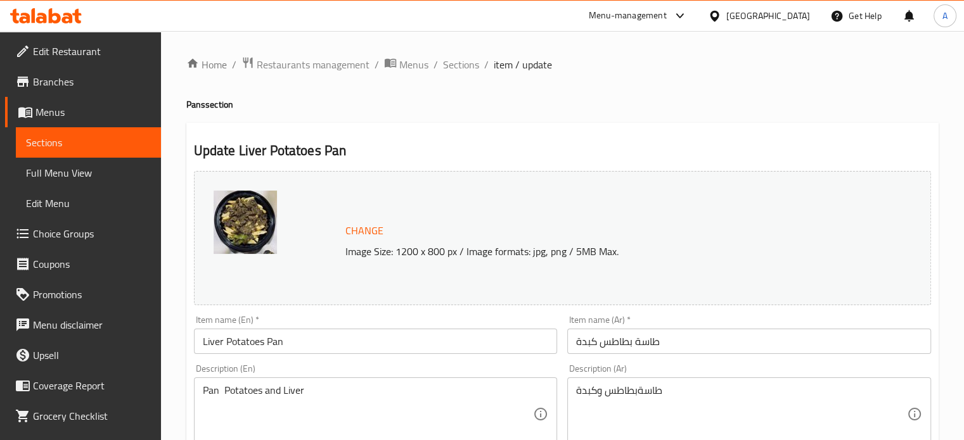
click at [464, 66] on span "Sections" at bounding box center [461, 64] width 36 height 15
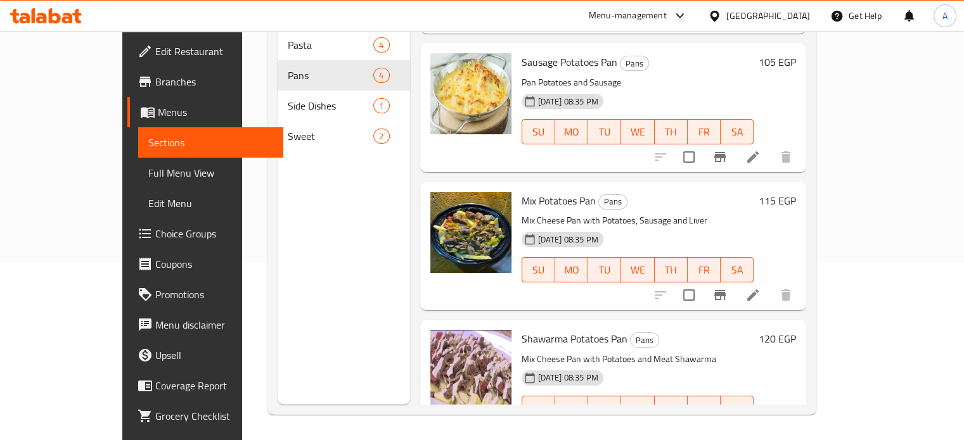
scroll to position [144, 0]
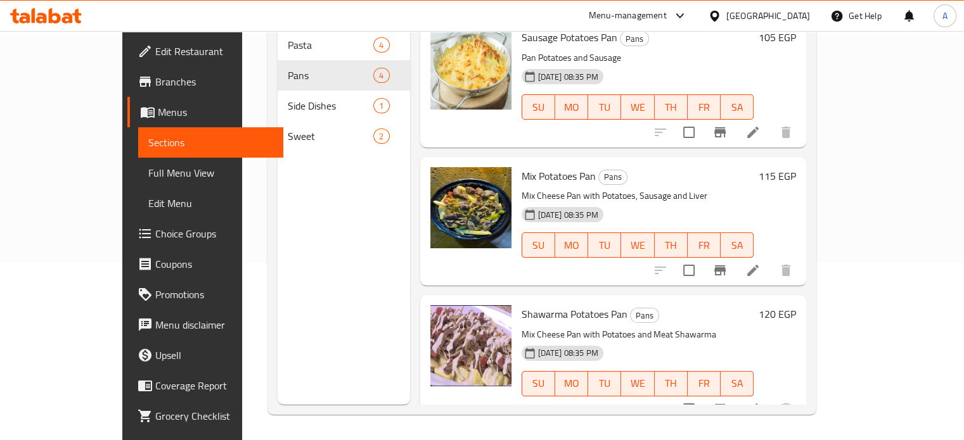
click at [770, 259] on li at bounding box center [752, 270] width 35 height 23
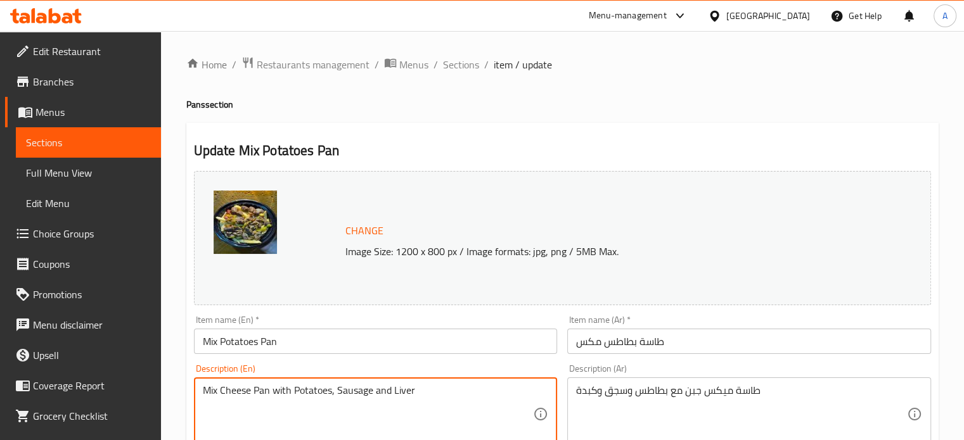
drag, startPoint x: 291, startPoint y: 392, endPoint x: 274, endPoint y: 390, distance: 17.9
drag, startPoint x: 251, startPoint y: 392, endPoint x: 174, endPoint y: 392, distance: 77.3
type textarea "Pan Potatoes, Sausage and Liver"
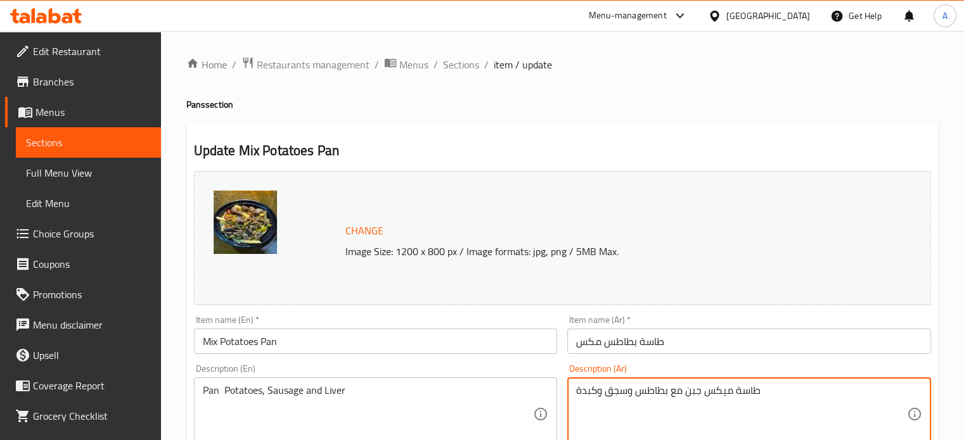
drag, startPoint x: 670, startPoint y: 392, endPoint x: 731, endPoint y: 394, distance: 60.9
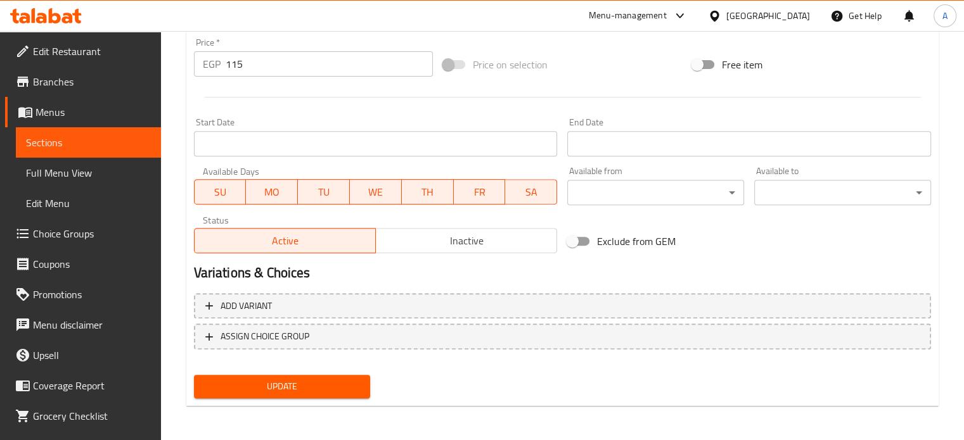
type textarea "طاسة بطاطس وسجق وكبدة"
click at [336, 385] on span "Update" at bounding box center [282, 387] width 157 height 16
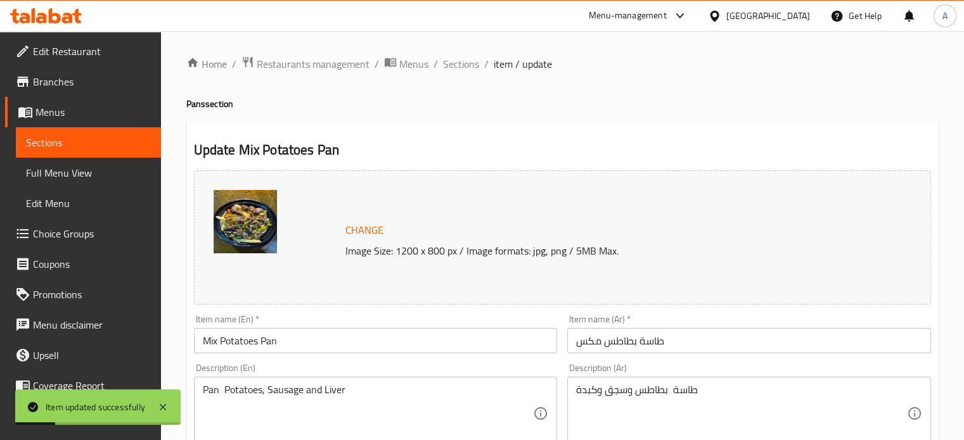
scroll to position [0, 0]
click at [455, 58] on span "Sections" at bounding box center [461, 64] width 36 height 15
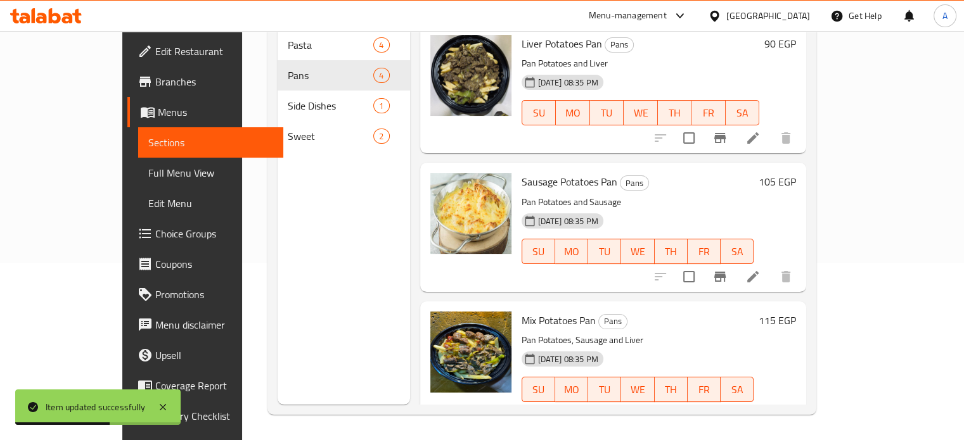
scroll to position [63, 0]
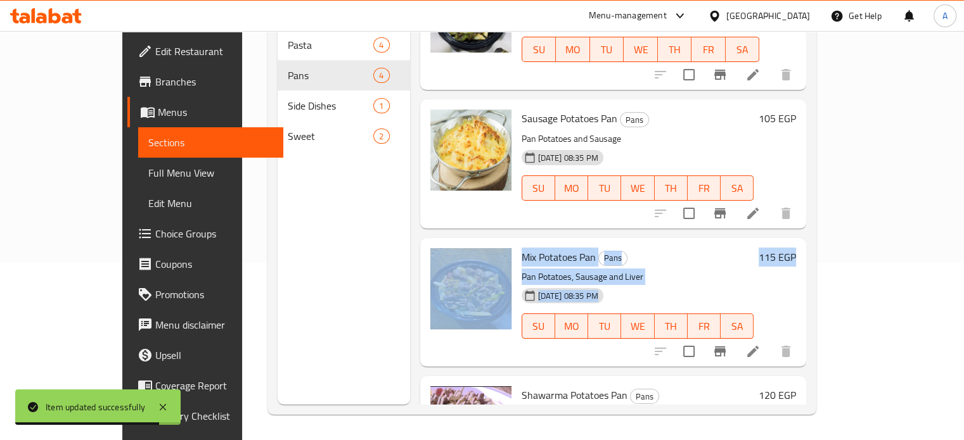
drag, startPoint x: 916, startPoint y: 197, endPoint x: 915, endPoint y: 297, distance: 99.5
click at [807, 308] on div "Menu items Add Sort Manage items Liver Potatoes Pan Pans Pan Potatoes and Liver…" at bounding box center [608, 185] width 397 height 440
click at [759, 283] on div "[DATE] 08:35 PM SU MO TU WE TH FR SA" at bounding box center [637, 317] width 243 height 68
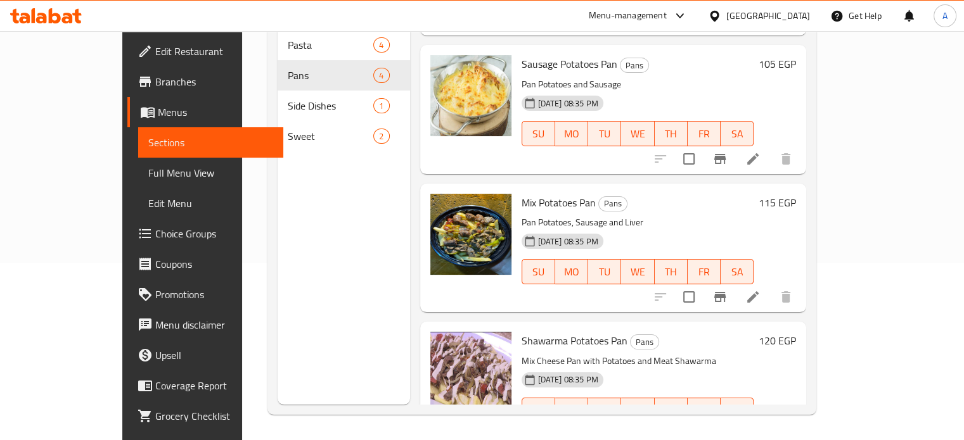
scroll to position [144, 0]
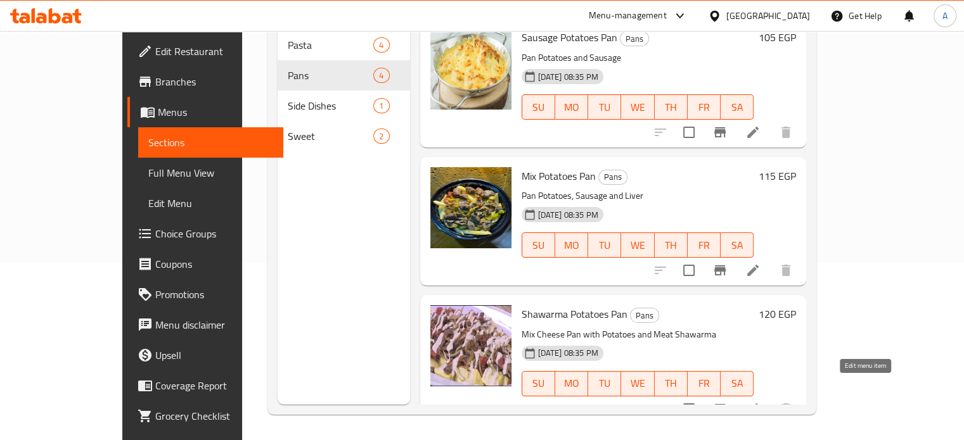
click at [760, 402] on icon at bounding box center [752, 409] width 15 height 15
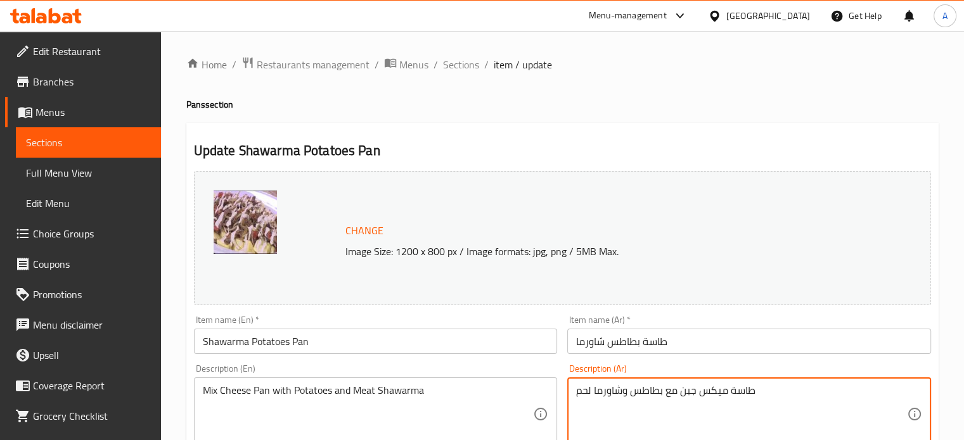
drag, startPoint x: 726, startPoint y: 392, endPoint x: 664, endPoint y: 392, distance: 62.1
type textarea "طاسة بطاطس وشاورما لحم"
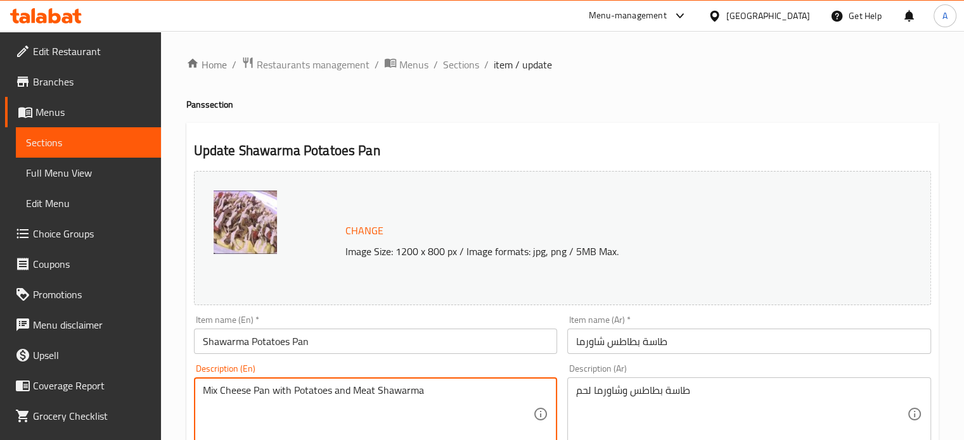
drag, startPoint x: 250, startPoint y: 392, endPoint x: 124, endPoint y: 388, distance: 126.2
drag, startPoint x: 225, startPoint y: 393, endPoint x: 240, endPoint y: 391, distance: 14.7
click at [240, 391] on textarea "Pan with Potatoes and Meat Shawarma" at bounding box center [368, 415] width 331 height 60
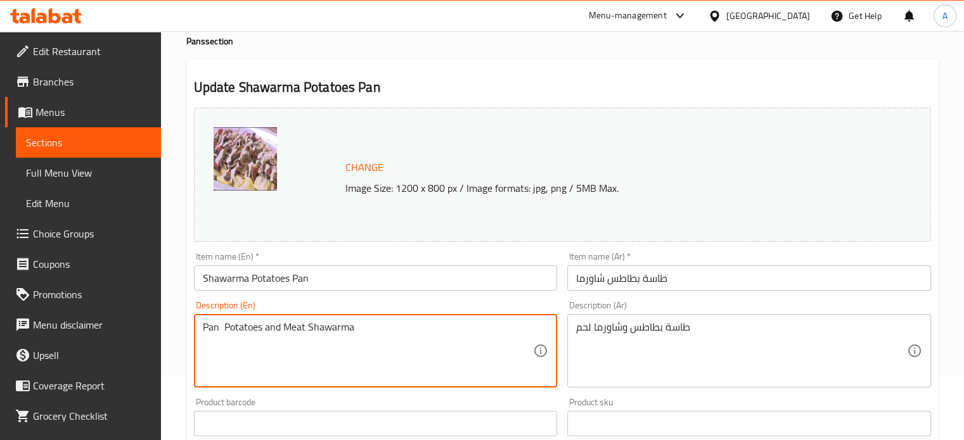
scroll to position [472, 0]
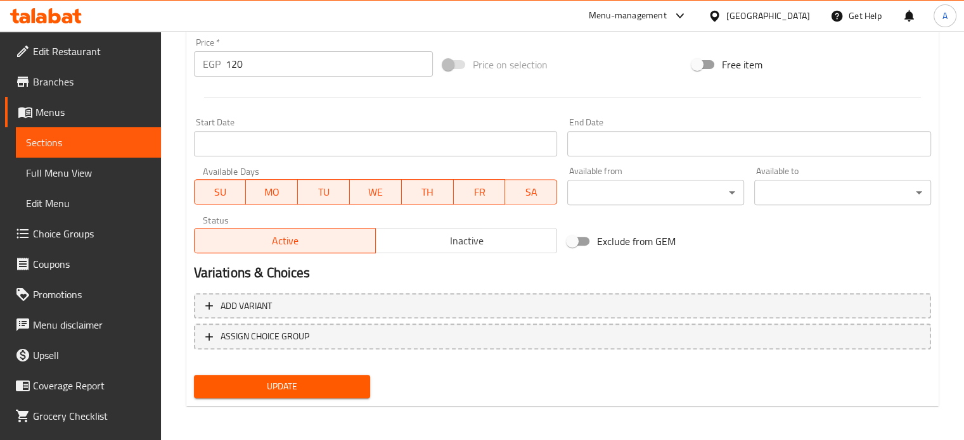
type textarea "Pan Potatoes and Meat Shawarma"
click at [332, 387] on span "Update" at bounding box center [282, 387] width 157 height 16
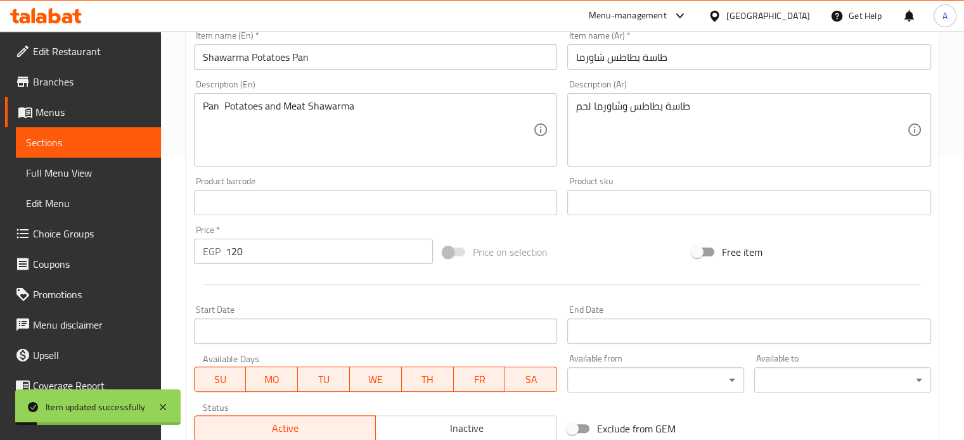
scroll to position [0, 0]
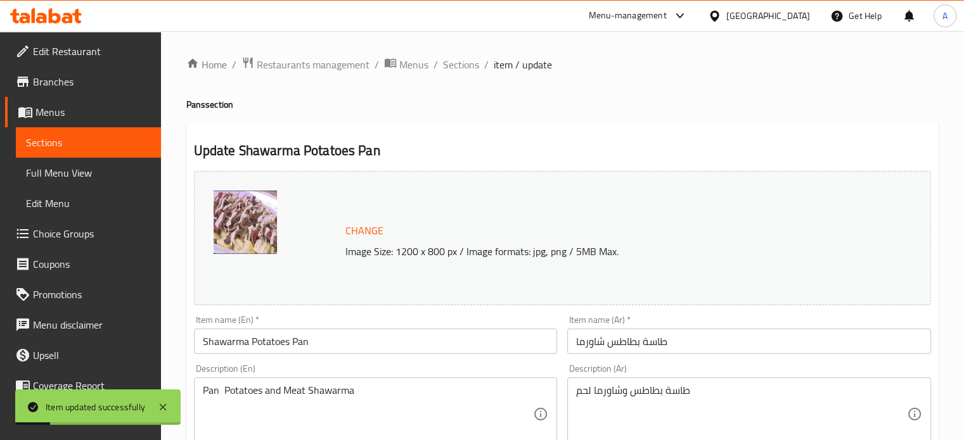
click at [461, 72] on span "Sections" at bounding box center [461, 64] width 36 height 15
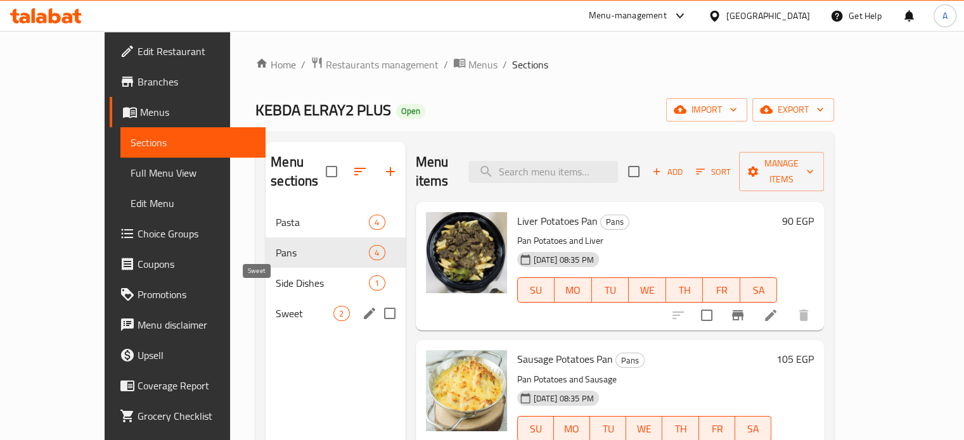
click at [276, 306] on span "Sweet" at bounding box center [305, 313] width 58 height 15
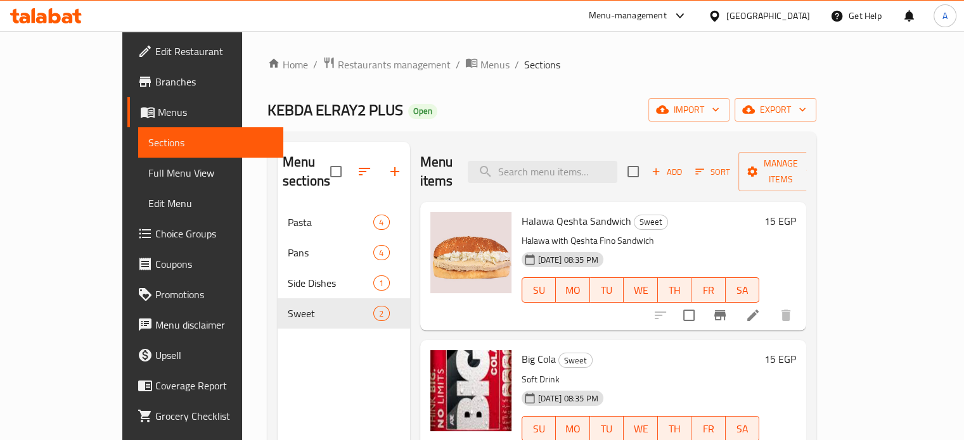
click at [796, 212] on h6 "15 EGP" at bounding box center [780, 221] width 32 height 18
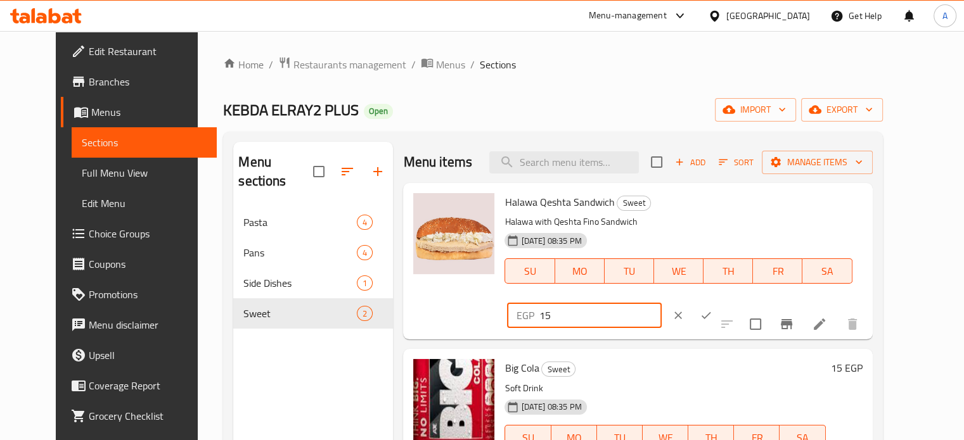
drag, startPoint x: 749, startPoint y: 212, endPoint x: 739, endPoint y: 212, distance: 9.5
click at [661, 303] on div "EGP 15 ​" at bounding box center [584, 315] width 154 height 25
type input "25"
click at [720, 302] on button "ok" at bounding box center [706, 316] width 28 height 28
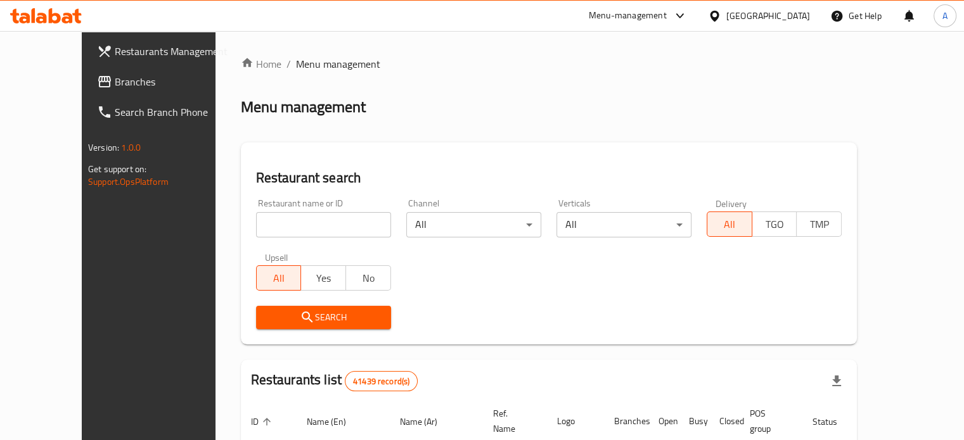
click at [291, 227] on input "search" at bounding box center [323, 224] width 135 height 25
paste input "KEBDA ELRAY2 PLUS"
type input "KEBDA ELRAY2 PLUS"
click at [266, 316] on span "Search" at bounding box center [323, 318] width 115 height 16
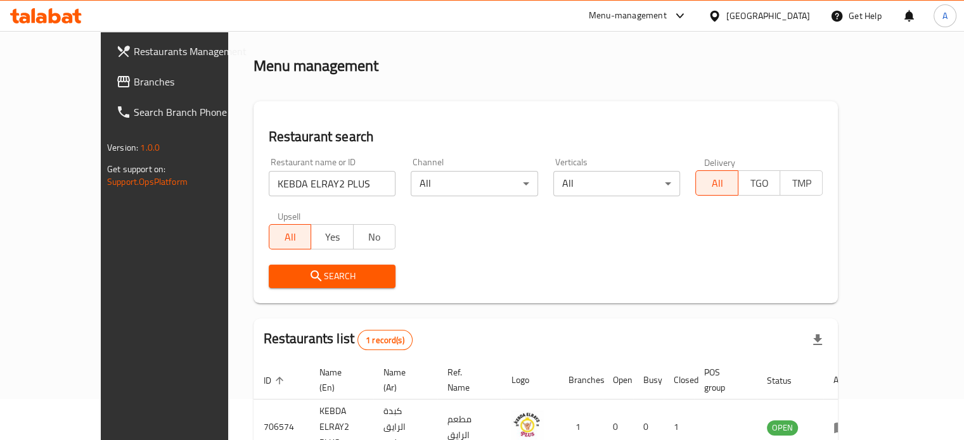
scroll to position [63, 0]
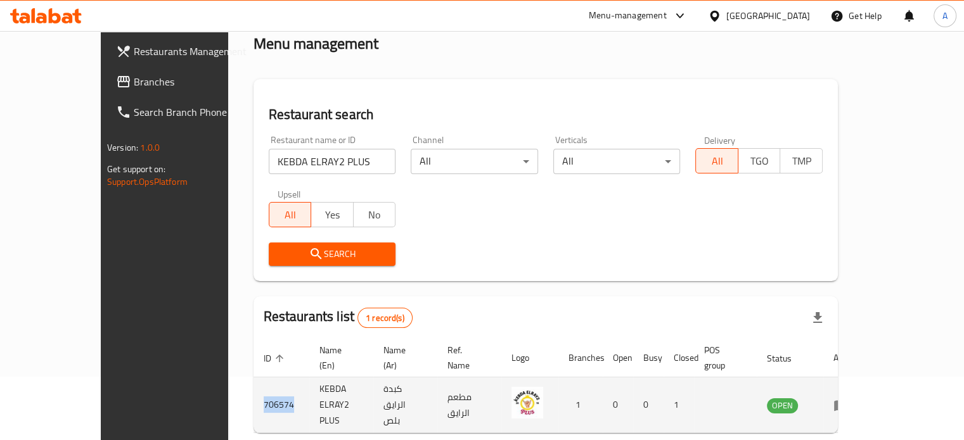
drag, startPoint x: 228, startPoint y: 385, endPoint x: 195, endPoint y: 390, distance: 33.2
click at [253, 390] on td "706574" at bounding box center [281, 406] width 56 height 56
copy td "706574"
